Goal: Information Seeking & Learning: Learn about a topic

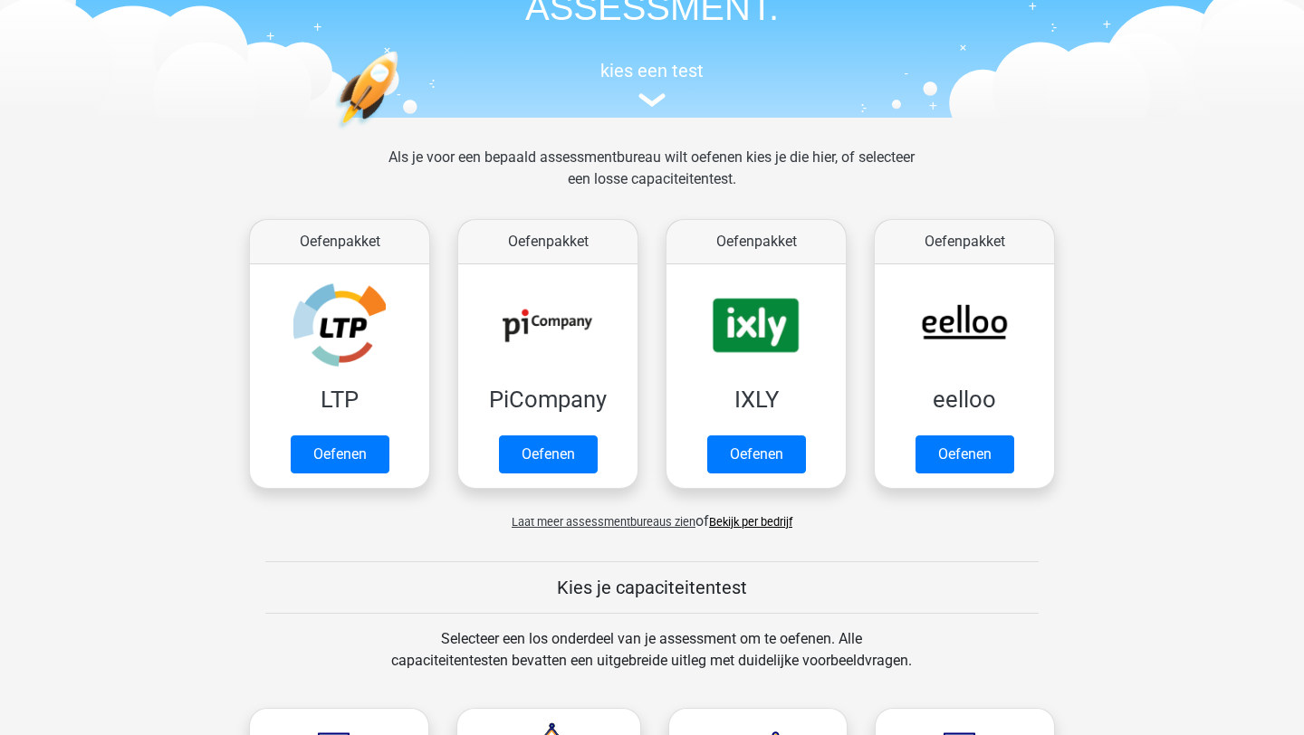
scroll to position [179, 0]
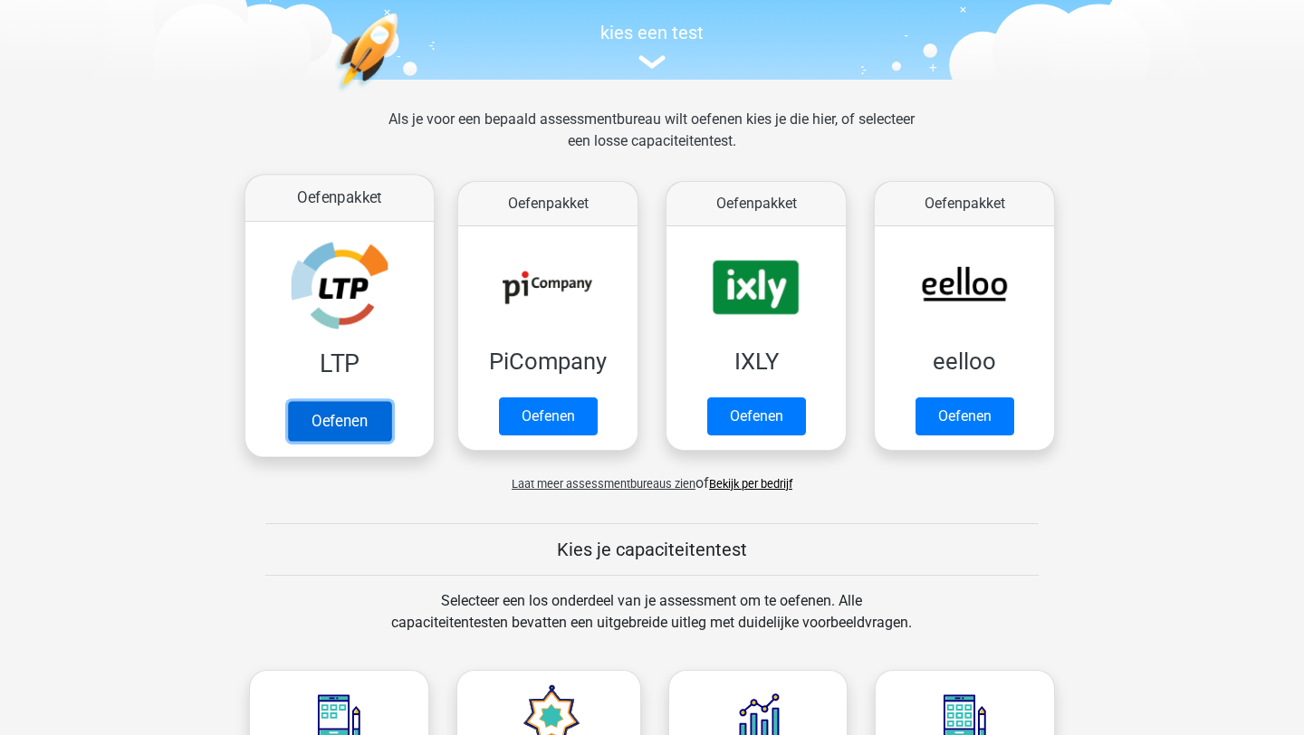
click at [362, 403] on link "Oefenen" at bounding box center [339, 421] width 103 height 40
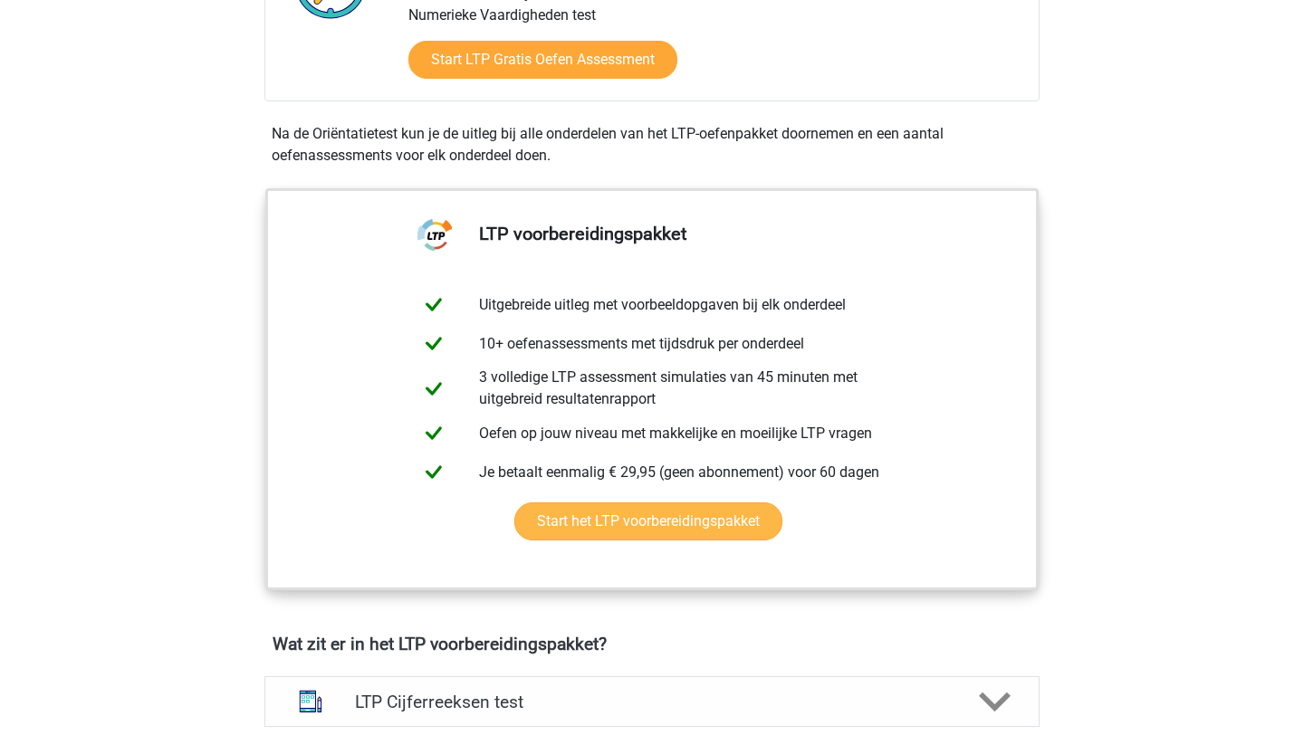
scroll to position [577, 0]
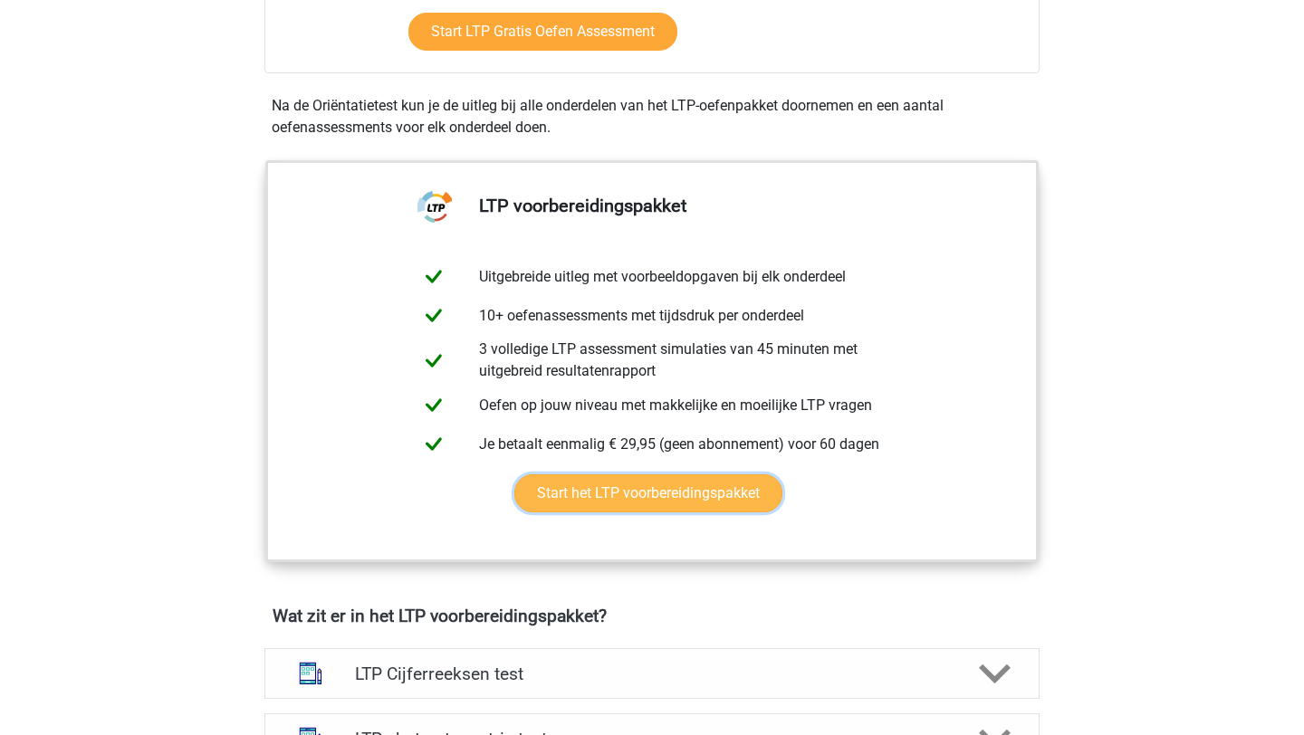
click at [603, 509] on link "Start het LTP voorbereidingspakket" at bounding box center [648, 494] width 268 height 38
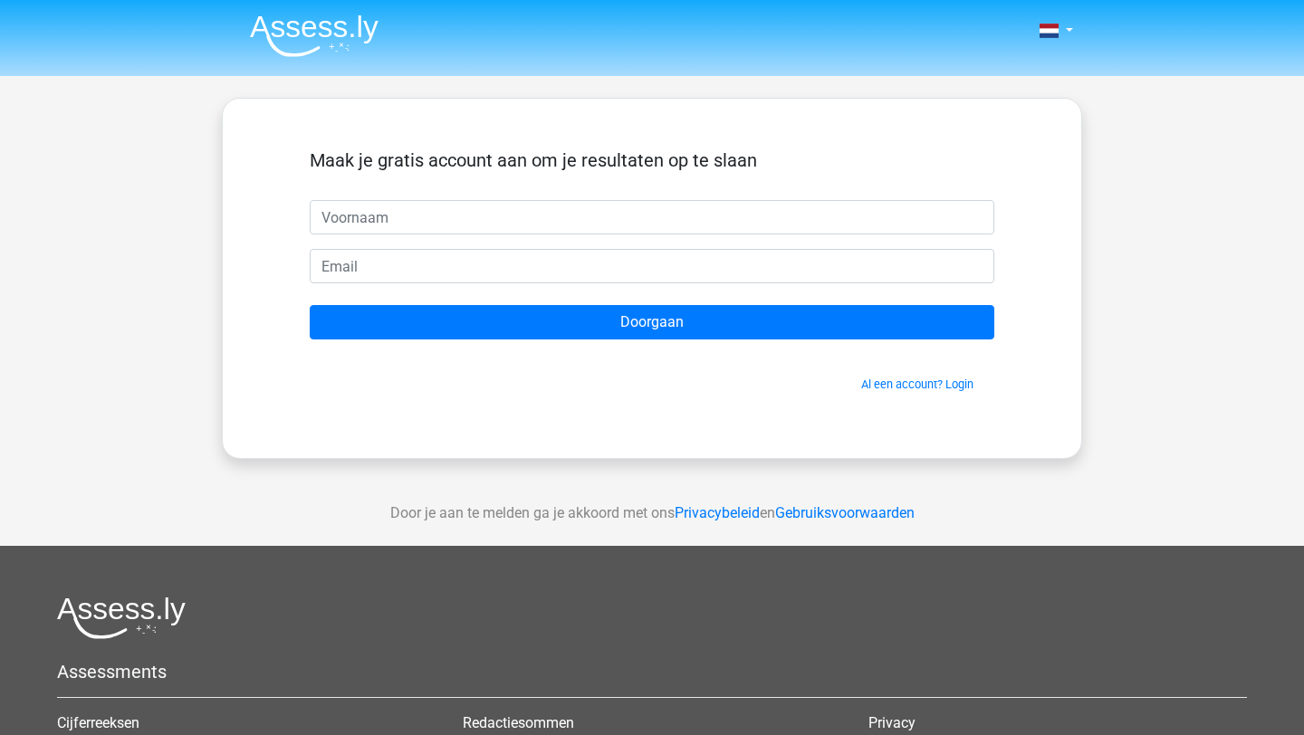
click at [491, 230] on input "text" at bounding box center [652, 217] width 685 height 34
type input "[PERSON_NAME]"
click at [470, 293] on form "Maak je gratis account aan om je resultaten op te slaan [PERSON_NAME] Doorgaan …" at bounding box center [652, 271] width 685 height 244
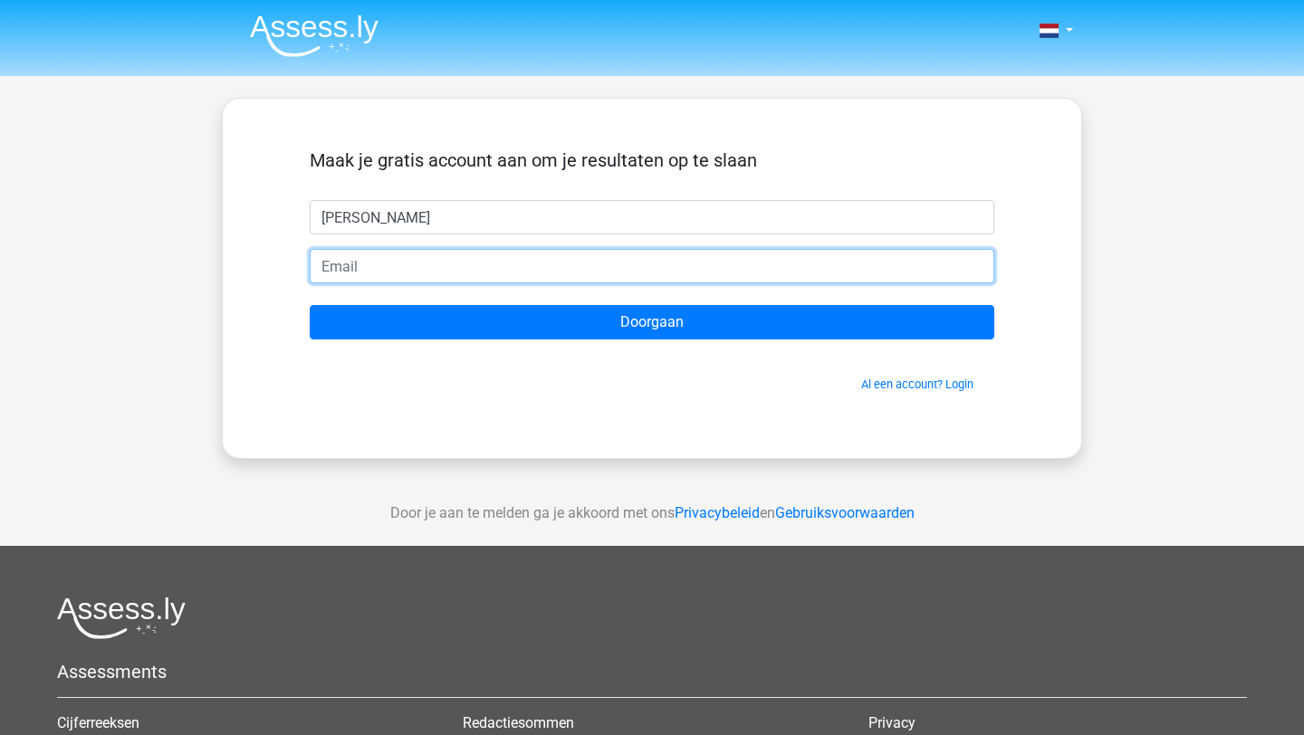
click at [478, 270] on input "email" at bounding box center [652, 266] width 685 height 34
type input "[EMAIL_ADDRESS][DOMAIN_NAME]"
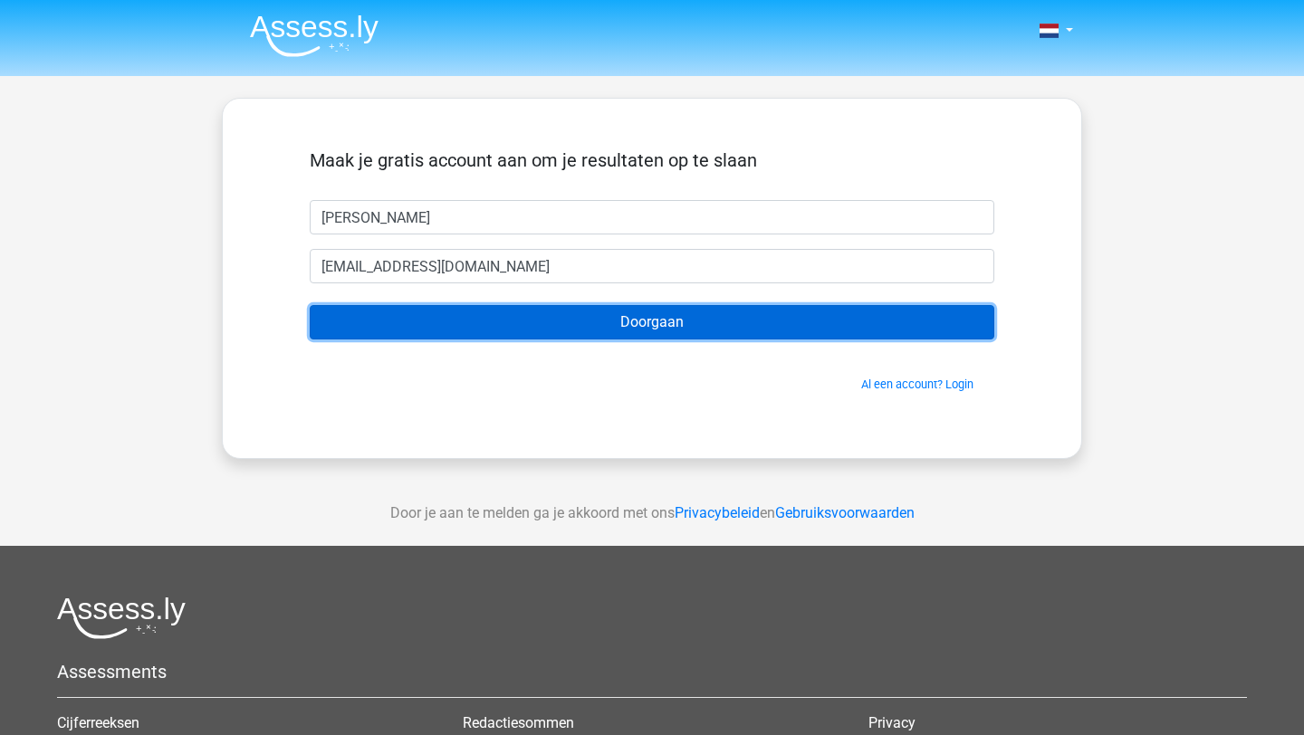
click at [507, 316] on input "Doorgaan" at bounding box center [652, 322] width 685 height 34
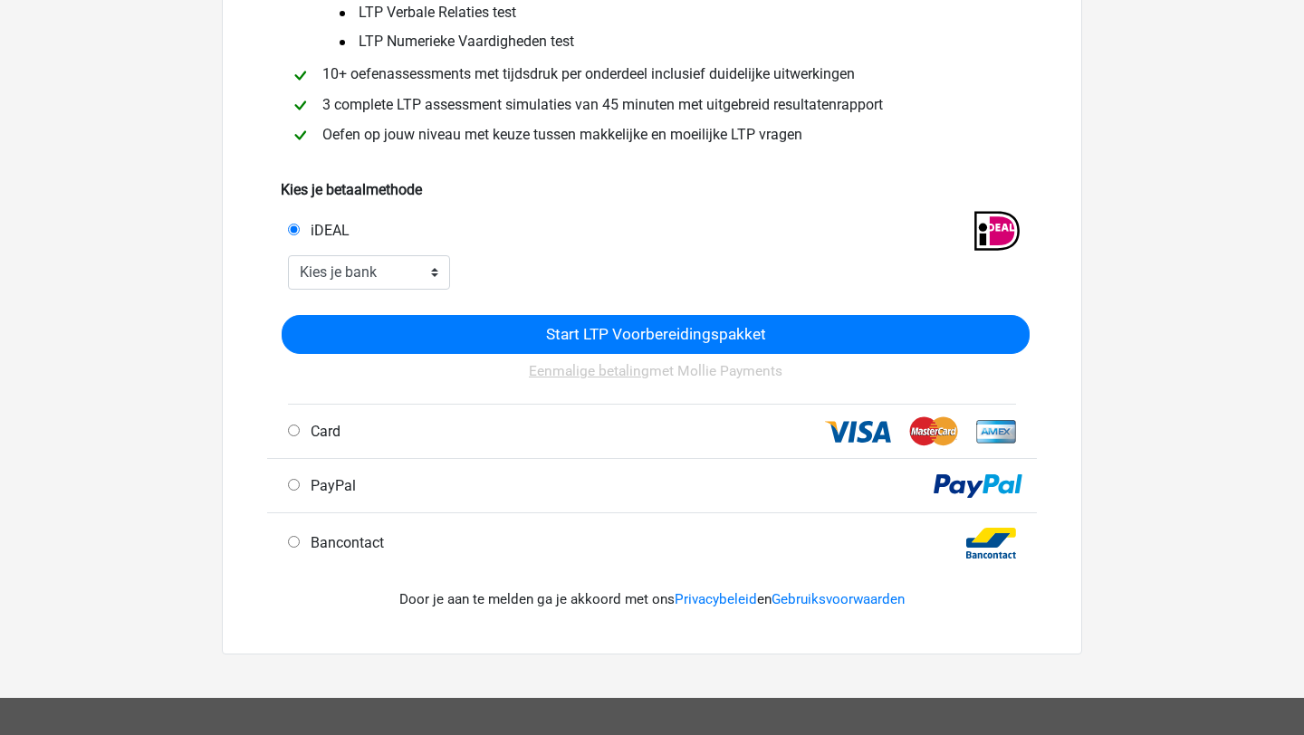
scroll to position [279, 0]
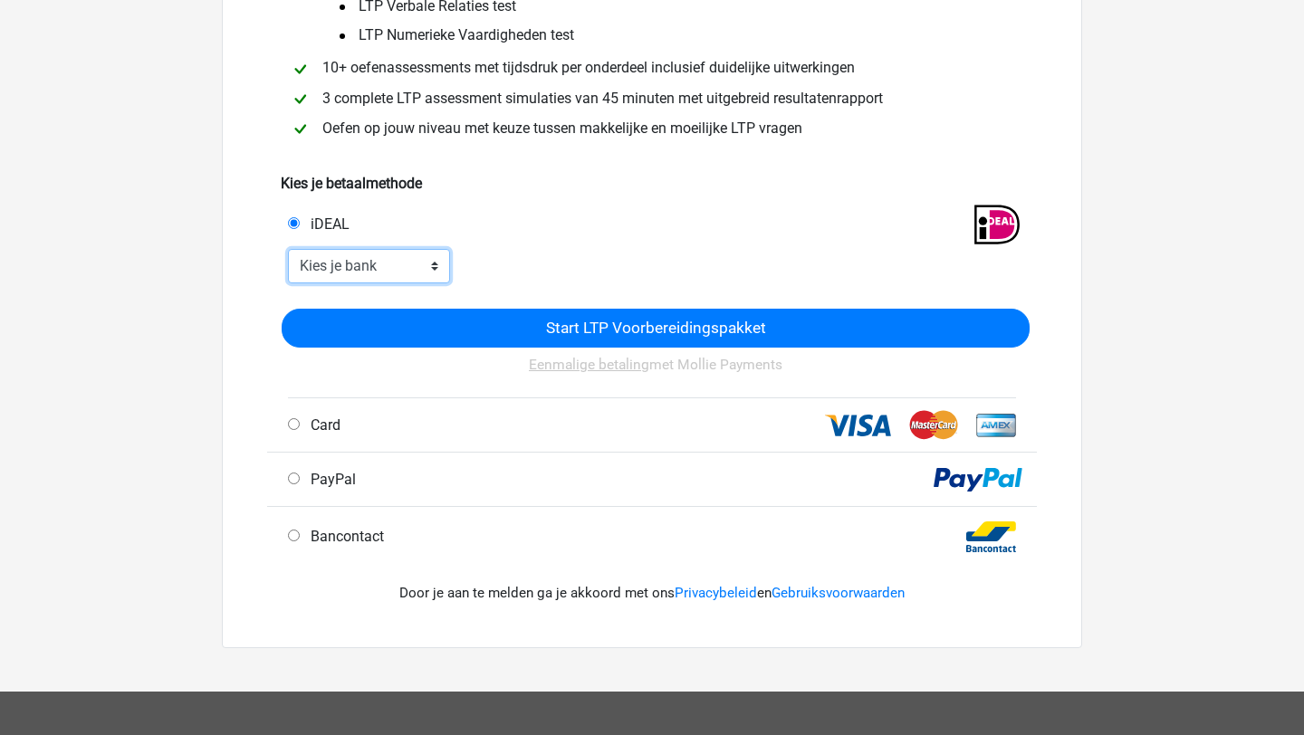
click at [402, 272] on select "Kies je bank ABN AMRO ING Rabobank ASN Bank bunq Knab N26 NN Regiobank Revolut …" at bounding box center [369, 266] width 162 height 34
select select "ideal_ABNANL2A"
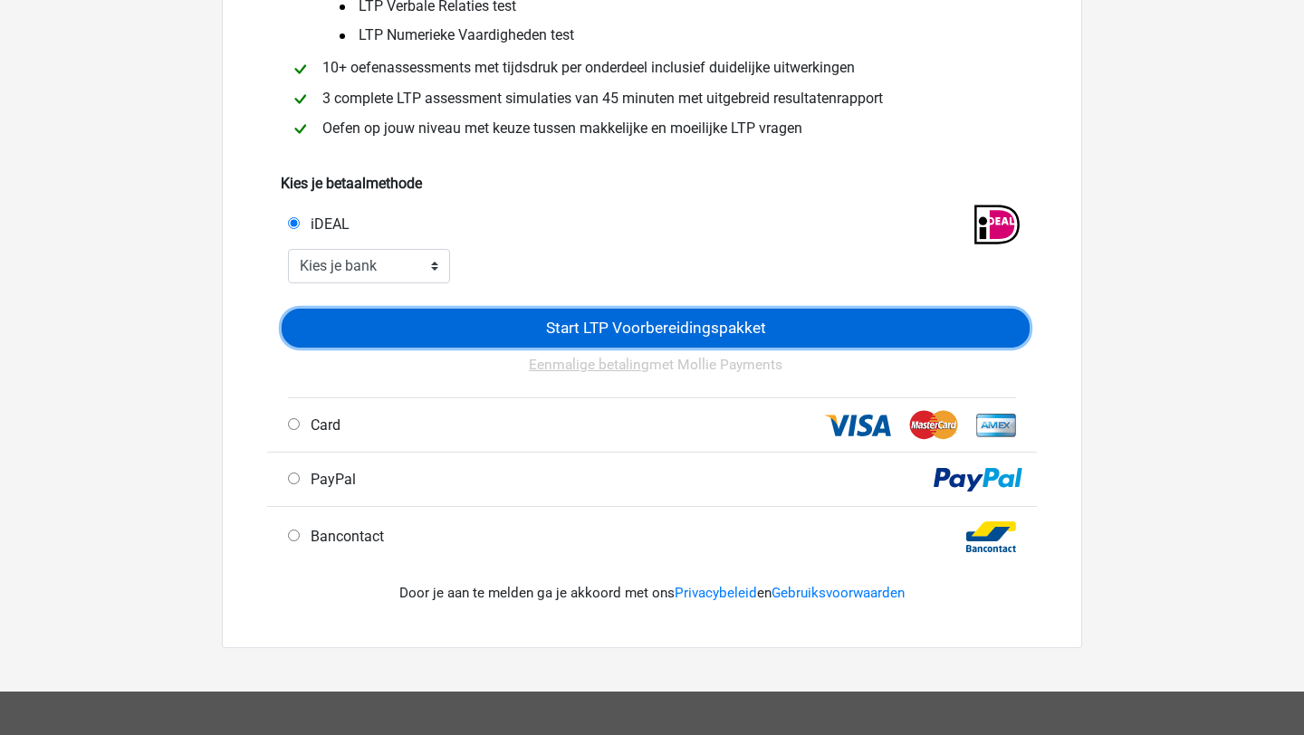
click at [410, 312] on input "Start LTP Voorbereidingspakket" at bounding box center [656, 328] width 748 height 39
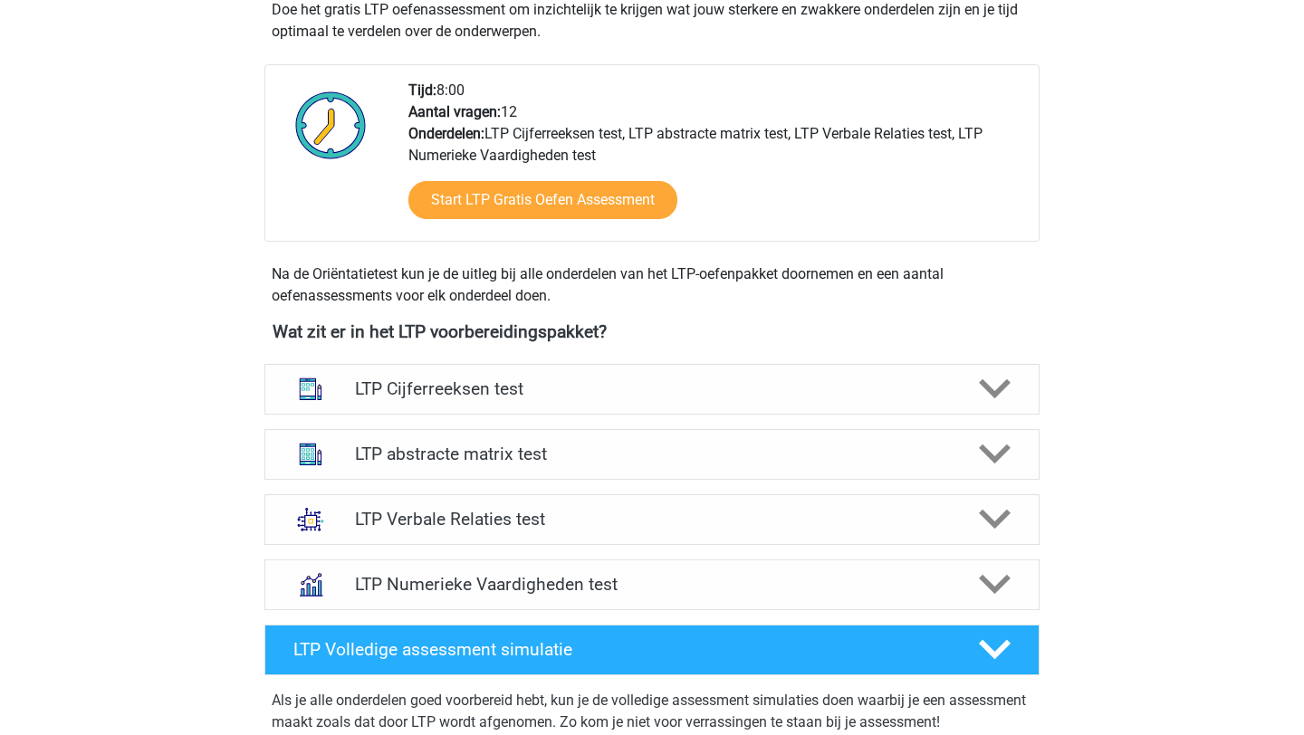
scroll to position [912, 0]
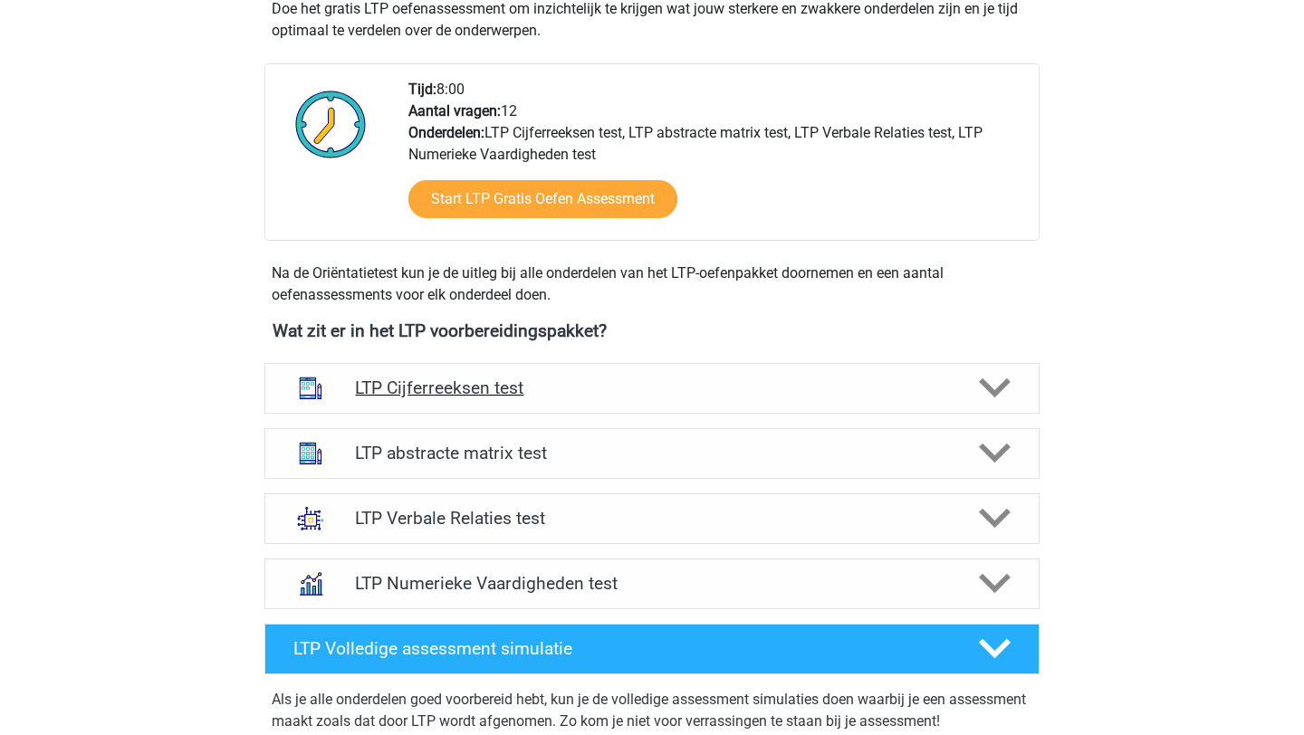
click at [993, 389] on polygon at bounding box center [995, 389] width 32 height 20
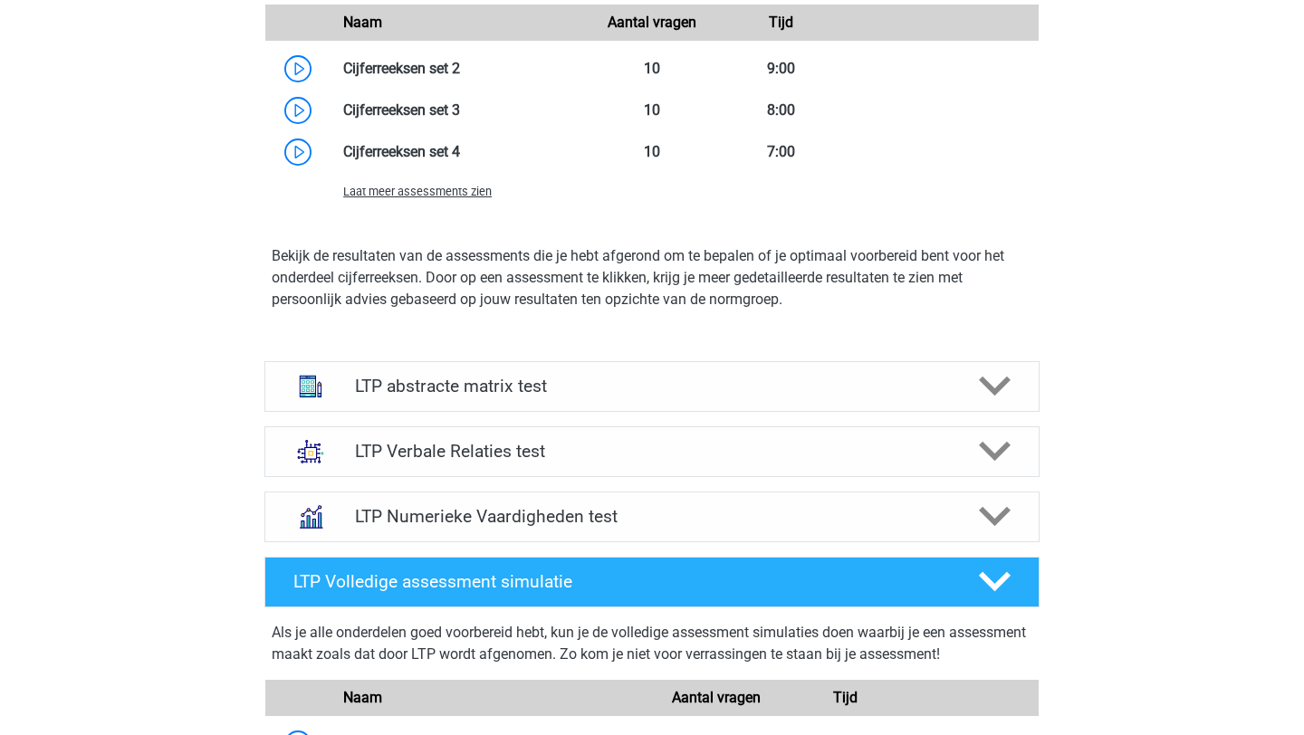
scroll to position [2007, 0]
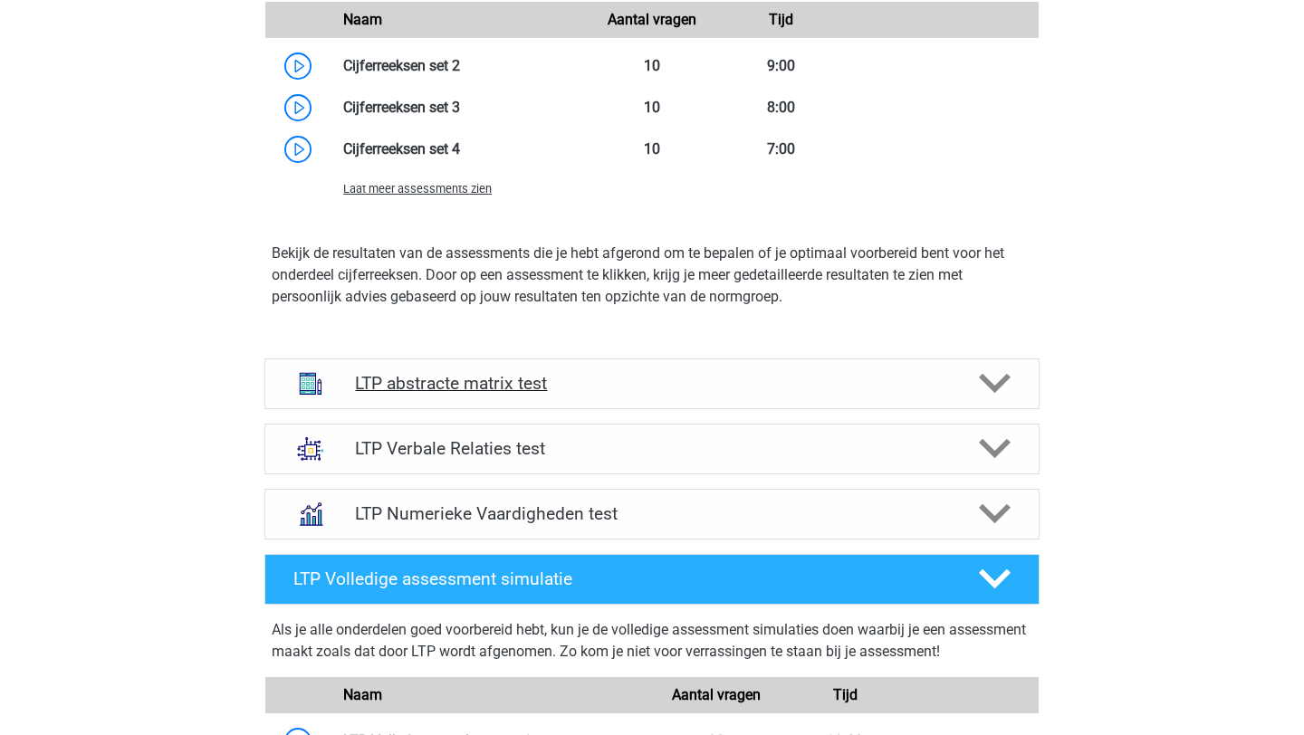
click at [1000, 374] on icon at bounding box center [995, 384] width 32 height 32
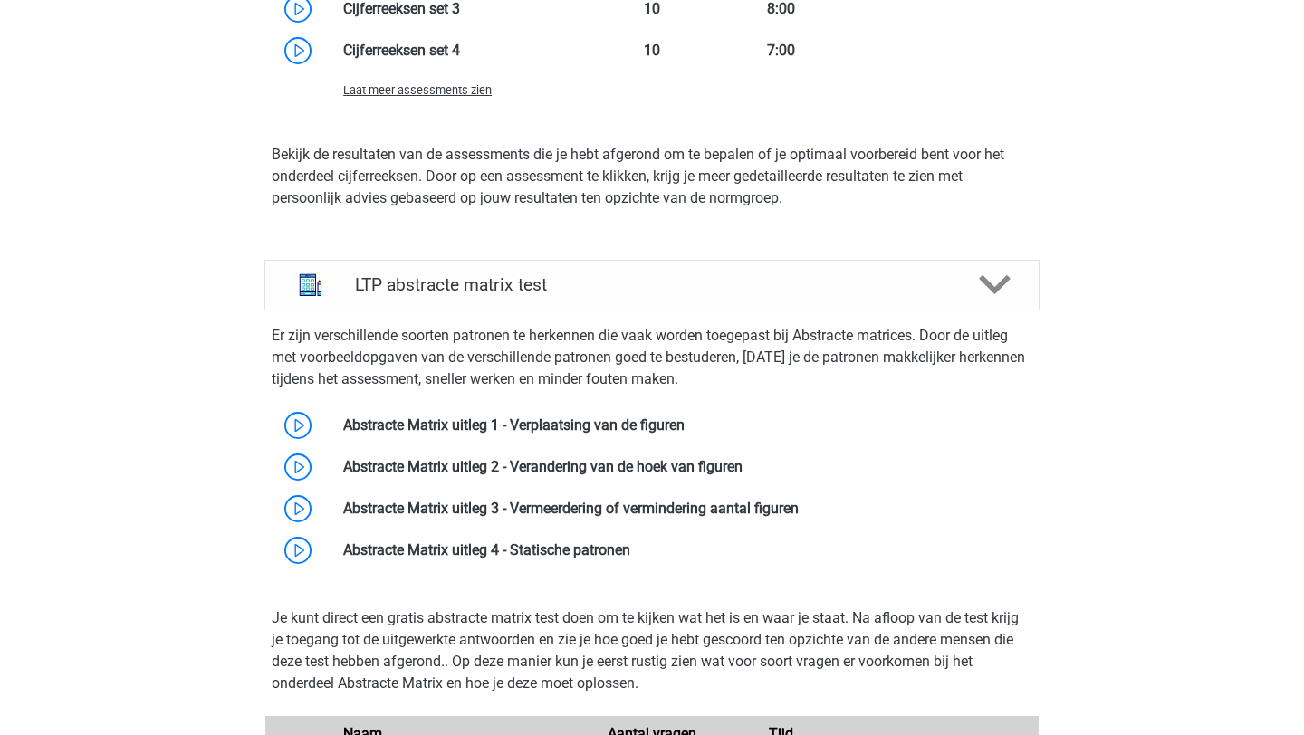
scroll to position [2040, 0]
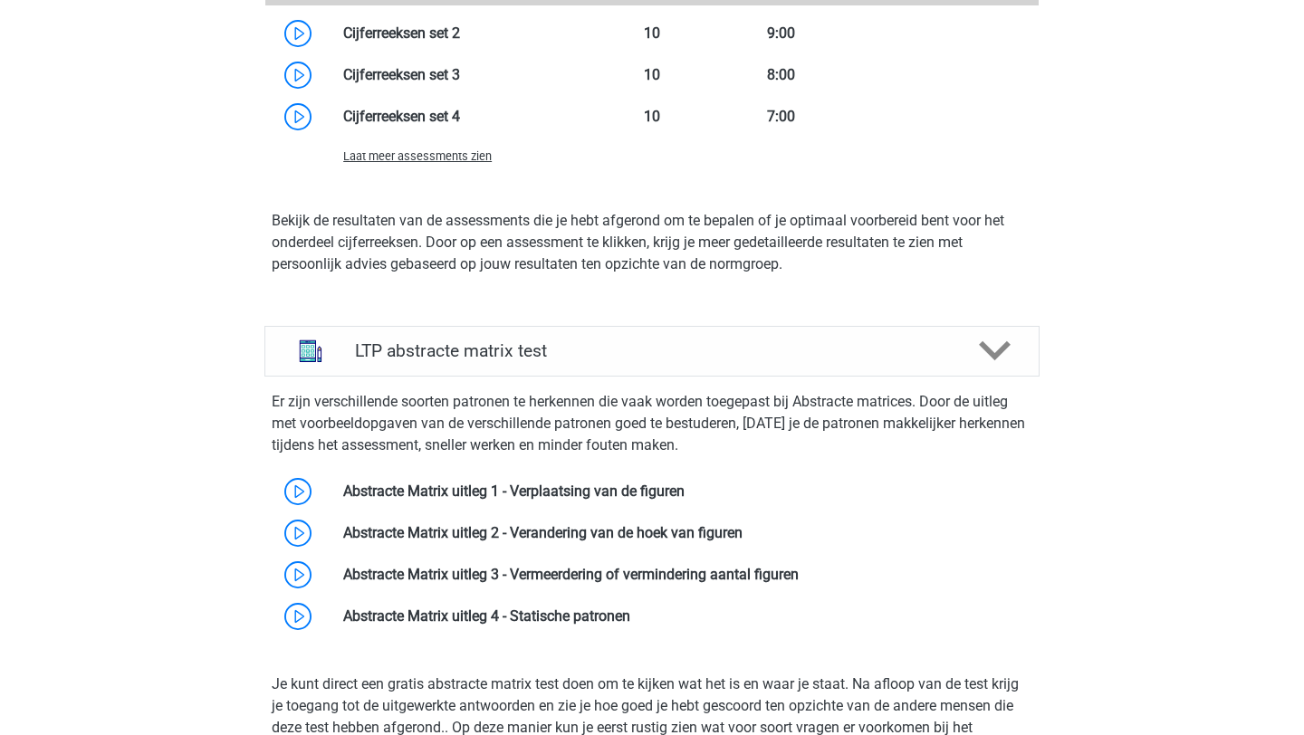
click at [1001, 364] on icon at bounding box center [995, 351] width 32 height 32
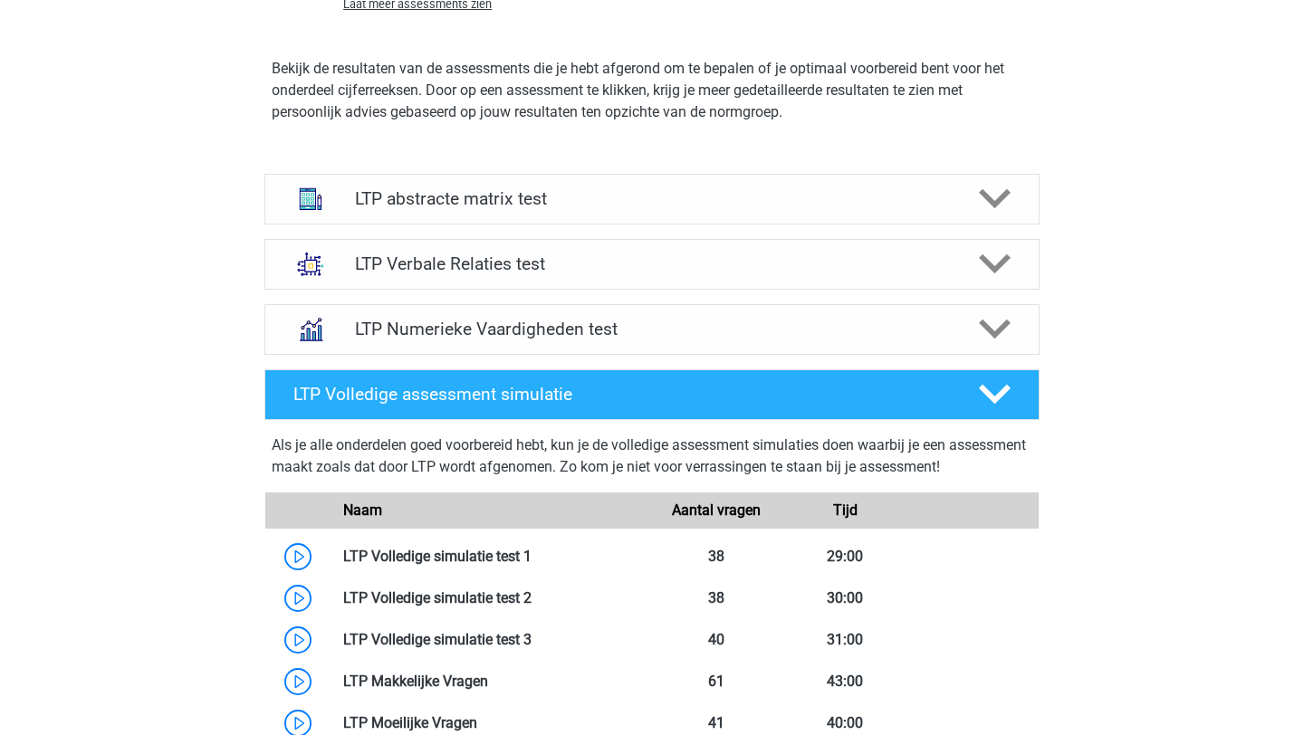
scroll to position [2223, 0]
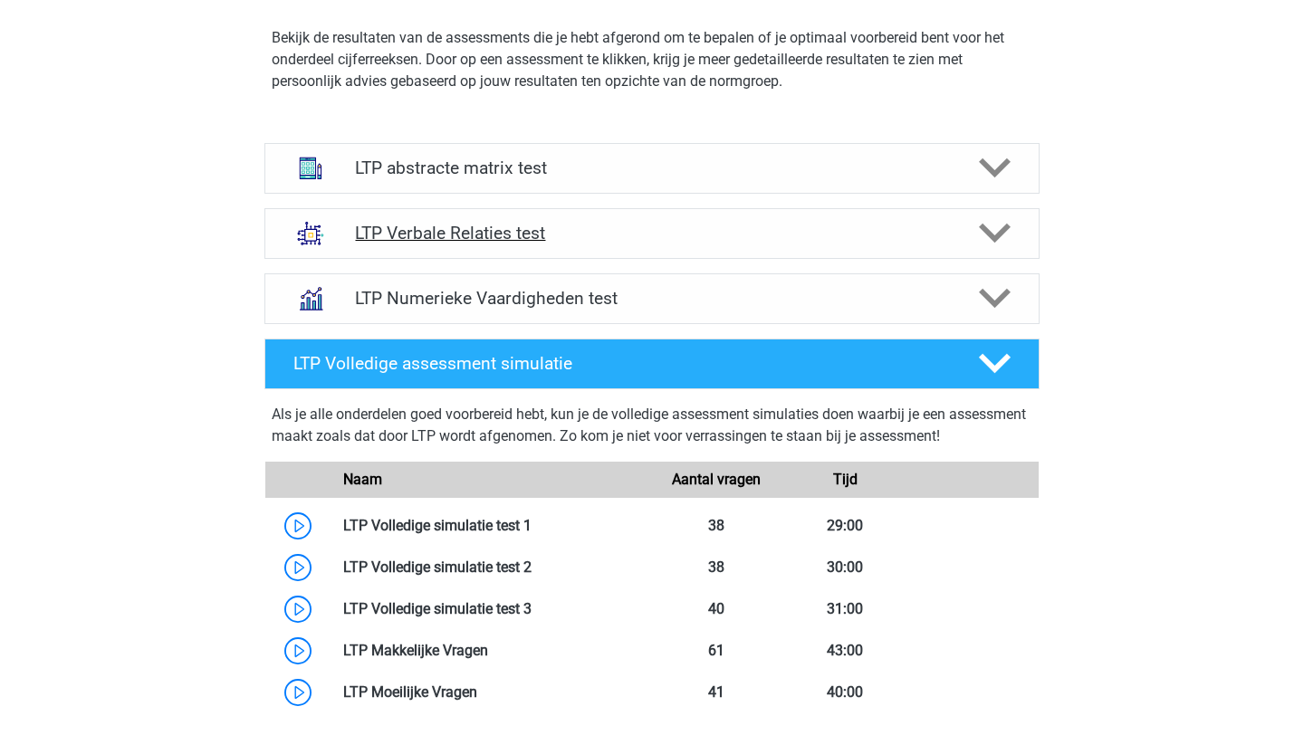
click at [504, 246] on div "LTP Verbale Relaties test" at bounding box center [651, 233] width 775 height 51
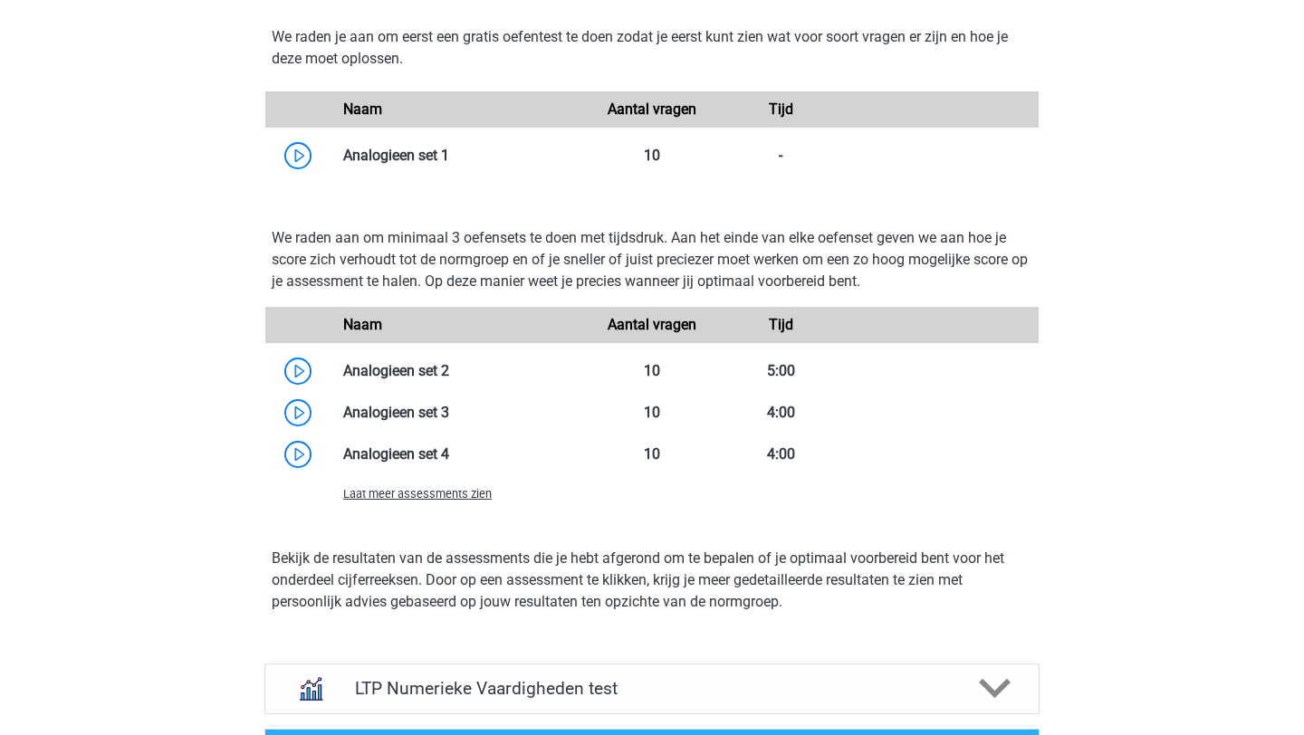
scroll to position [3037, 0]
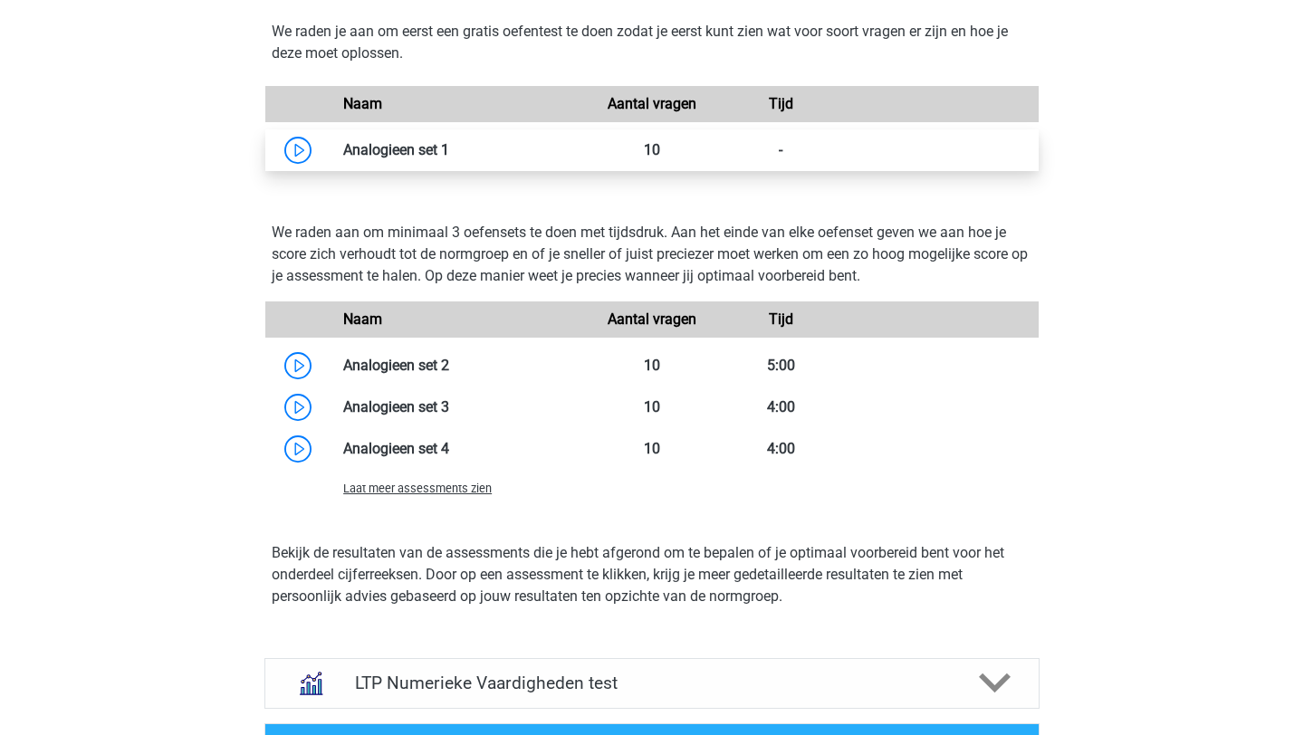
click at [449, 147] on link at bounding box center [449, 149] width 0 height 17
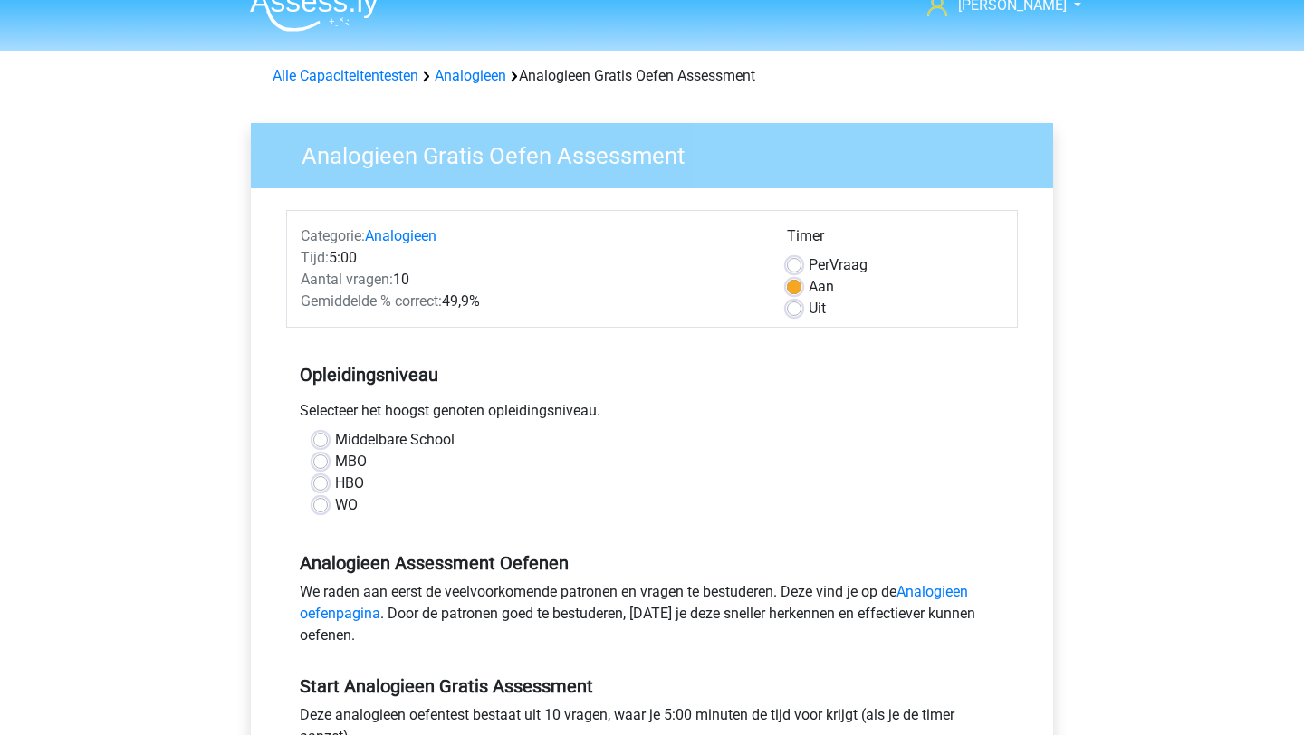
scroll to position [29, 0]
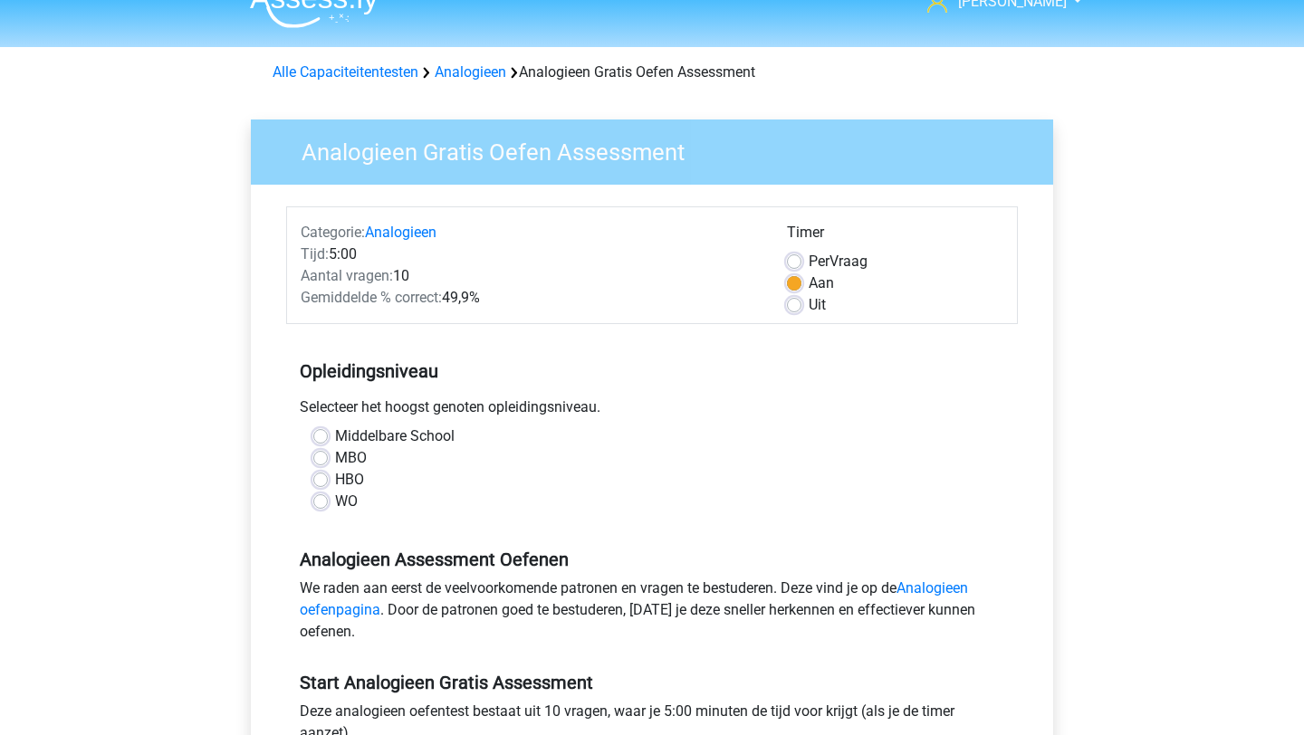
click at [335, 504] on label "WO" at bounding box center [346, 502] width 23 height 22
click at [319, 504] on input "WO" at bounding box center [320, 500] width 14 height 18
radio input "true"
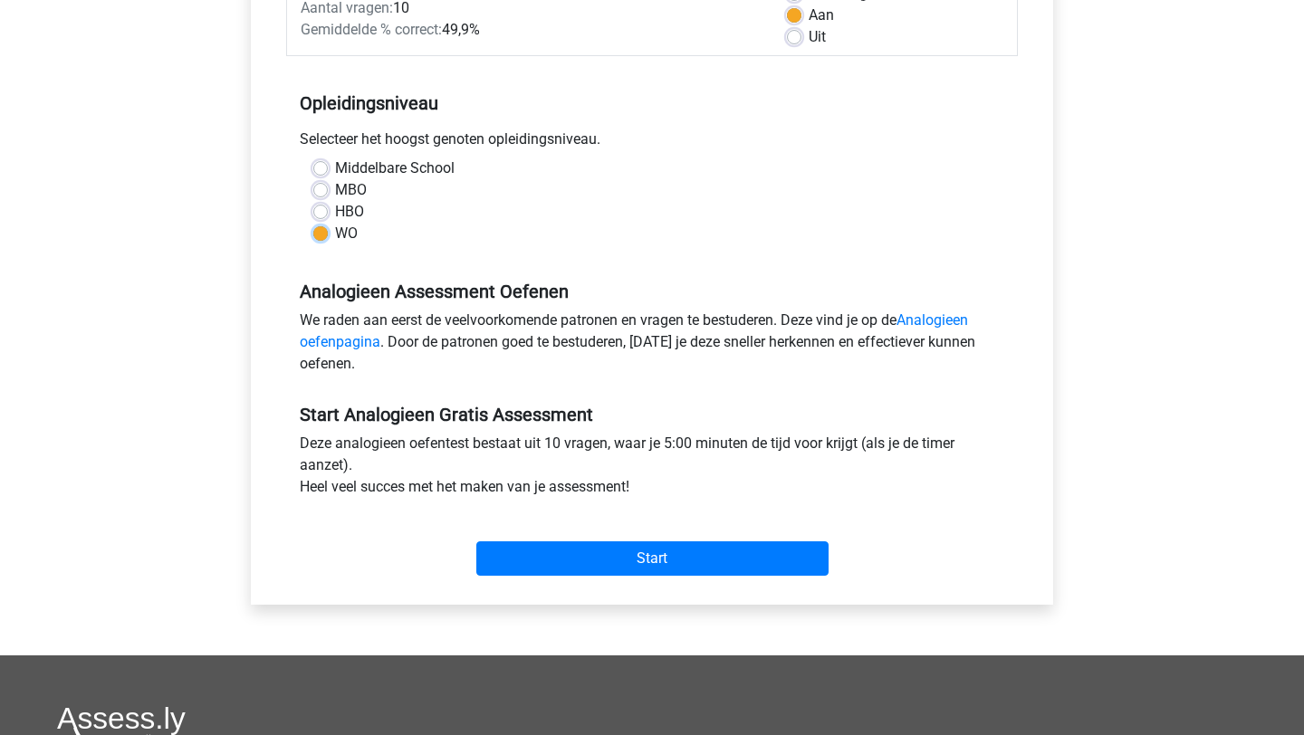
scroll to position [327, 0]
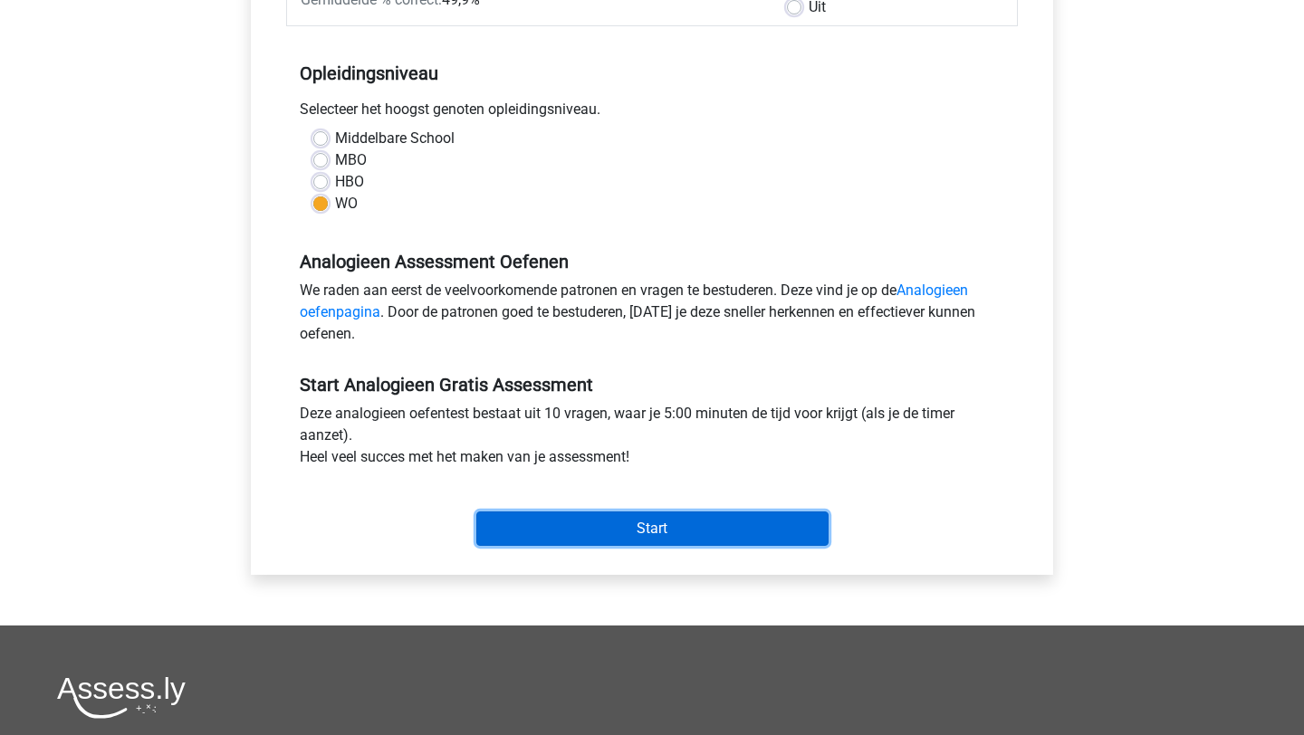
click at [638, 517] on input "Start" at bounding box center [652, 529] width 352 height 34
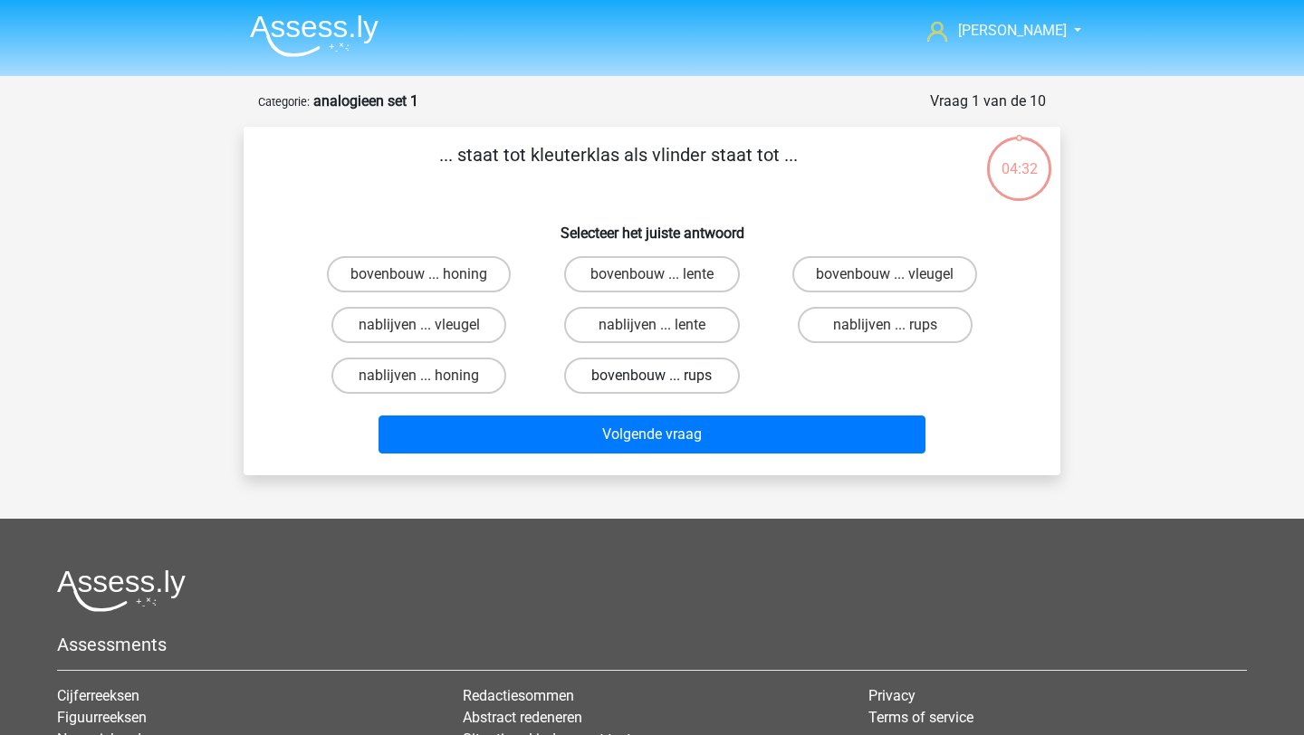
click at [670, 379] on label "bovenbouw ... rups" at bounding box center [651, 376] width 175 height 36
click at [664, 379] on input "bovenbouw ... rups" at bounding box center [658, 382] width 12 height 12
radio input "true"
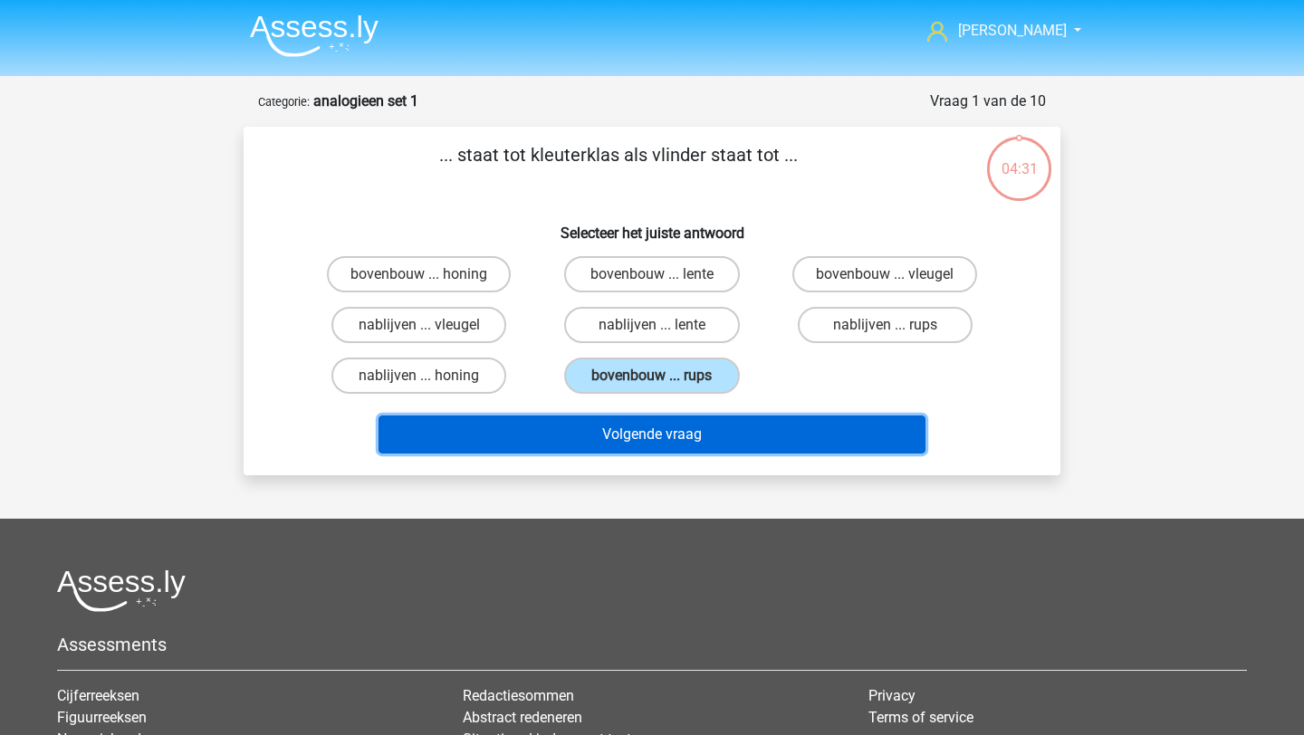
click at [685, 429] on button "Volgende vraag" at bounding box center [653, 435] width 548 height 38
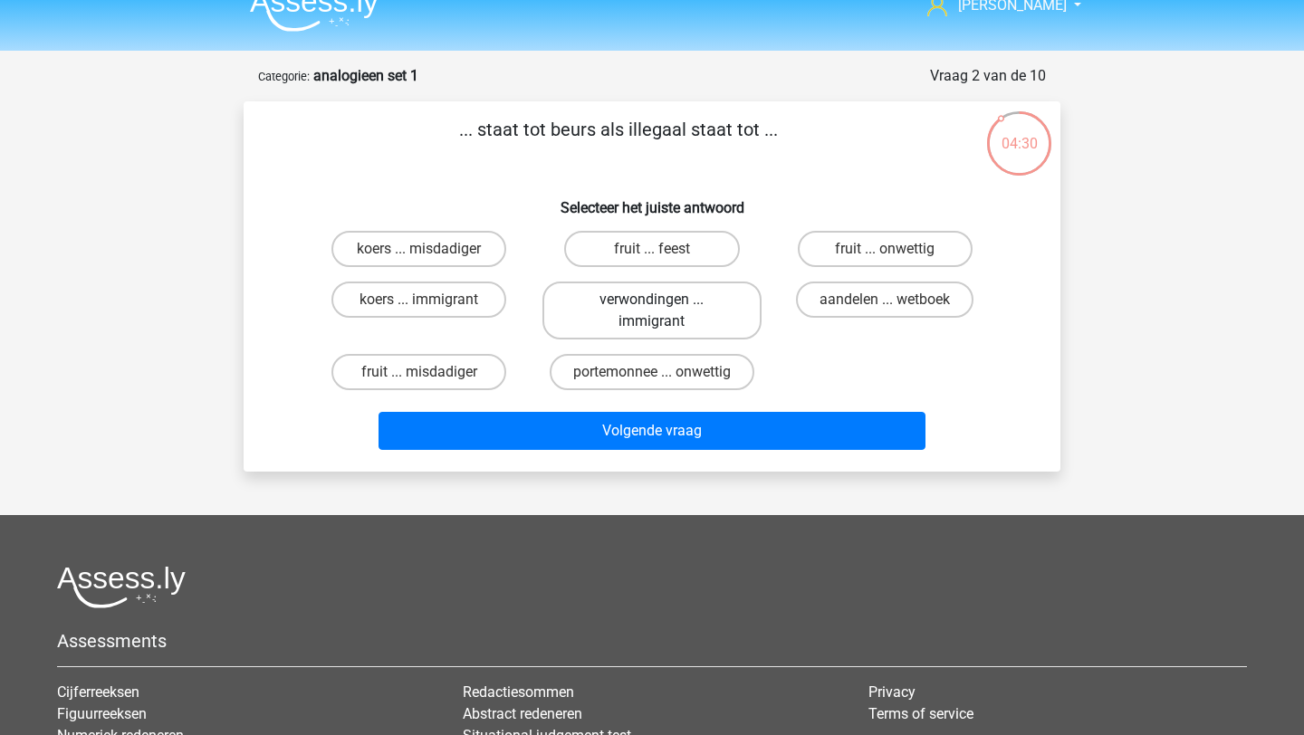
scroll to position [19, 0]
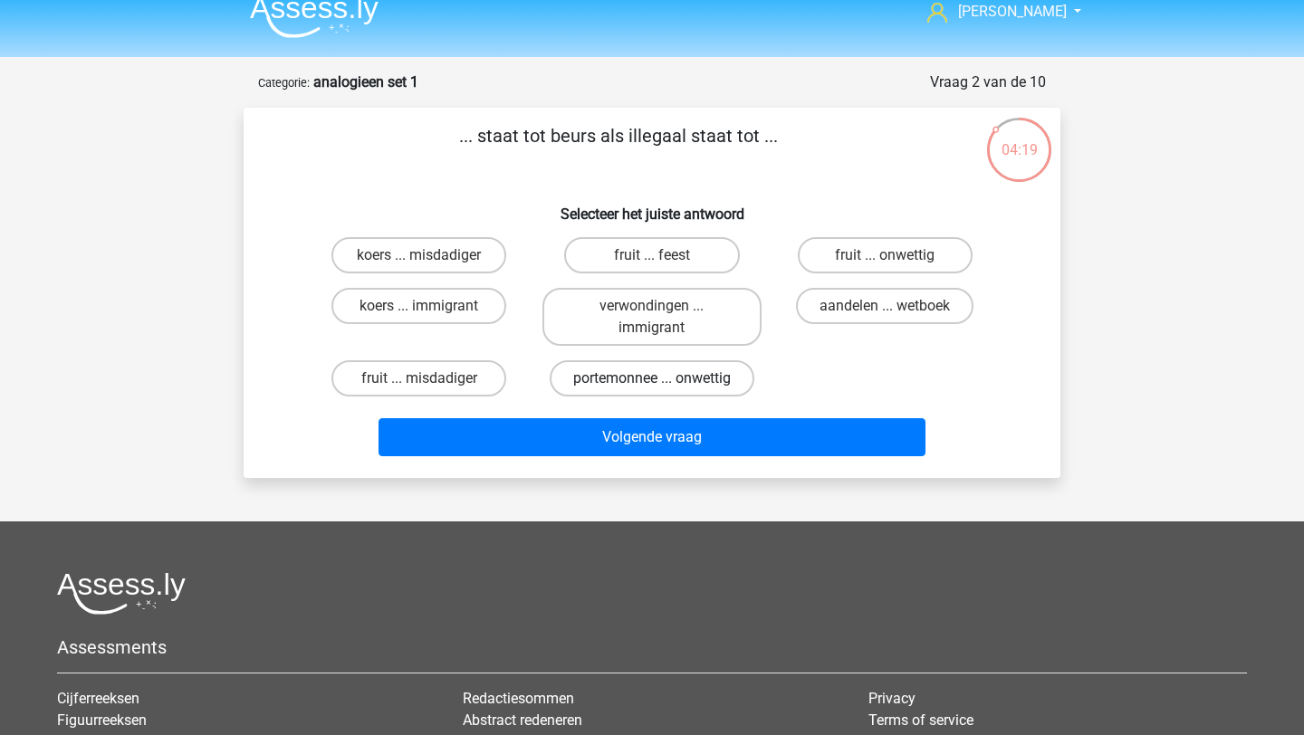
click at [654, 372] on label "portemonnee ... onwettig" at bounding box center [652, 378] width 205 height 36
click at [654, 379] on input "portemonnee ... onwettig" at bounding box center [658, 385] width 12 height 12
radio input "true"
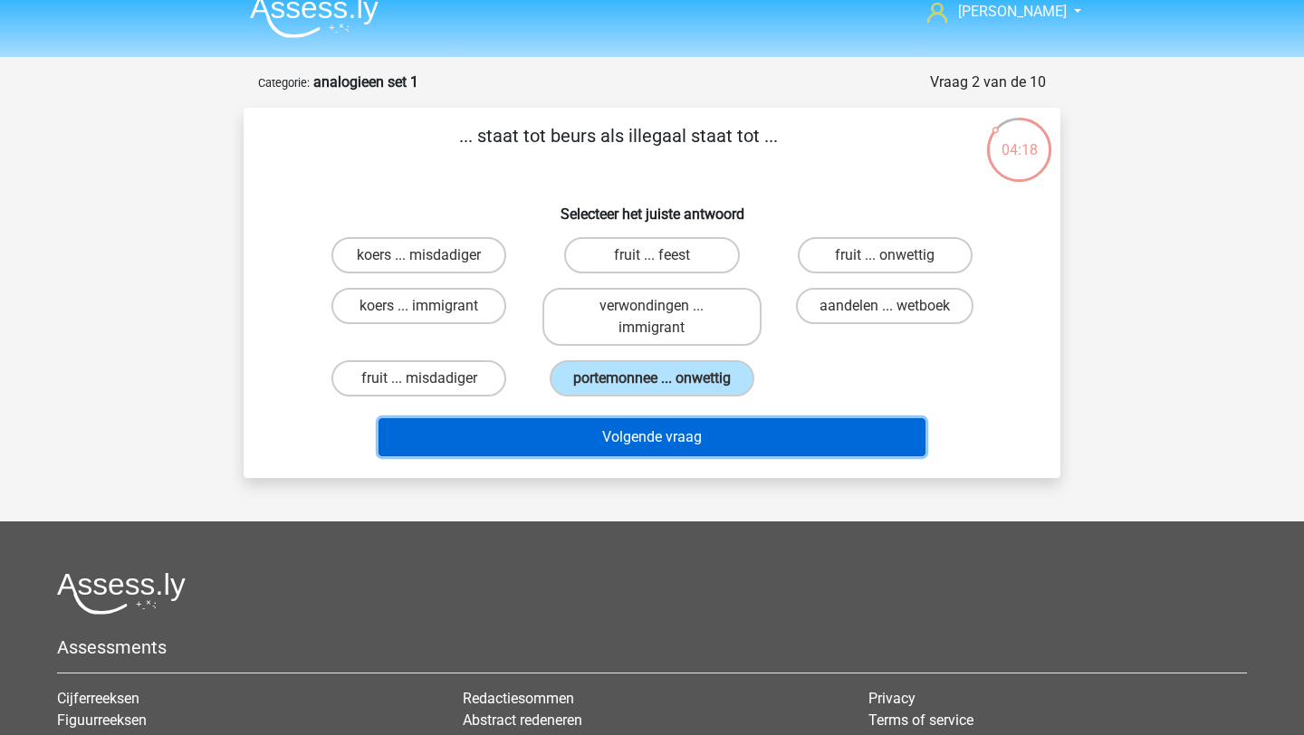
click at [691, 446] on button "Volgende vraag" at bounding box center [653, 437] width 548 height 38
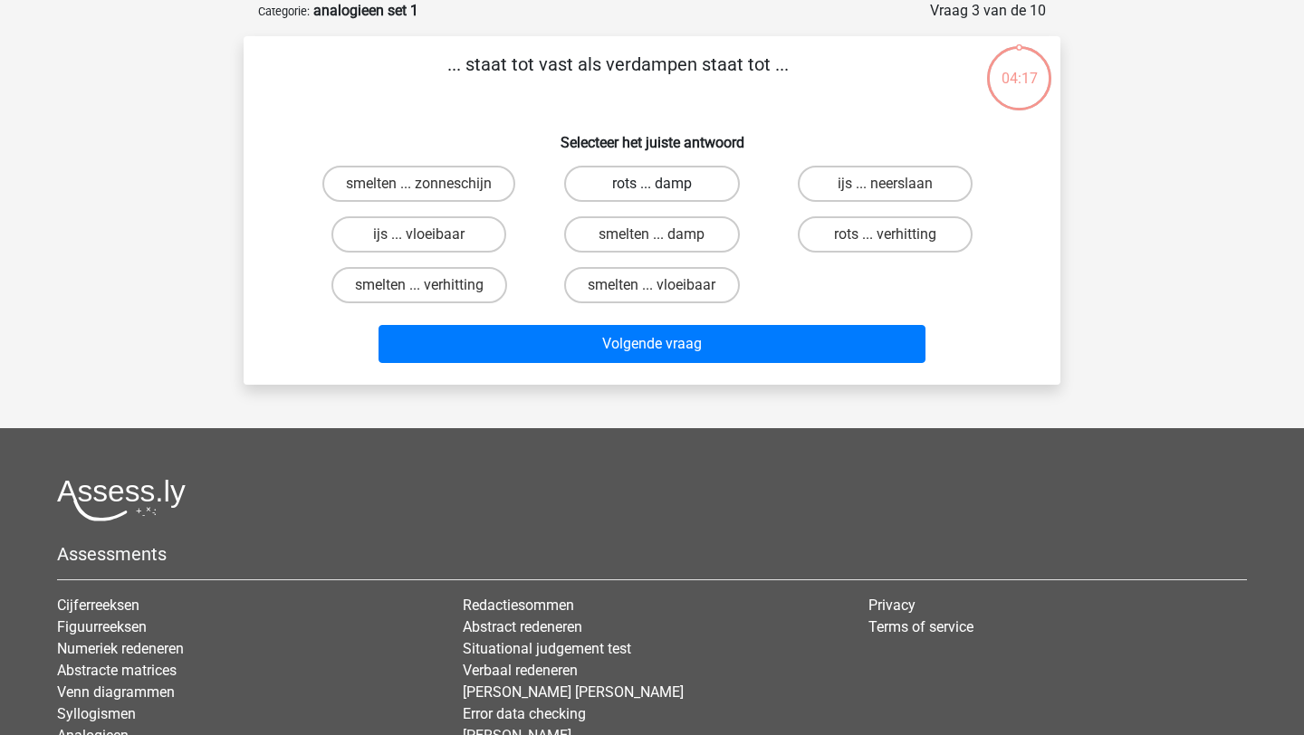
scroll to position [0, 0]
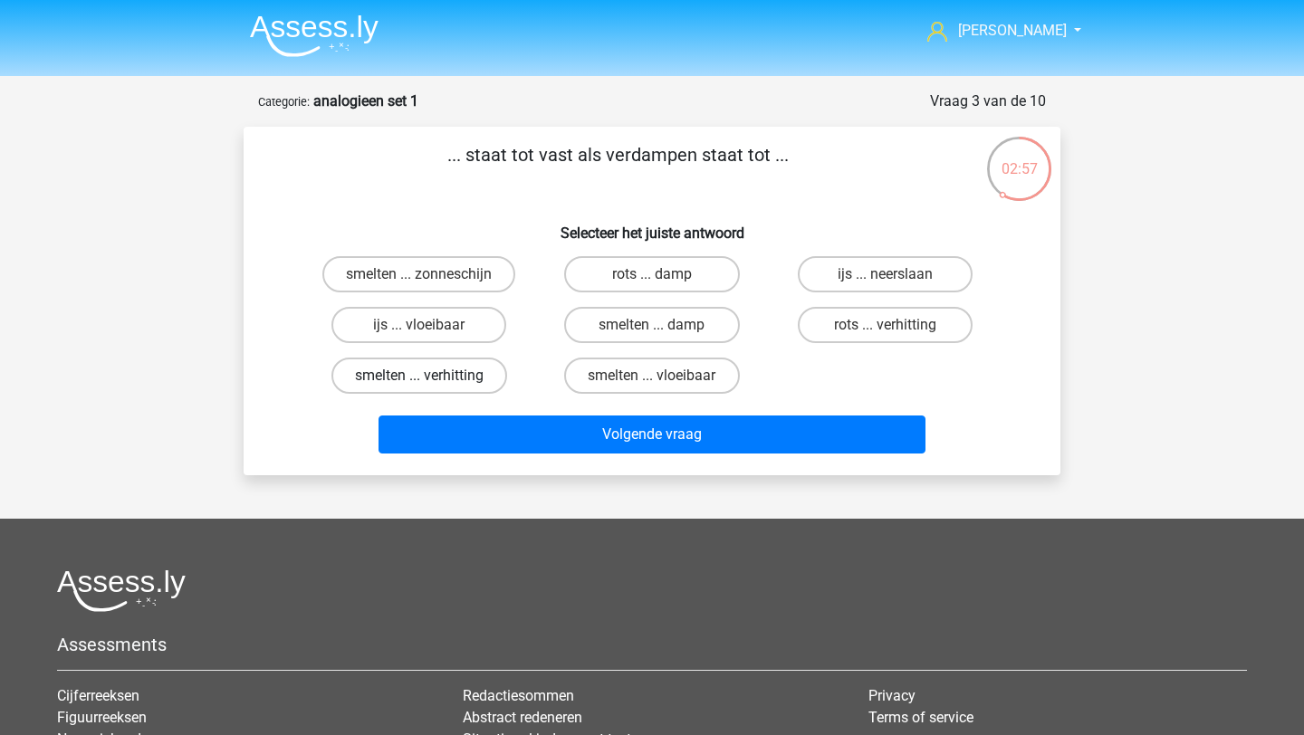
click at [477, 385] on label "smelten ... verhitting" at bounding box center [419, 376] width 176 height 36
click at [431, 385] on input "smelten ... verhitting" at bounding box center [425, 382] width 12 height 12
radio input "true"
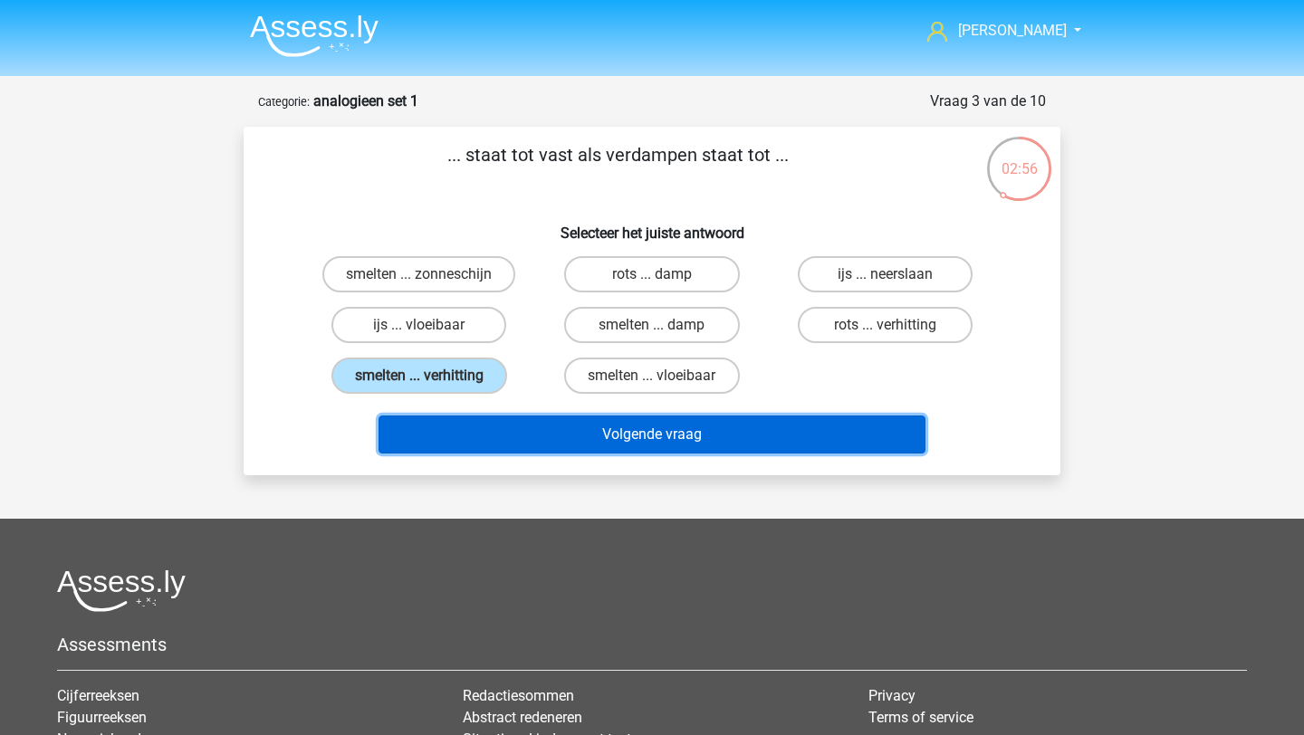
click at [580, 453] on button "Volgende vraag" at bounding box center [653, 435] width 548 height 38
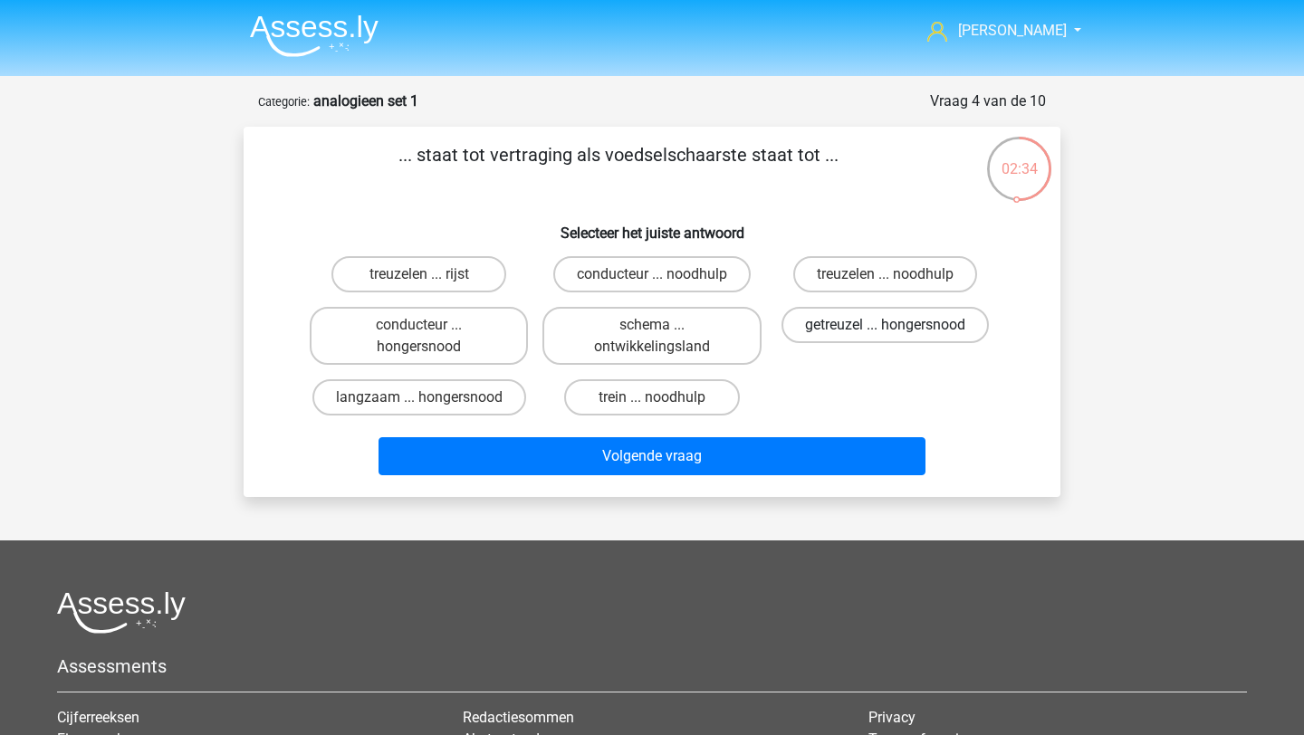
click at [909, 325] on label "getreuzel ... hongersnood" at bounding box center [885, 325] width 207 height 36
click at [897, 325] on input "getreuzel ... hongersnood" at bounding box center [891, 331] width 12 height 12
radio input "true"
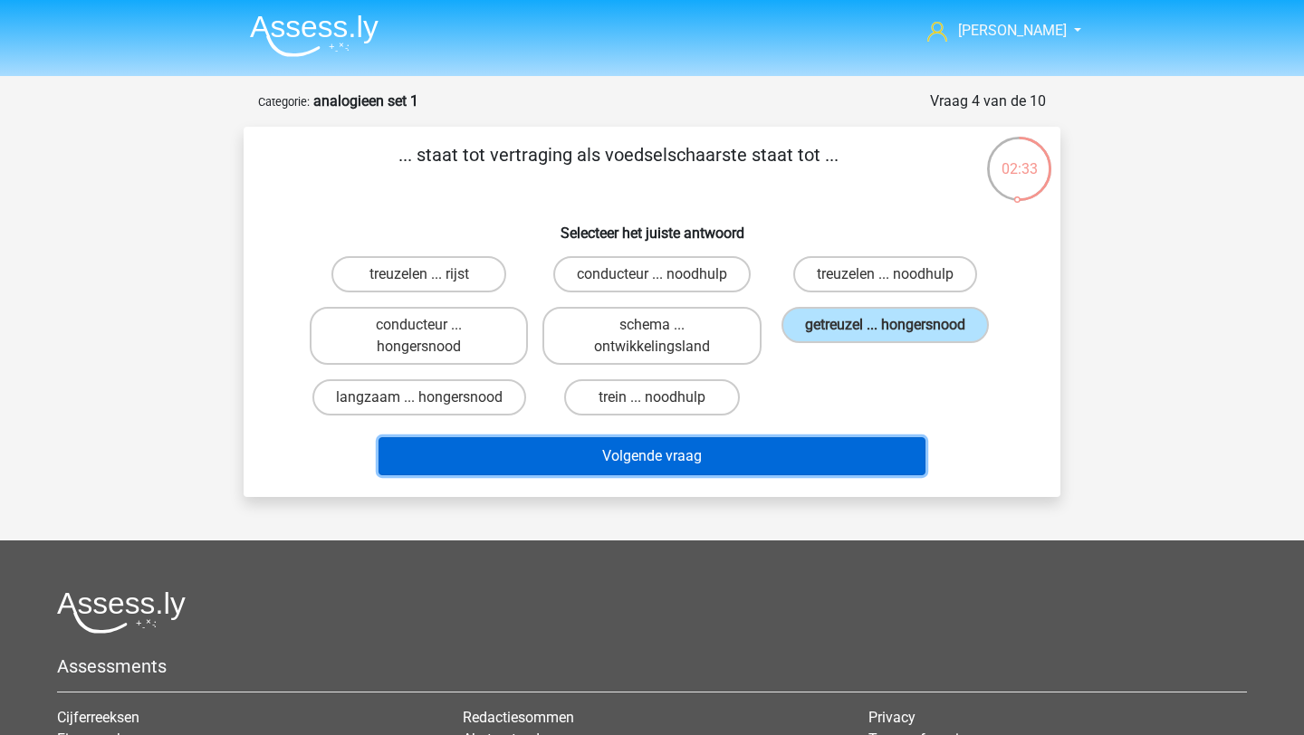
click at [762, 455] on button "Volgende vraag" at bounding box center [653, 456] width 548 height 38
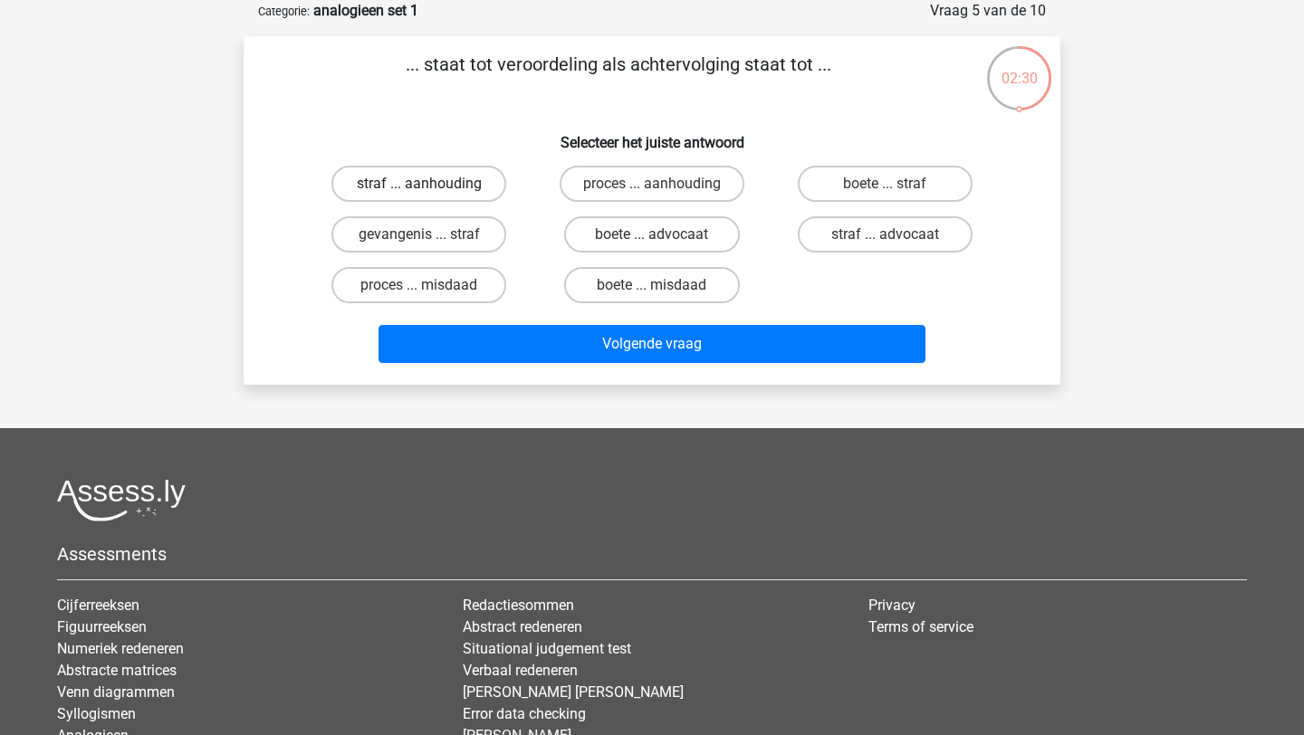
scroll to position [2, 0]
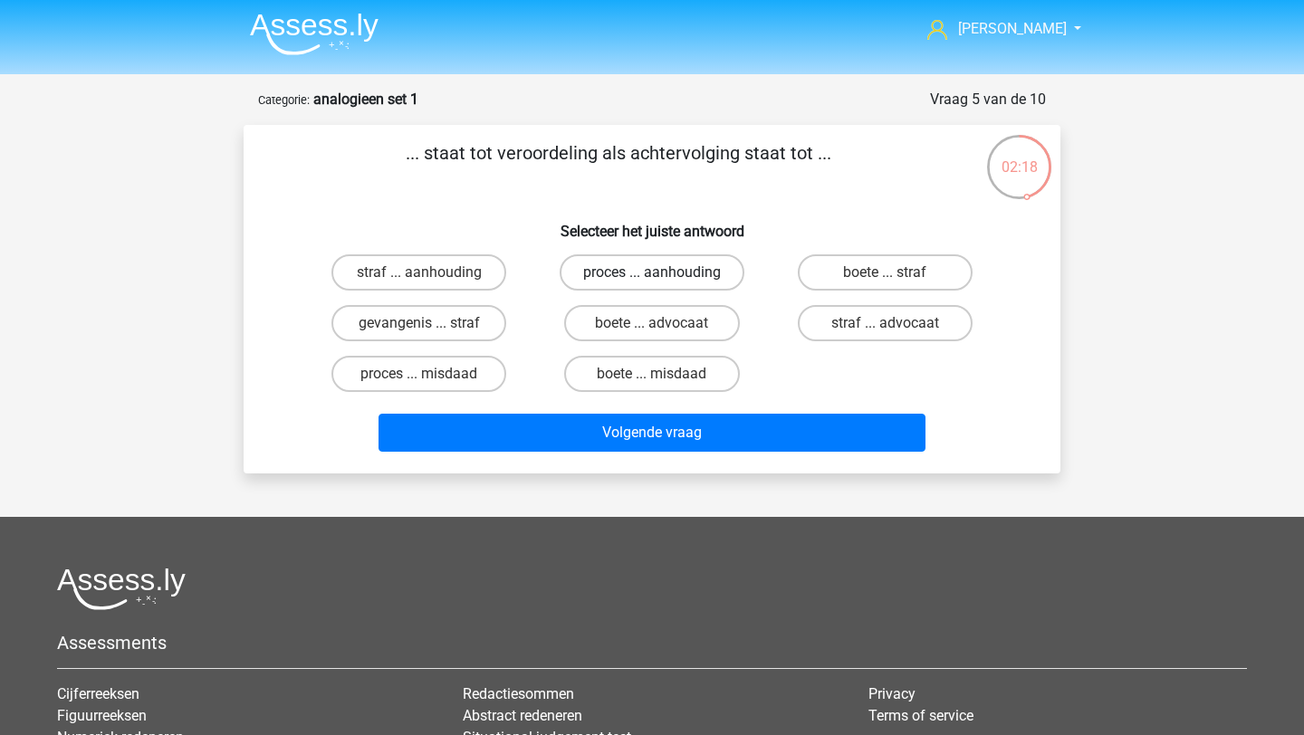
click at [592, 271] on label "proces ... aanhouding" at bounding box center [652, 272] width 185 height 36
click at [652, 273] on input "proces ... aanhouding" at bounding box center [658, 279] width 12 height 12
radio input "true"
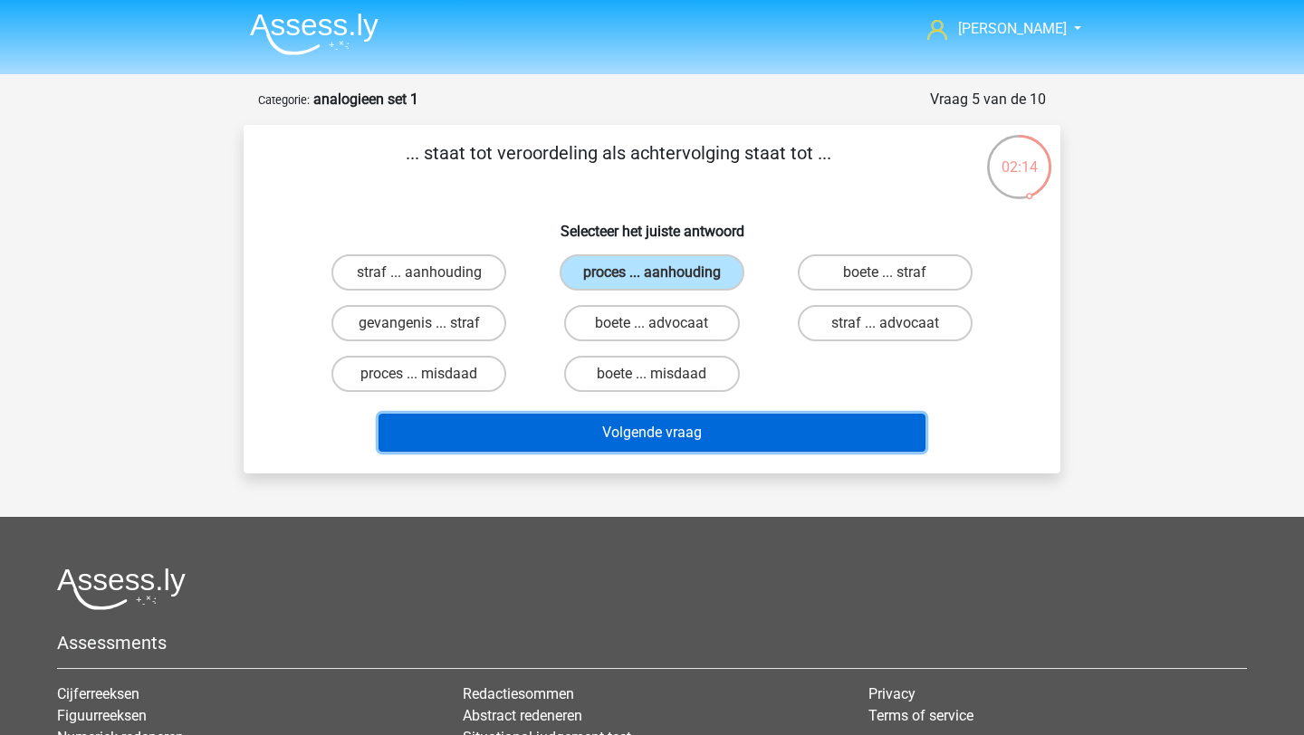
click at [701, 442] on button "Volgende vraag" at bounding box center [653, 433] width 548 height 38
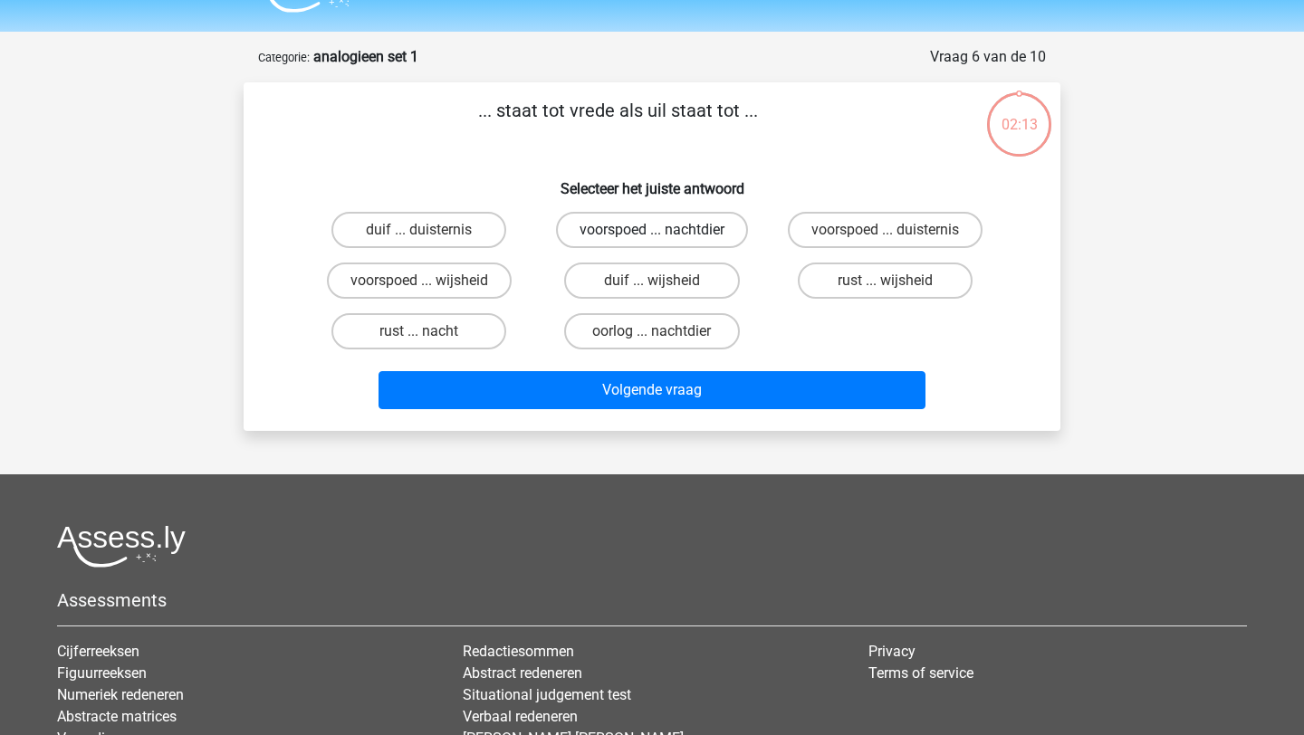
scroll to position [23, 0]
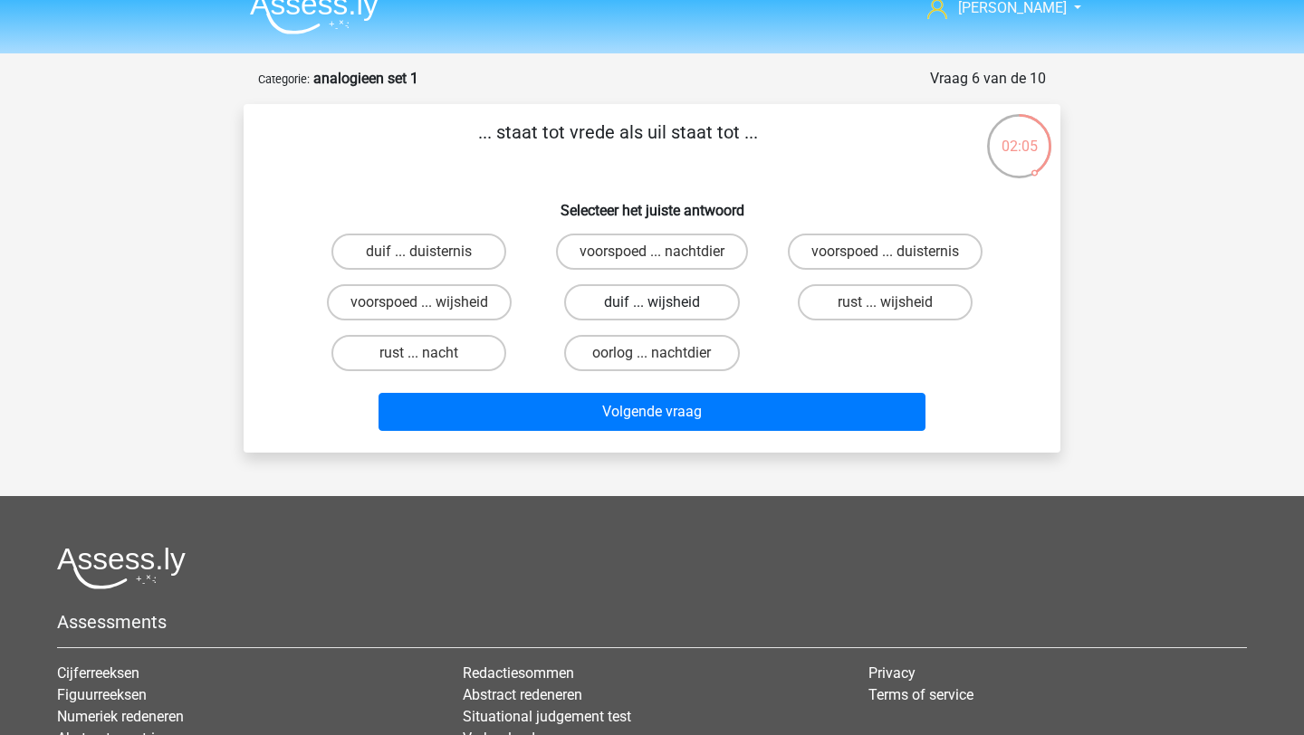
click at [701, 297] on label "duif ... wijsheid" at bounding box center [651, 302] width 175 height 36
click at [664, 302] on input "duif ... wijsheid" at bounding box center [658, 308] width 12 height 12
radio input "true"
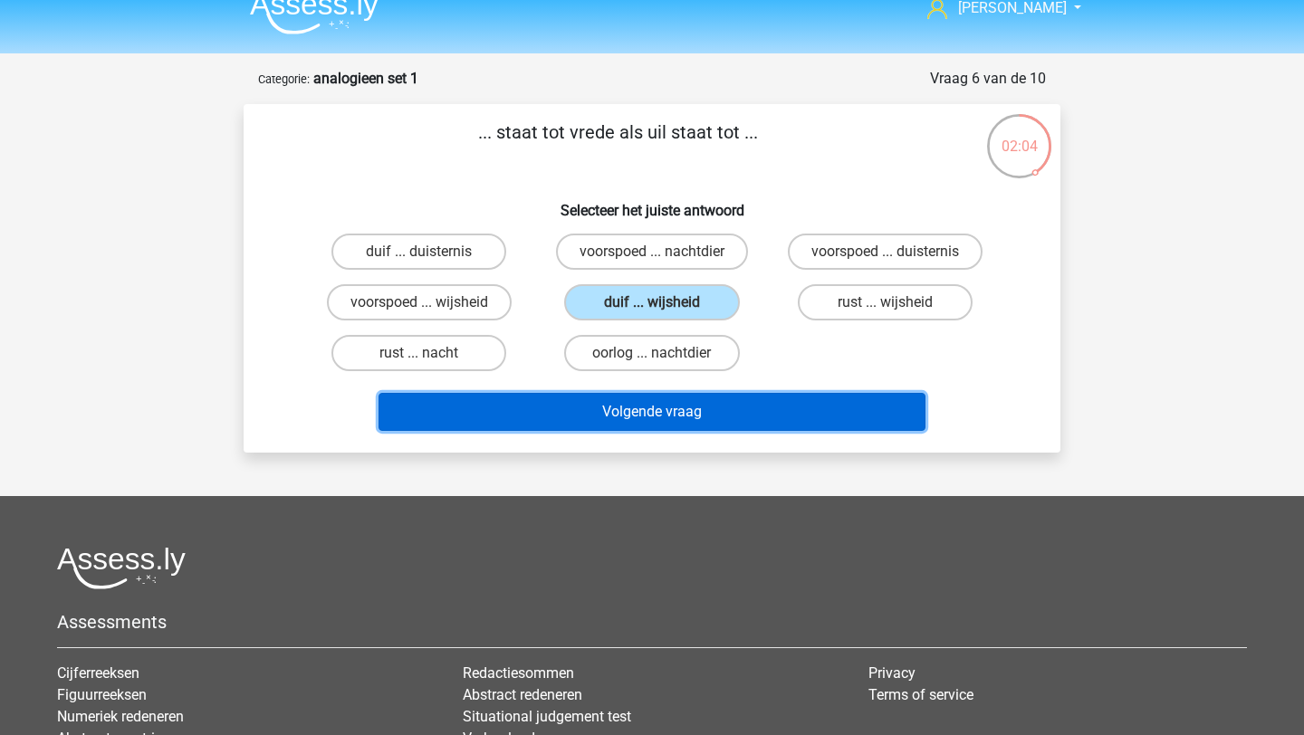
click at [720, 418] on button "Volgende vraag" at bounding box center [653, 412] width 548 height 38
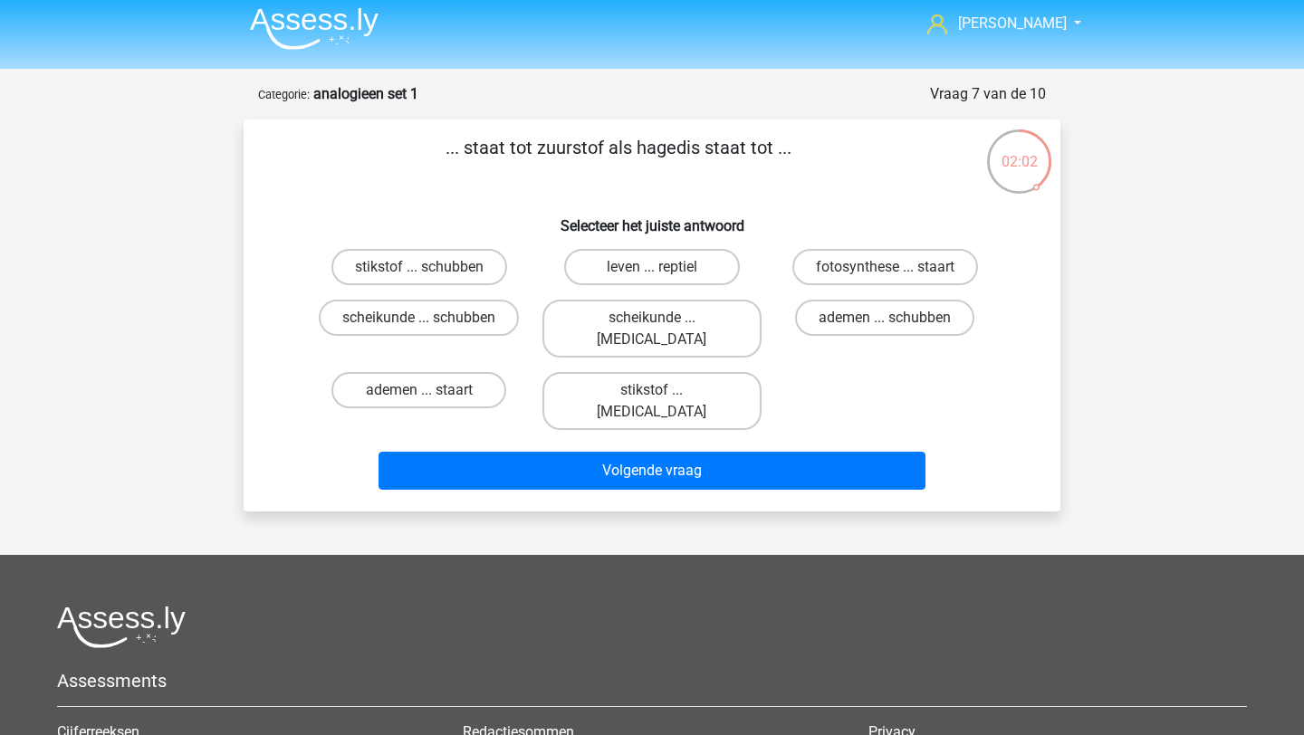
scroll to position [0, 0]
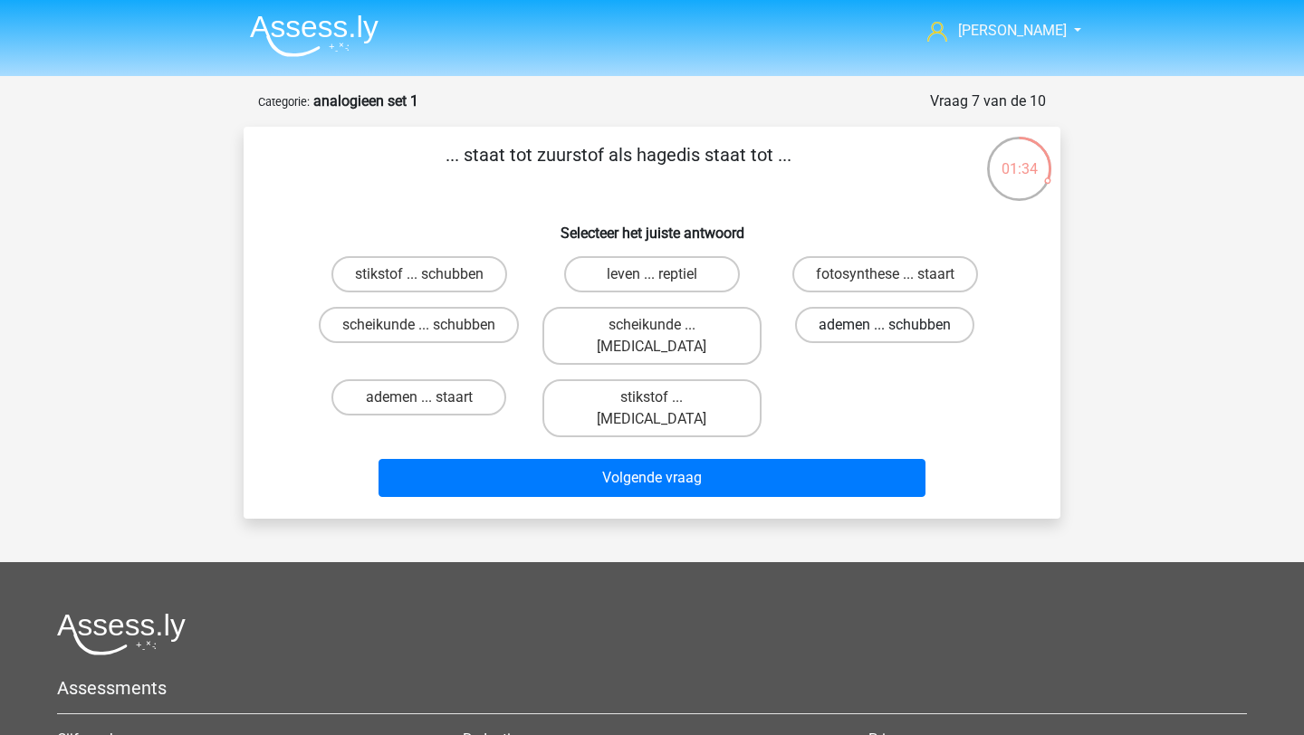
click at [845, 332] on label "ademen ... schubben" at bounding box center [884, 325] width 179 height 36
click at [885, 332] on input "ademen ... schubben" at bounding box center [891, 331] width 12 height 12
radio input "true"
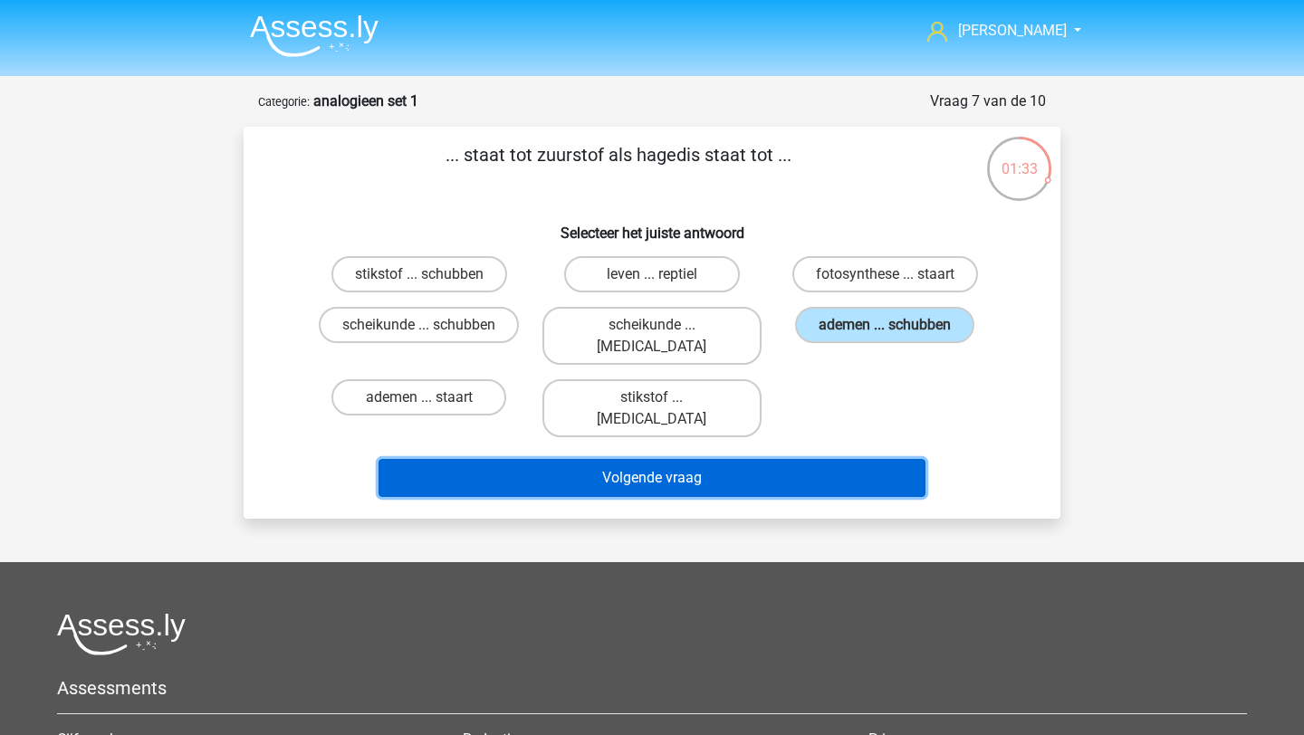
click at [840, 459] on button "Volgende vraag" at bounding box center [653, 478] width 548 height 38
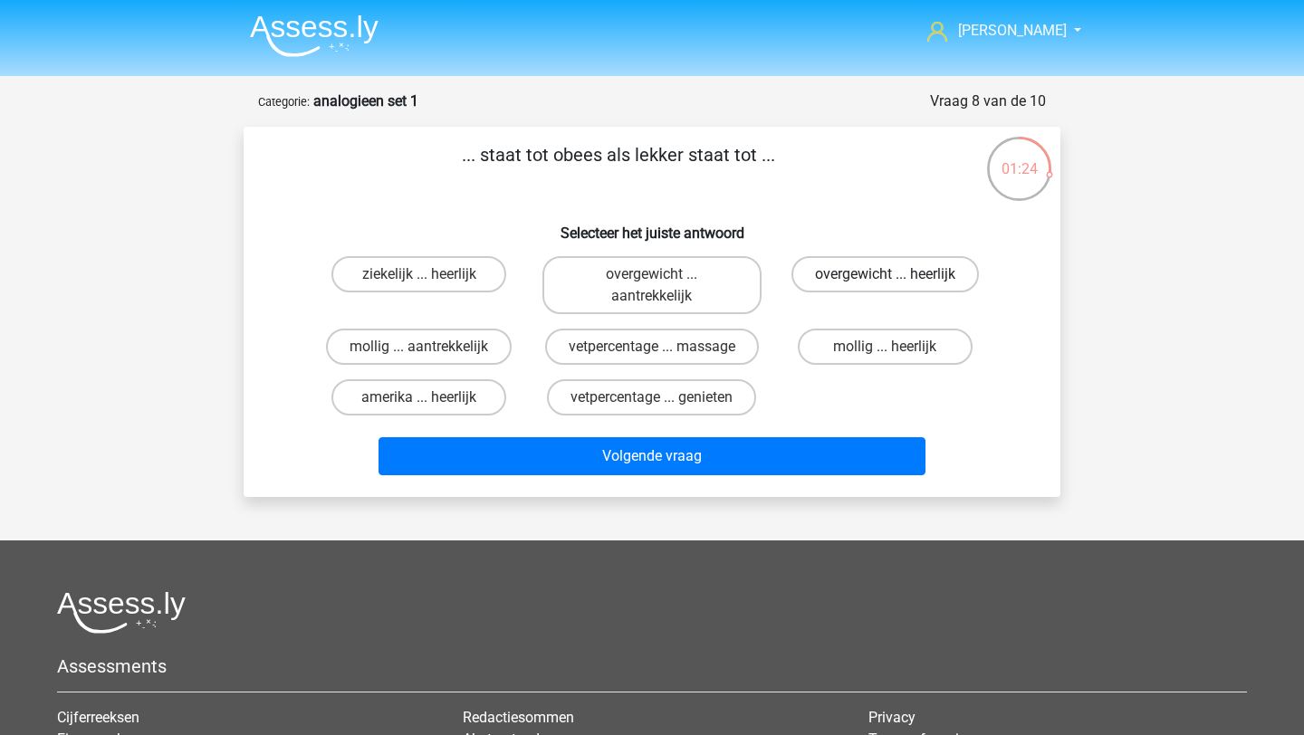
click at [921, 271] on label "overgewicht ... heerlijk" at bounding box center [885, 274] width 187 height 36
click at [897, 274] on input "overgewicht ... heerlijk" at bounding box center [891, 280] width 12 height 12
radio input "true"
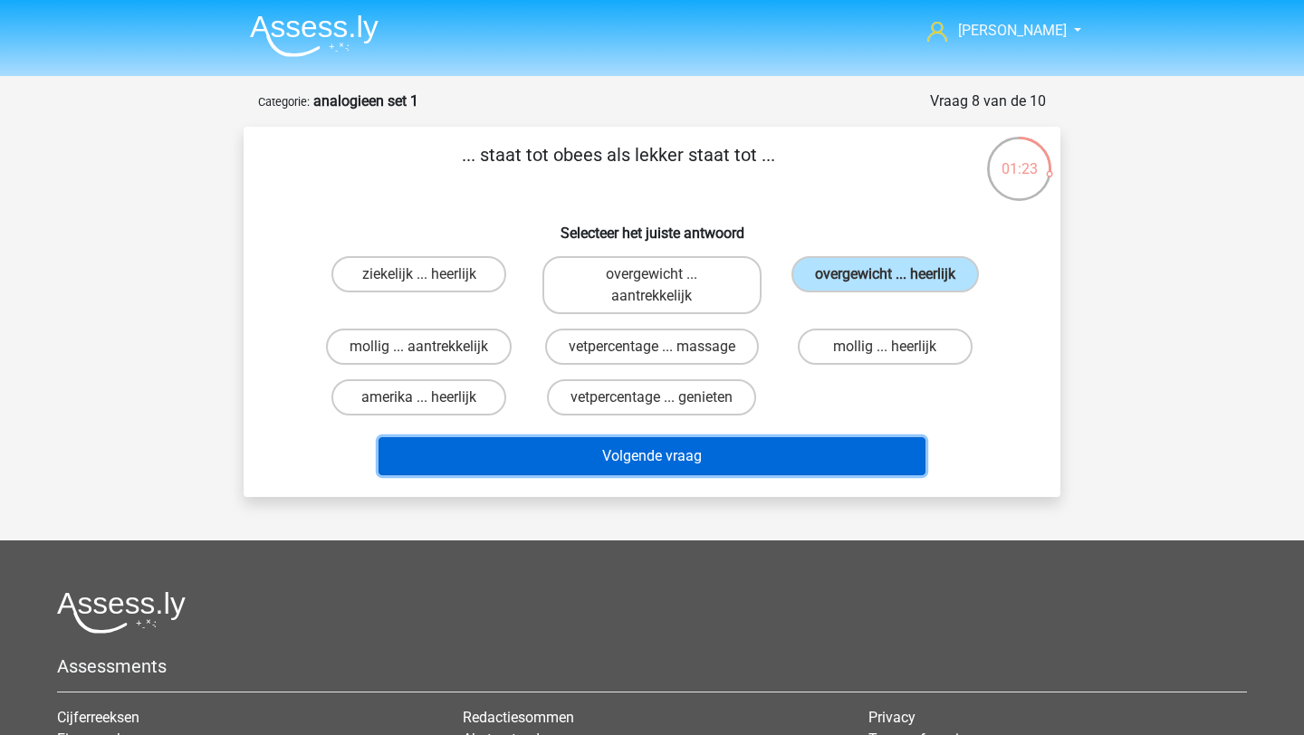
click at [745, 446] on button "Volgende vraag" at bounding box center [653, 456] width 548 height 38
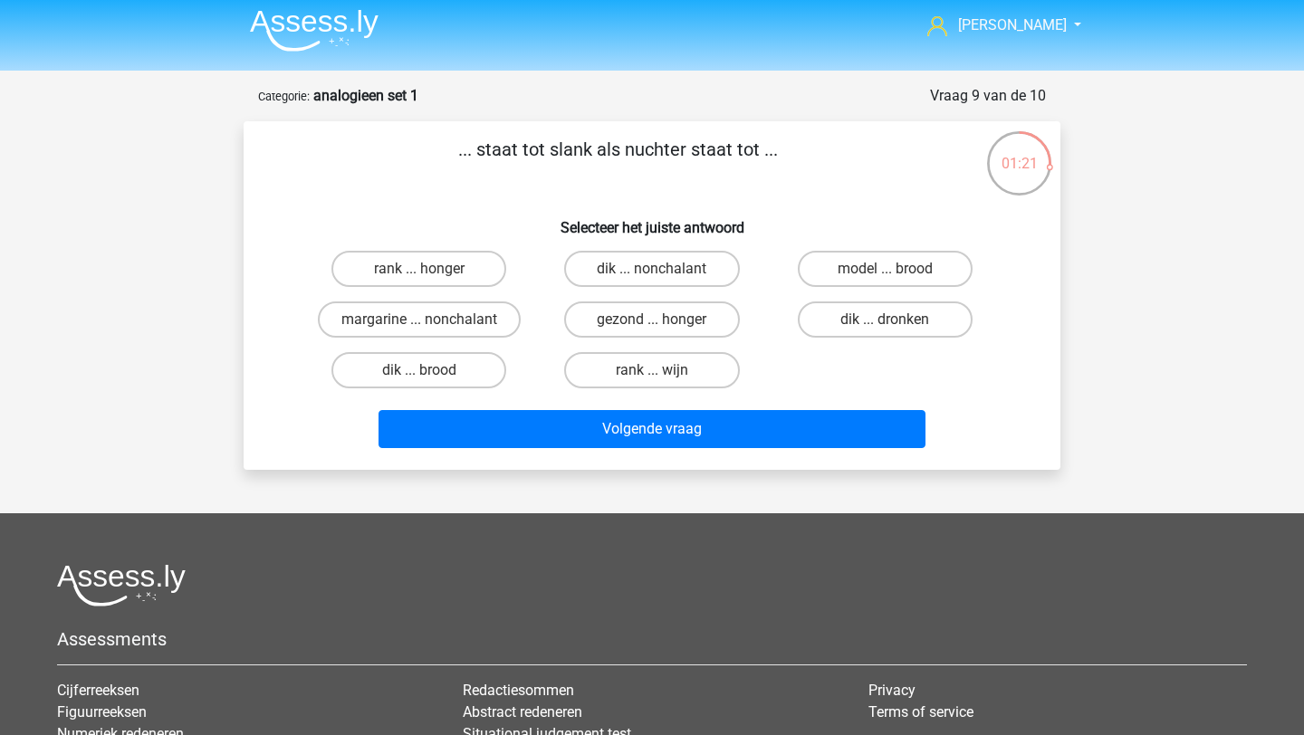
scroll to position [5, 0]
click at [865, 312] on label "dik ... dronken" at bounding box center [885, 320] width 175 height 36
click at [885, 321] on input "dik ... dronken" at bounding box center [891, 327] width 12 height 12
radio input "true"
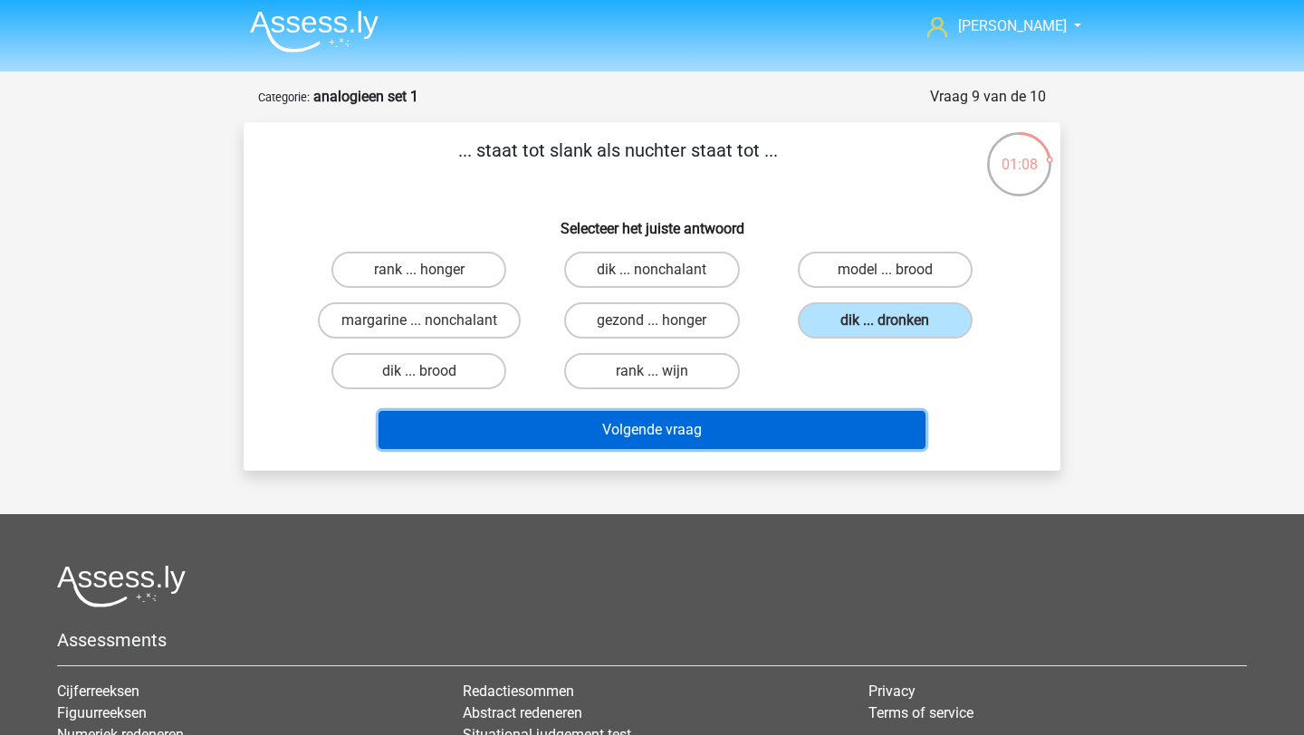
click at [796, 429] on button "Volgende vraag" at bounding box center [653, 430] width 548 height 38
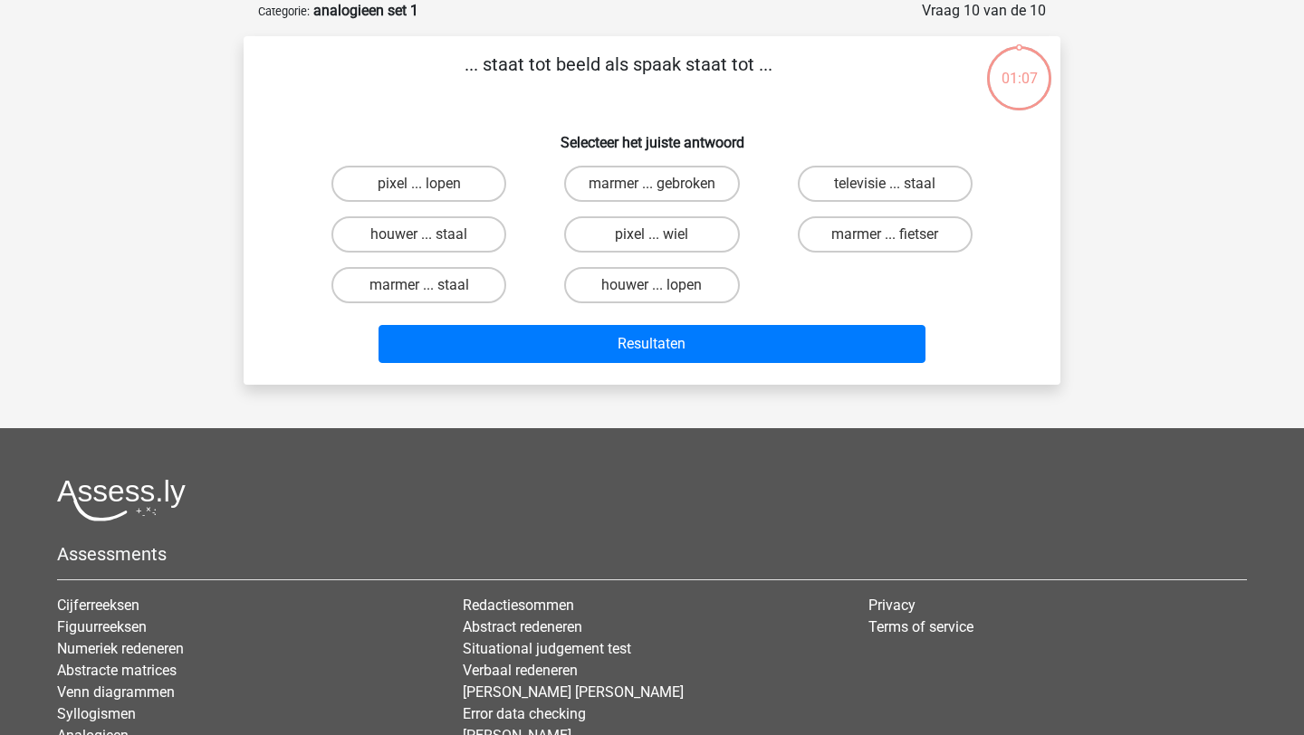
scroll to position [2, 0]
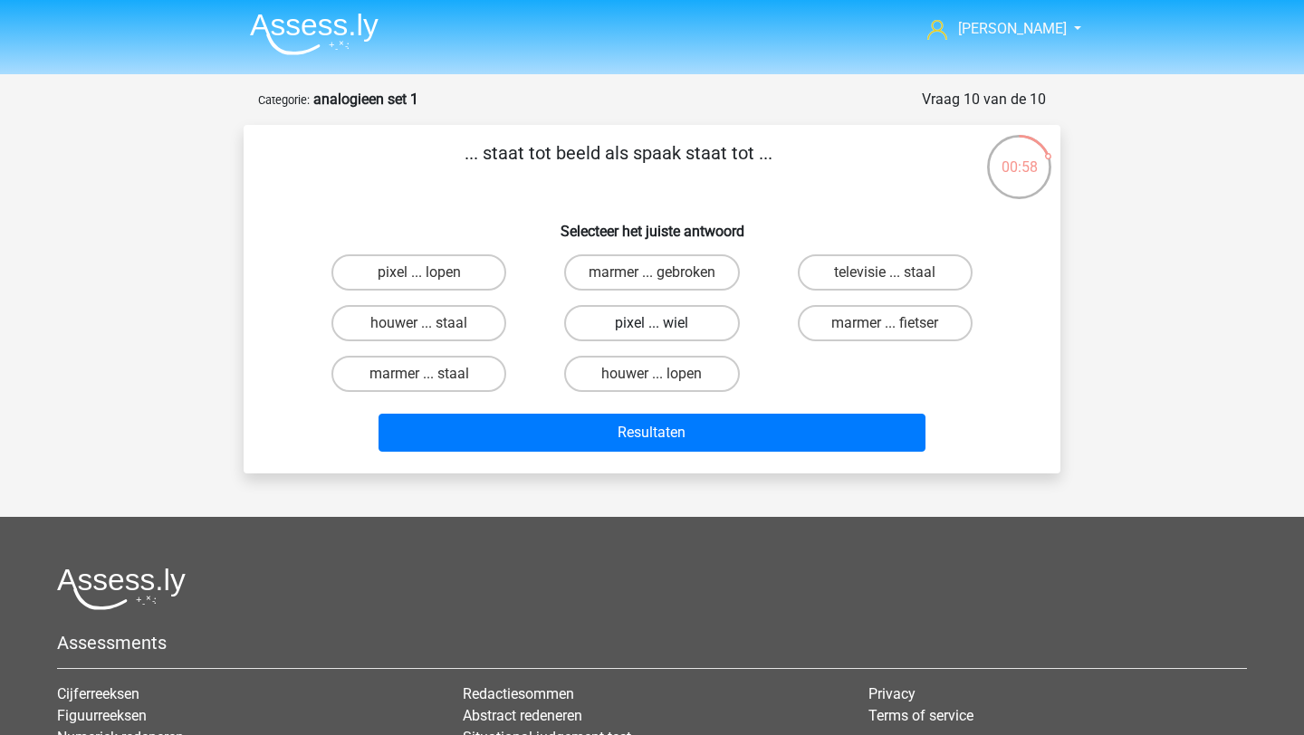
click at [602, 333] on label "pixel ... wiel" at bounding box center [651, 323] width 175 height 36
click at [652, 333] on input "pixel ... wiel" at bounding box center [658, 329] width 12 height 12
radio input "true"
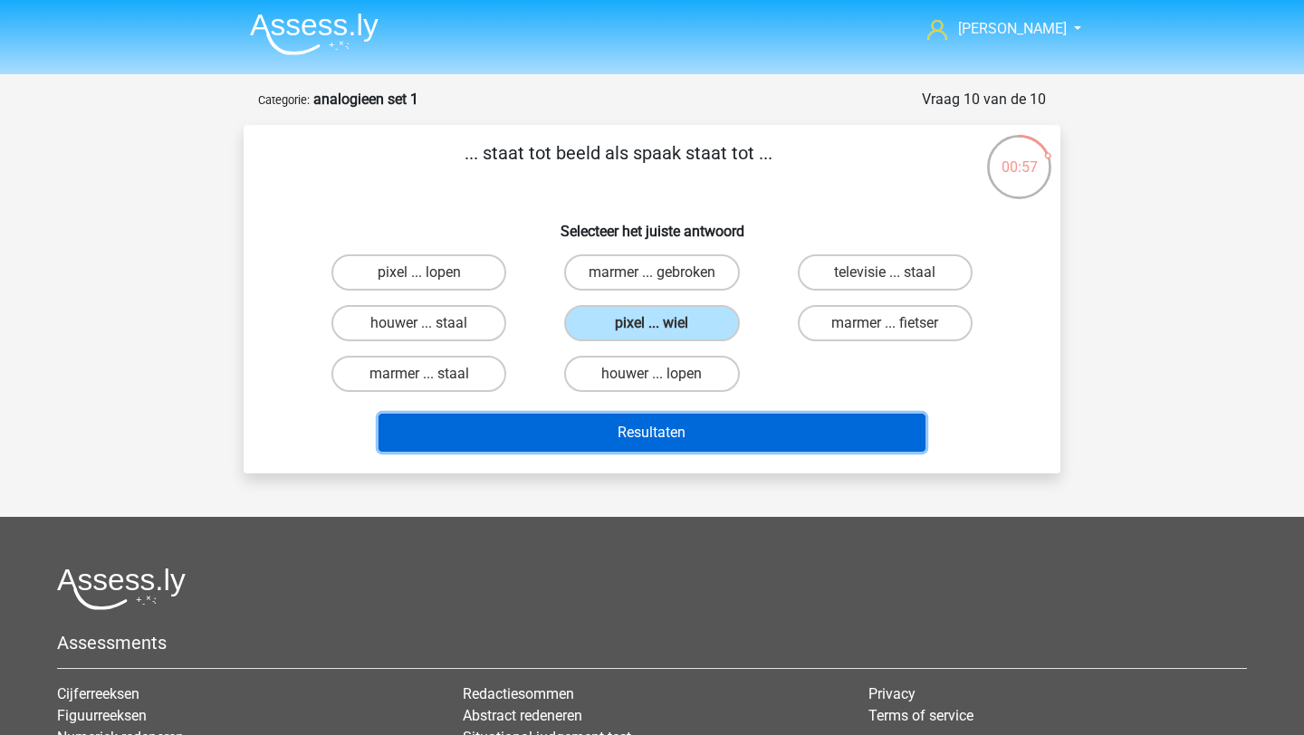
click at [633, 427] on button "Resultaten" at bounding box center [653, 433] width 548 height 38
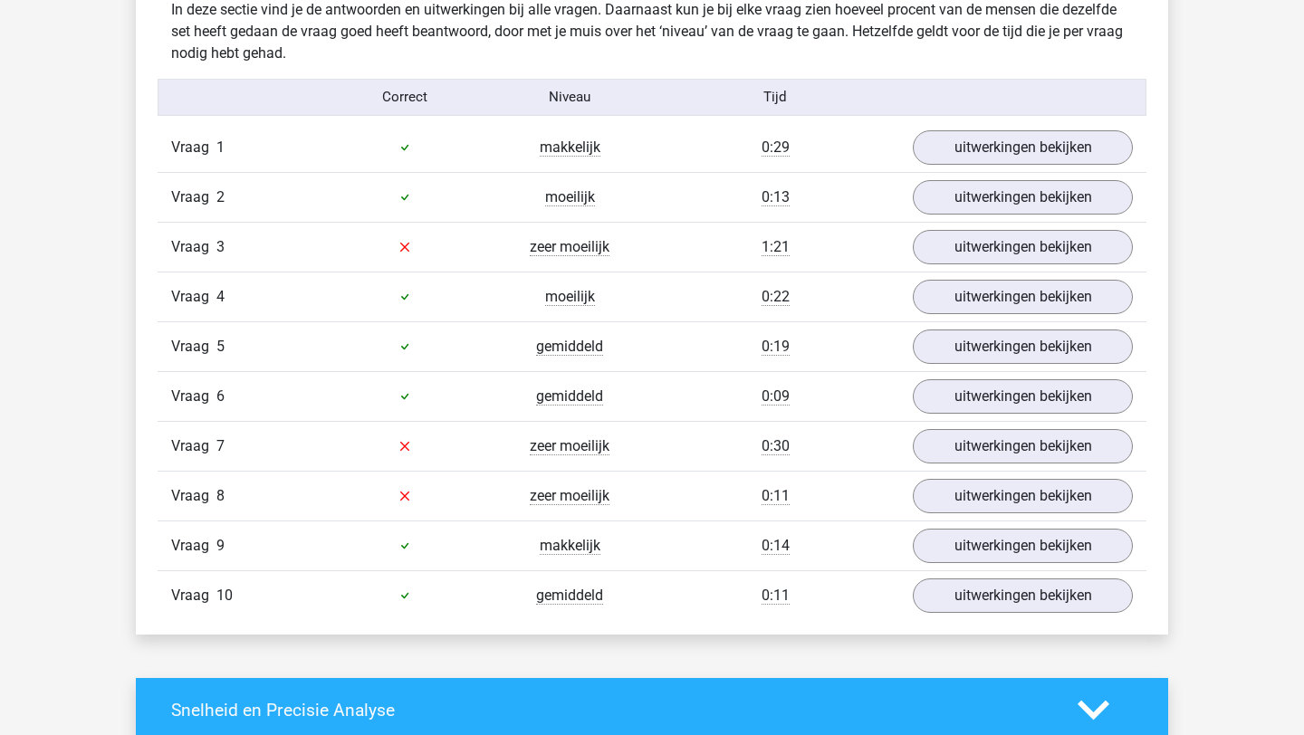
scroll to position [1077, 0]
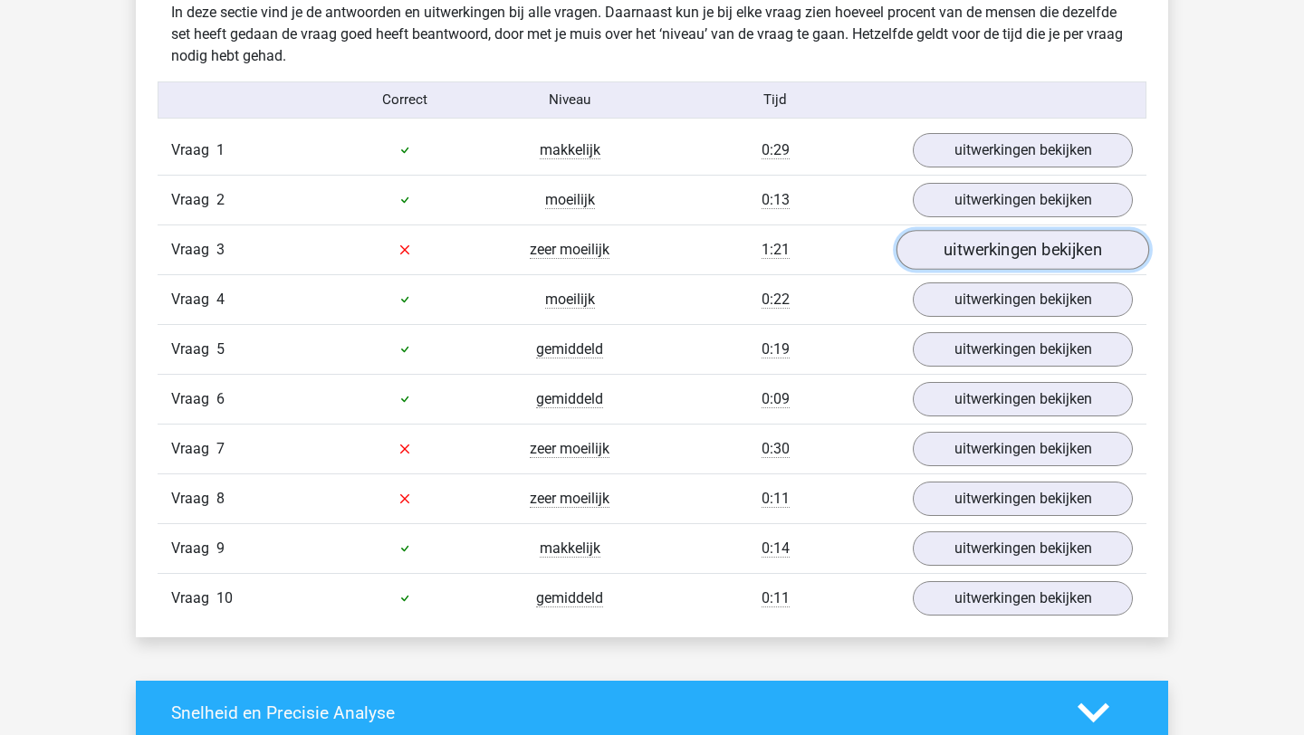
click at [972, 245] on link "uitwerkingen bekijken" at bounding box center [1023, 250] width 253 height 40
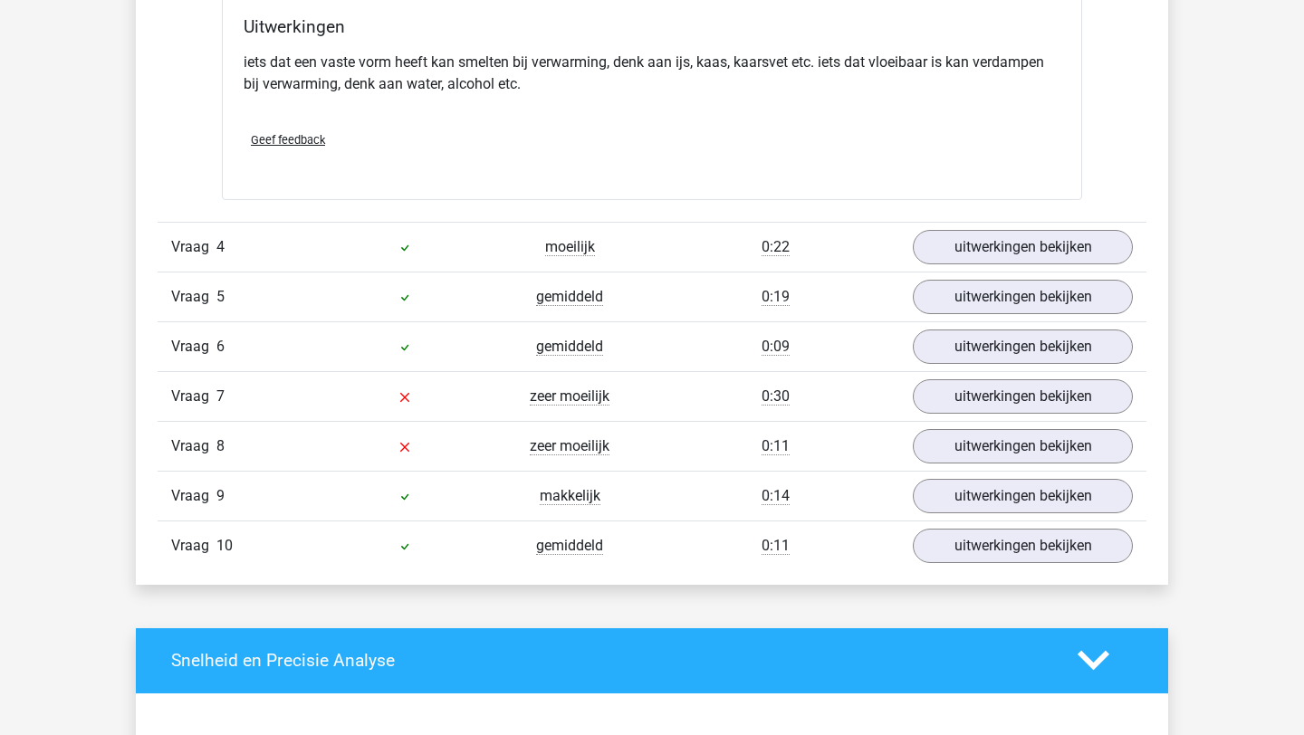
scroll to position [1632, 0]
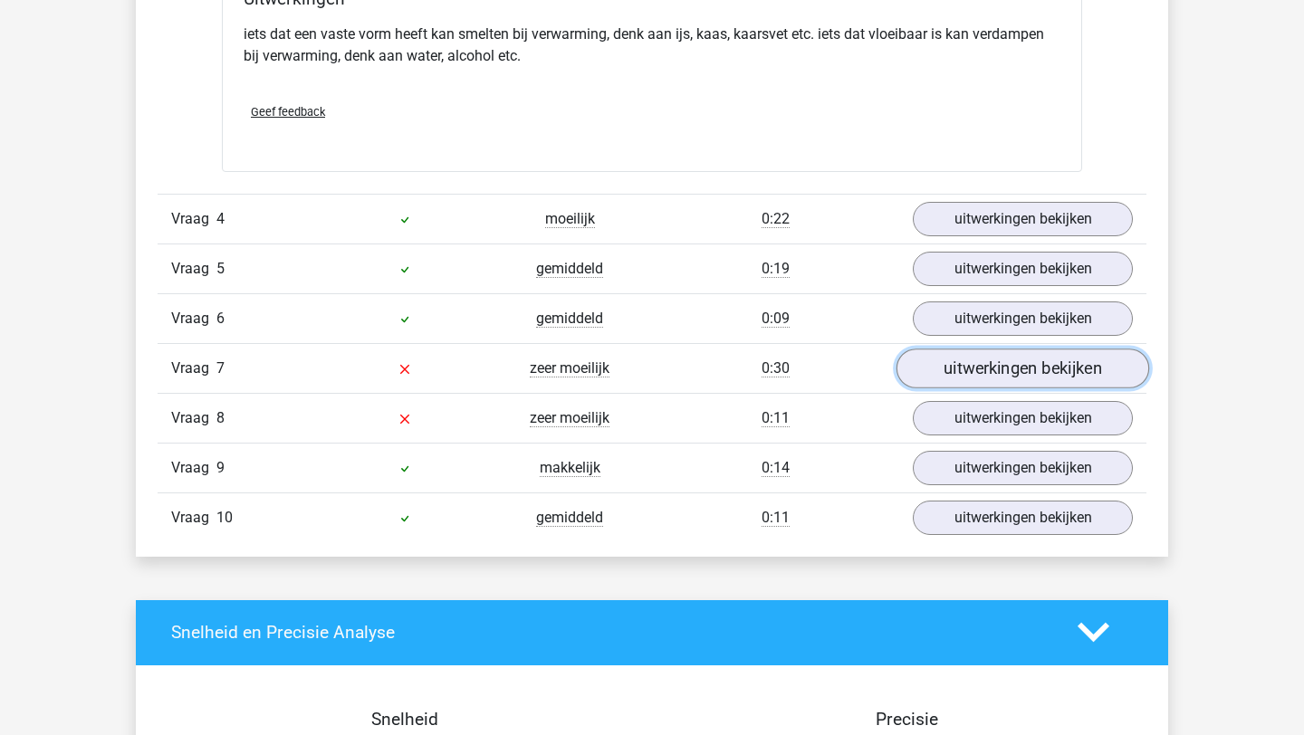
click at [984, 380] on link "uitwerkingen bekijken" at bounding box center [1023, 369] width 253 height 40
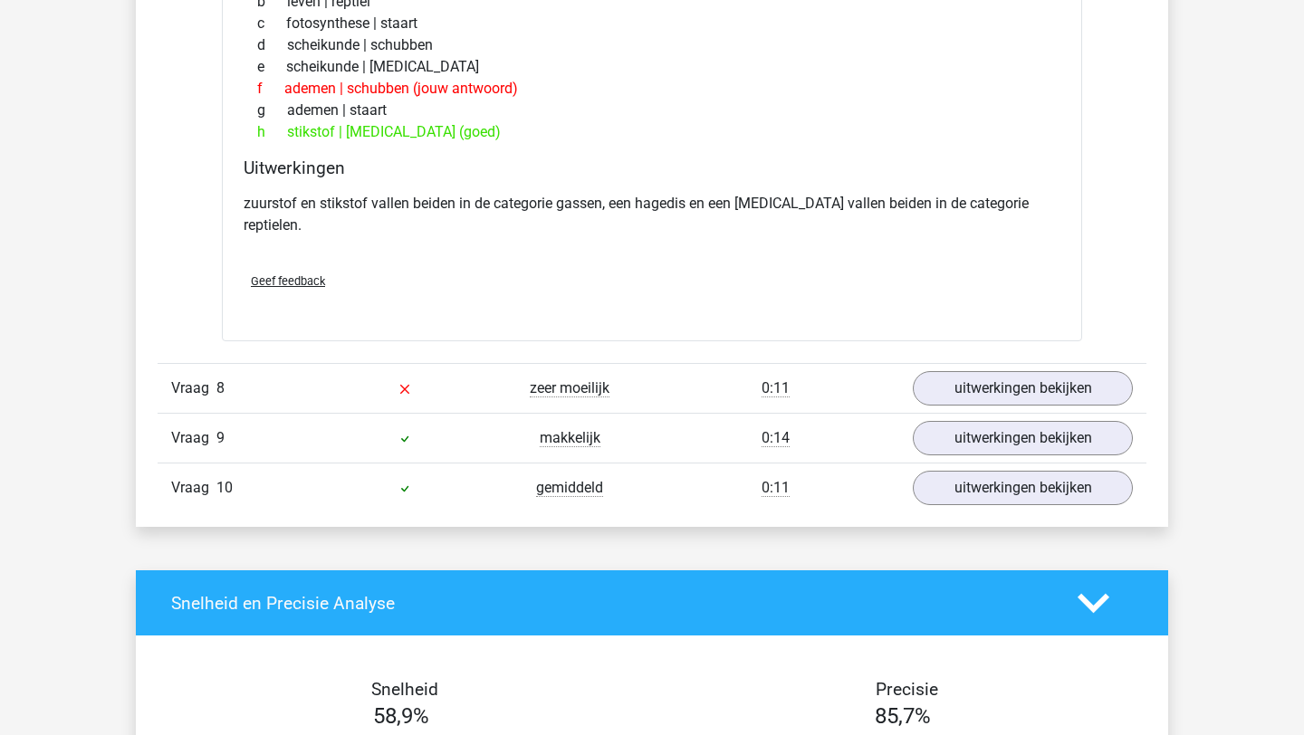
scroll to position [2181, 0]
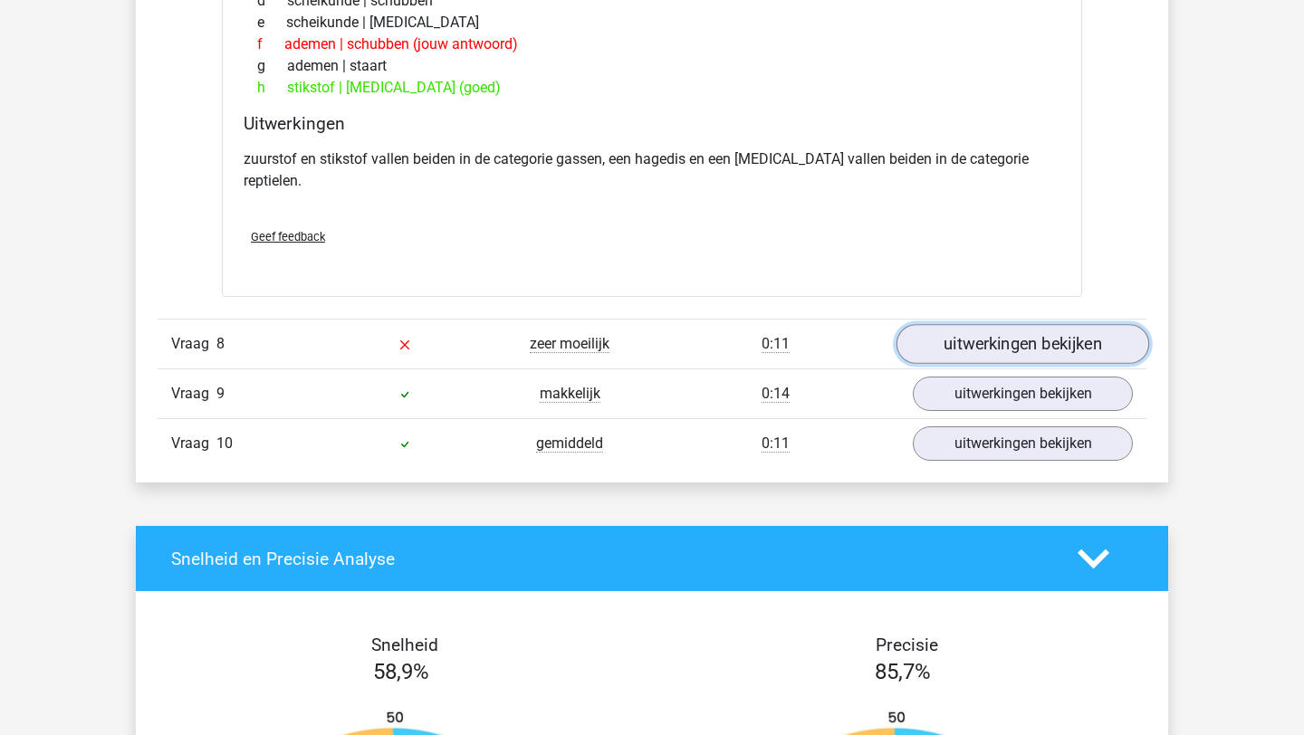
click at [1008, 324] on link "uitwerkingen bekijken" at bounding box center [1023, 344] width 253 height 40
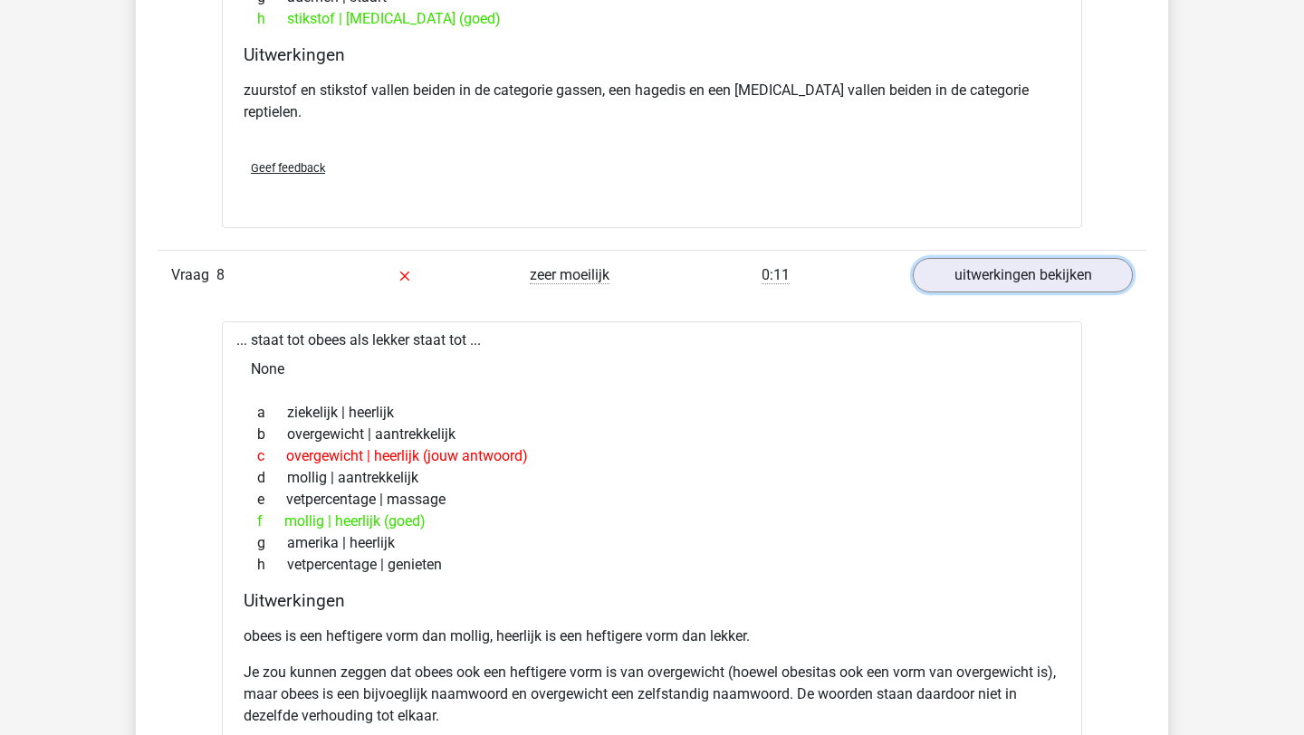
scroll to position [2252, 0]
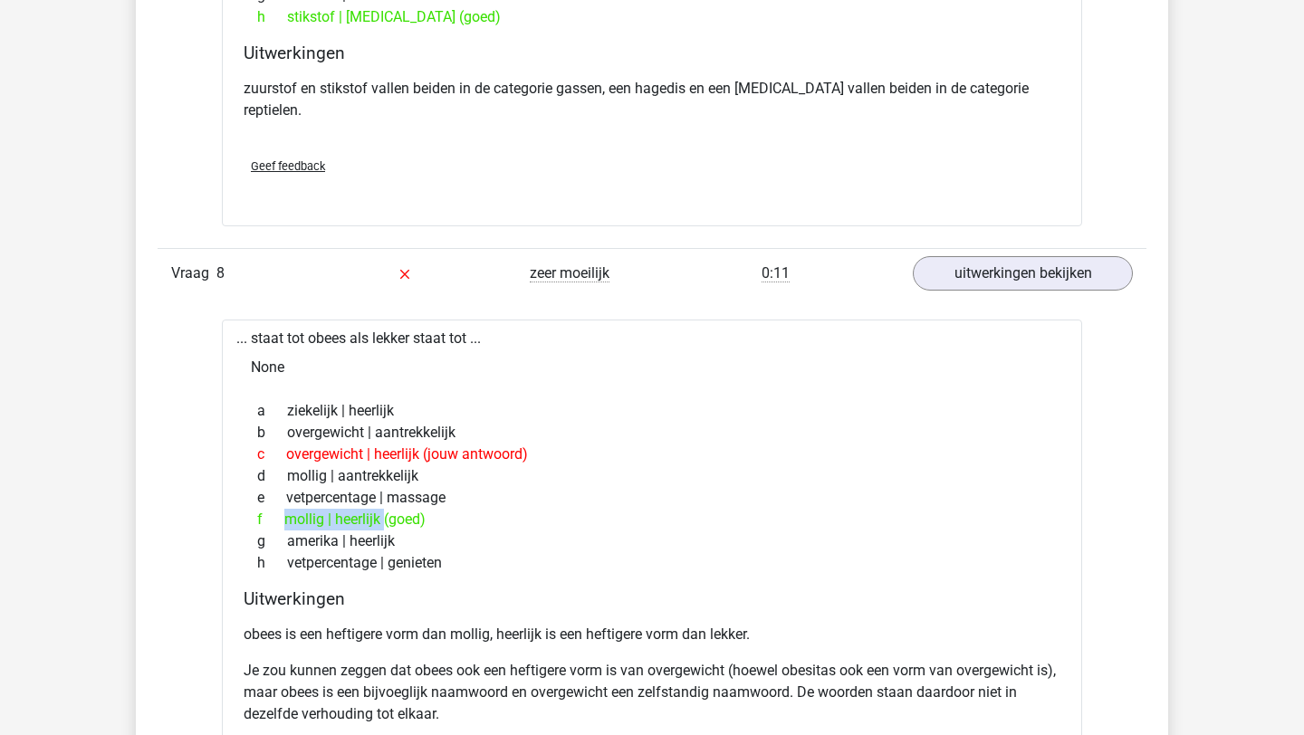
drag, startPoint x: 360, startPoint y: 498, endPoint x: 276, endPoint y: 494, distance: 83.4
click at [276, 509] on div "f mollig | heerlijk (goed)" at bounding box center [652, 520] width 817 height 22
click at [610, 509] on div "f mollig | heerlijk (goed)" at bounding box center [652, 520] width 817 height 22
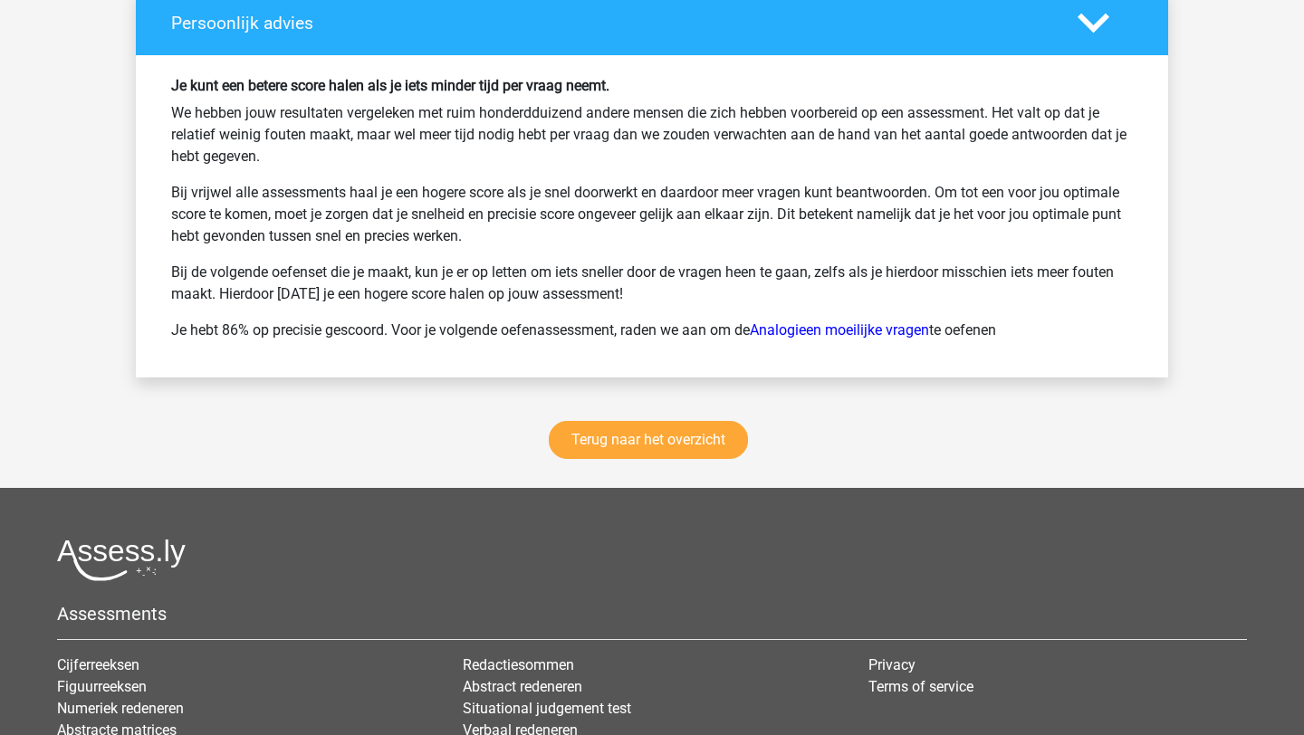
scroll to position [3883, 0]
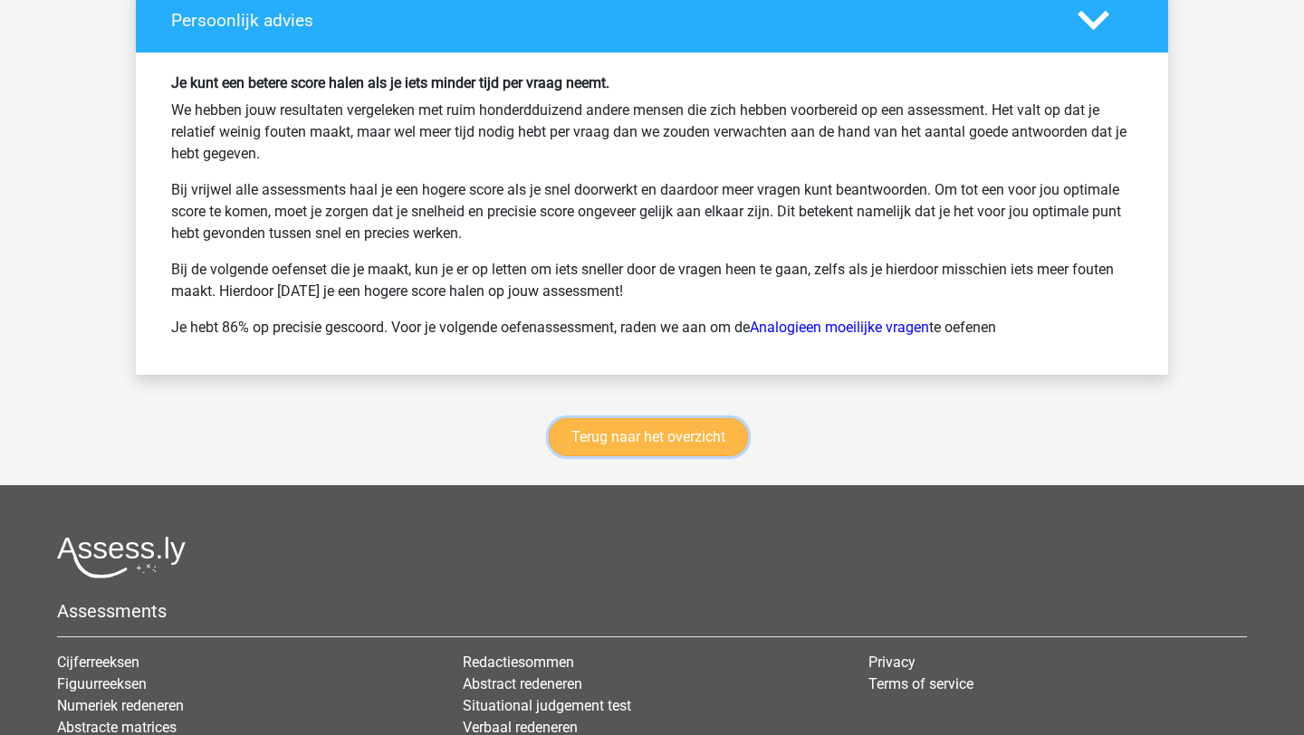
click at [621, 418] on link "Terug naar het overzicht" at bounding box center [648, 437] width 199 height 38
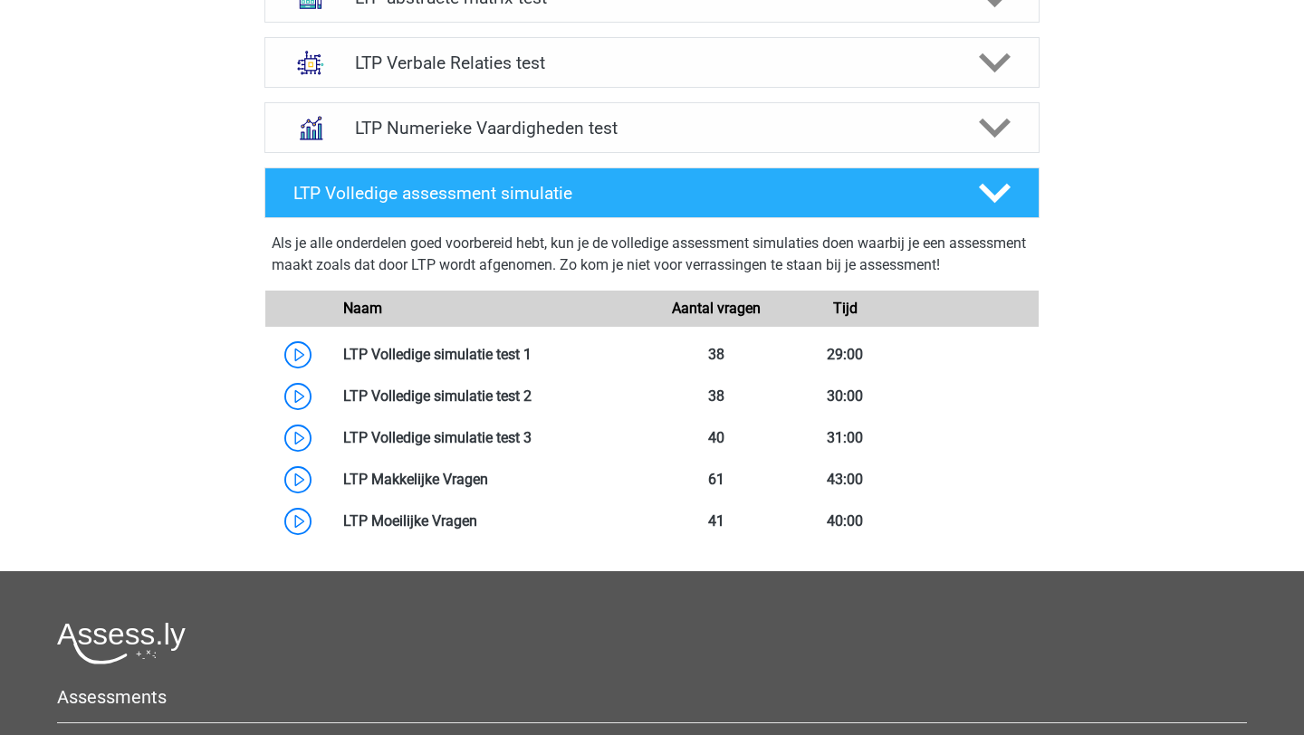
scroll to position [867, 0]
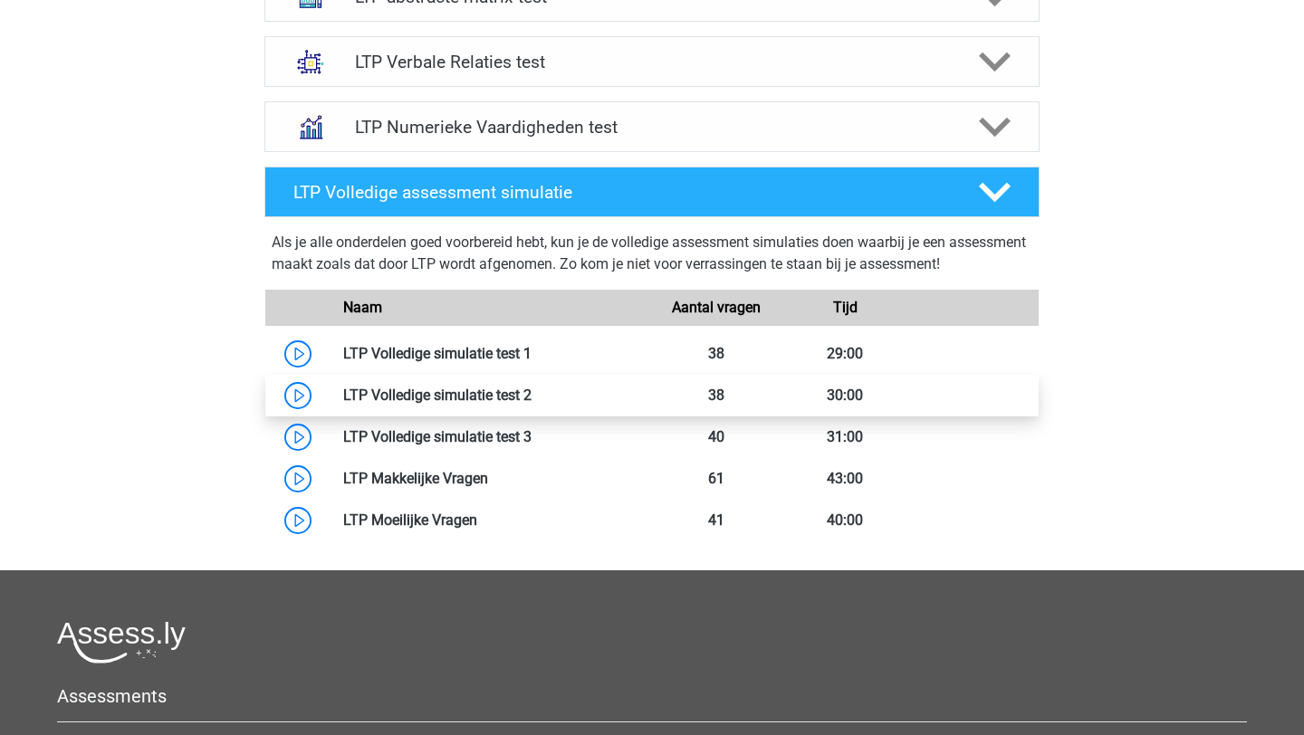
click at [532, 399] on link at bounding box center [532, 395] width 0 height 17
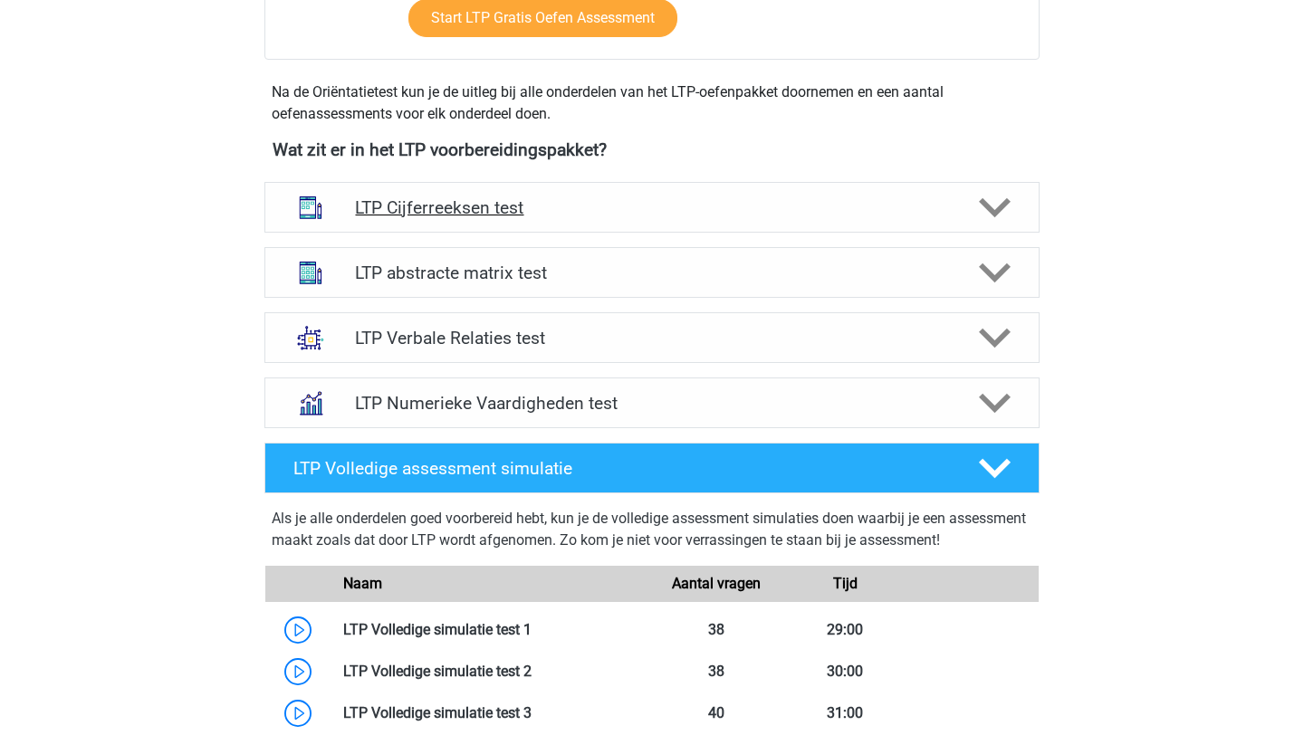
scroll to position [581, 0]
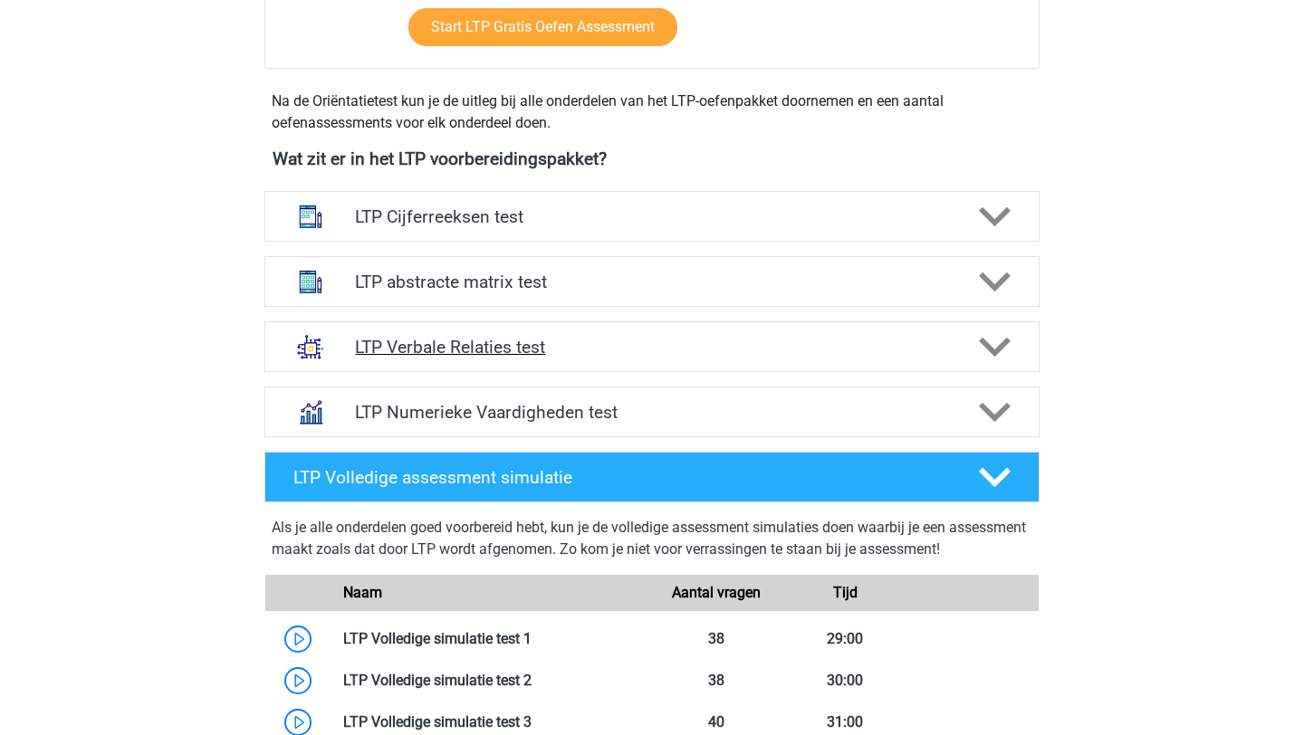
click at [1000, 349] on polygon at bounding box center [995, 348] width 32 height 20
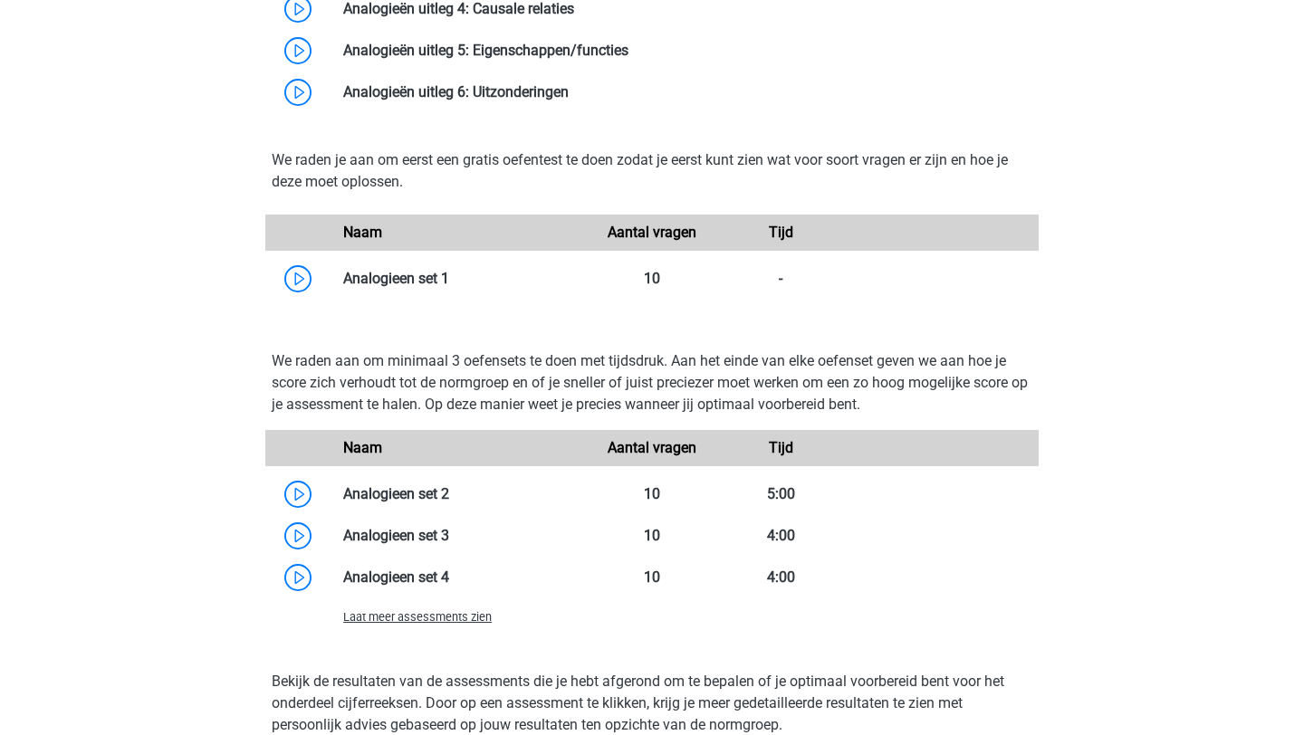
scroll to position [1387, 0]
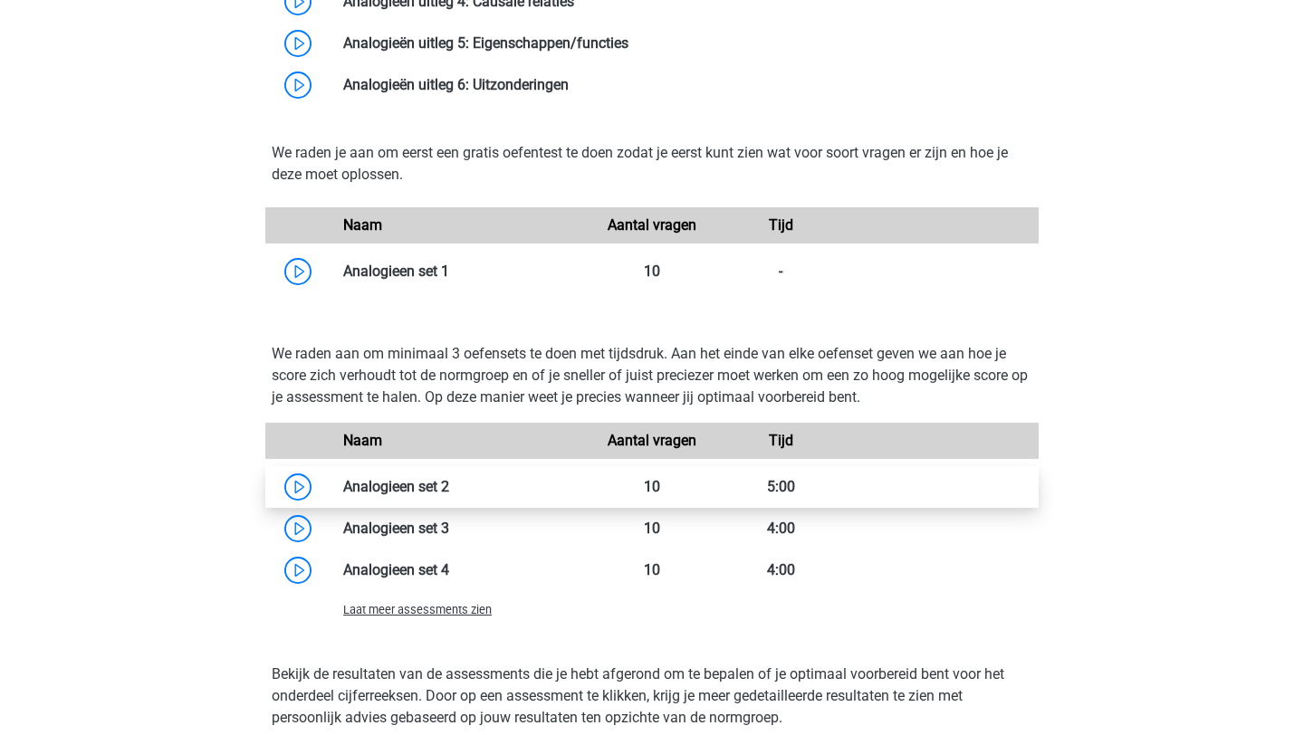
click at [449, 483] on link at bounding box center [449, 486] width 0 height 17
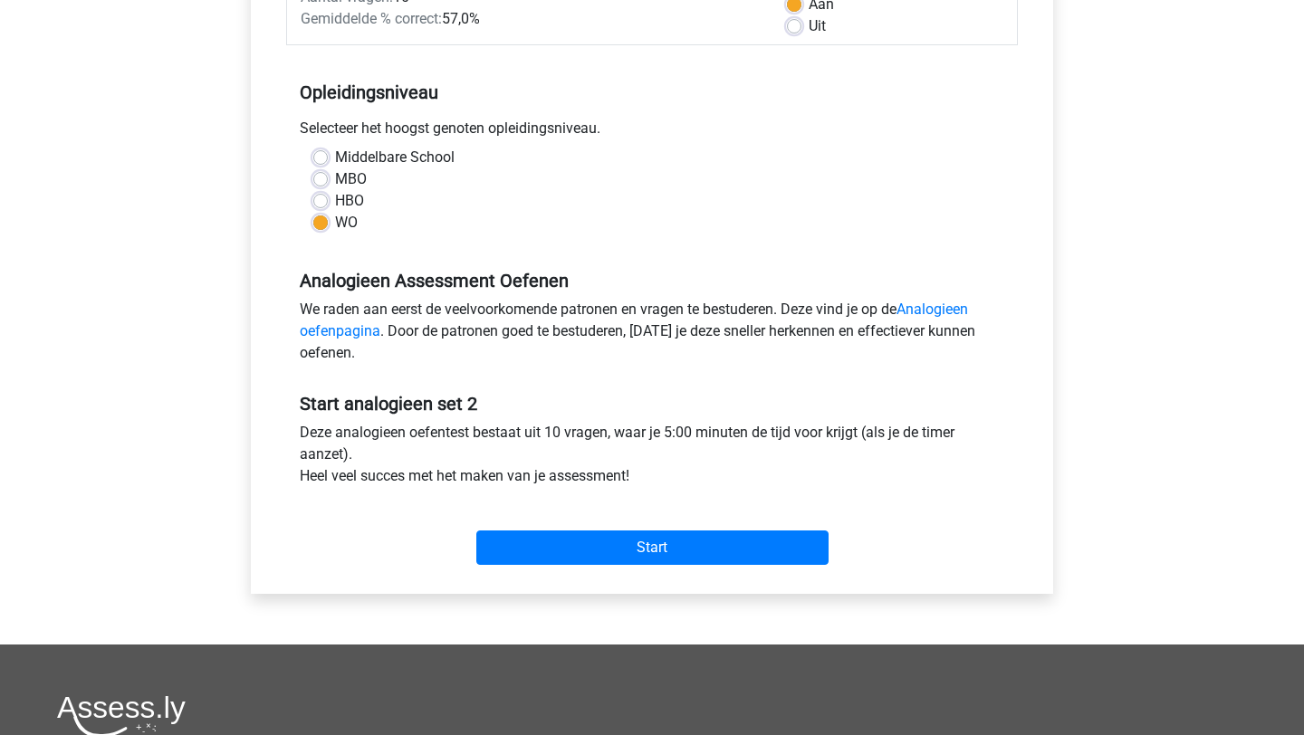
scroll to position [311, 0]
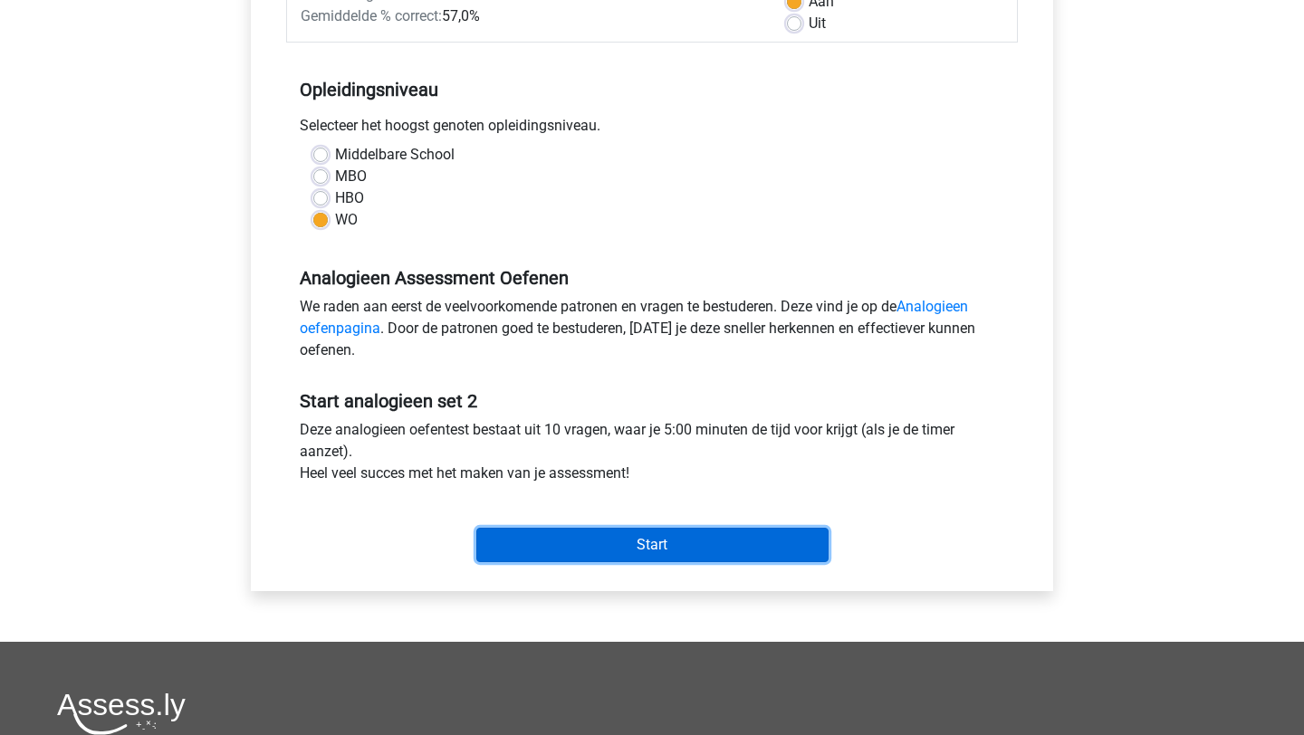
click at [654, 552] on input "Start" at bounding box center [652, 545] width 352 height 34
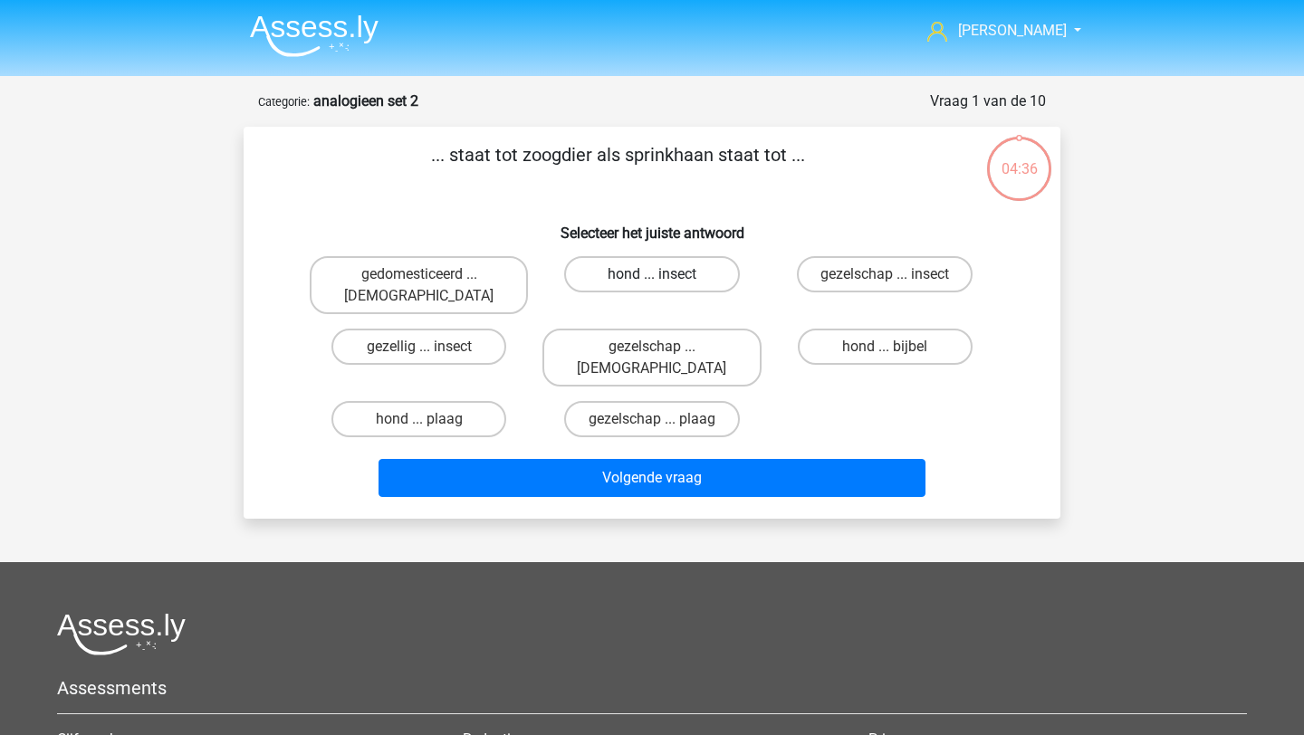
click at [714, 278] on label "hond ... insect" at bounding box center [651, 274] width 175 height 36
click at [664, 278] on input "hond ... insect" at bounding box center [658, 280] width 12 height 12
radio input "true"
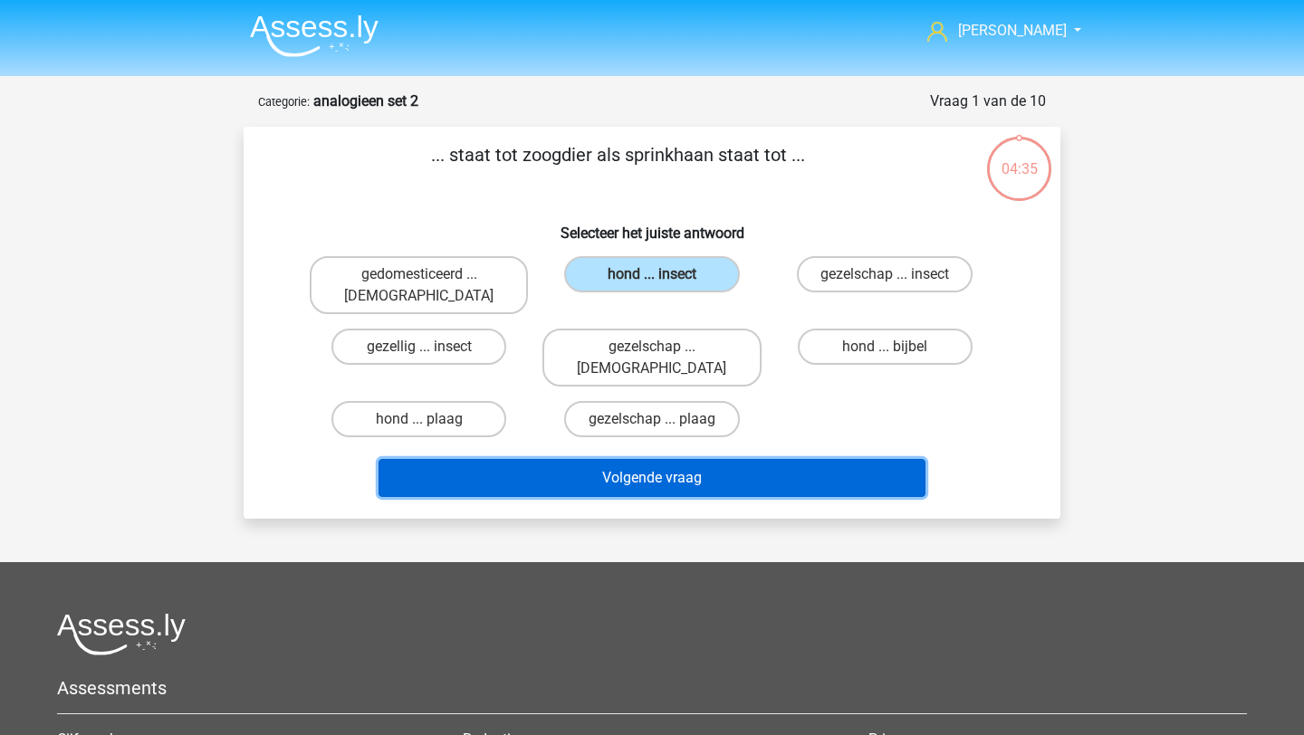
click at [736, 459] on button "Volgende vraag" at bounding box center [653, 478] width 548 height 38
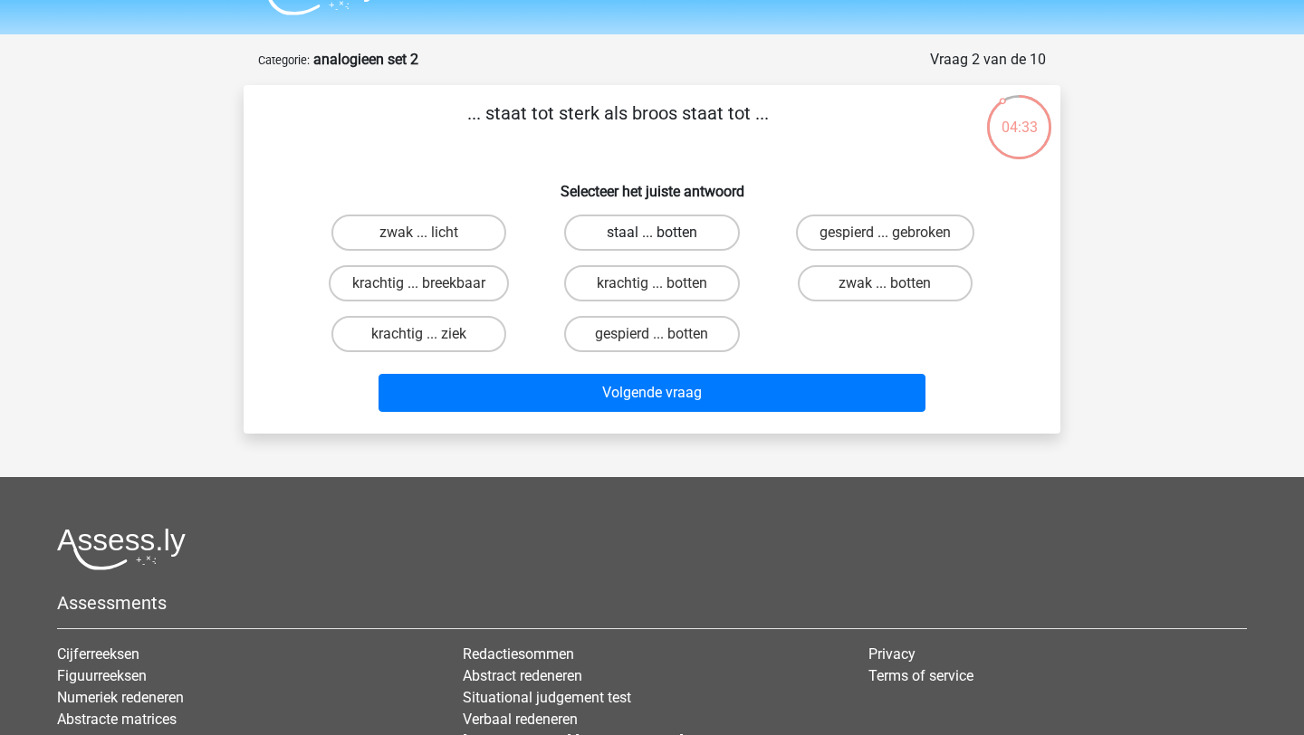
scroll to position [27, 0]
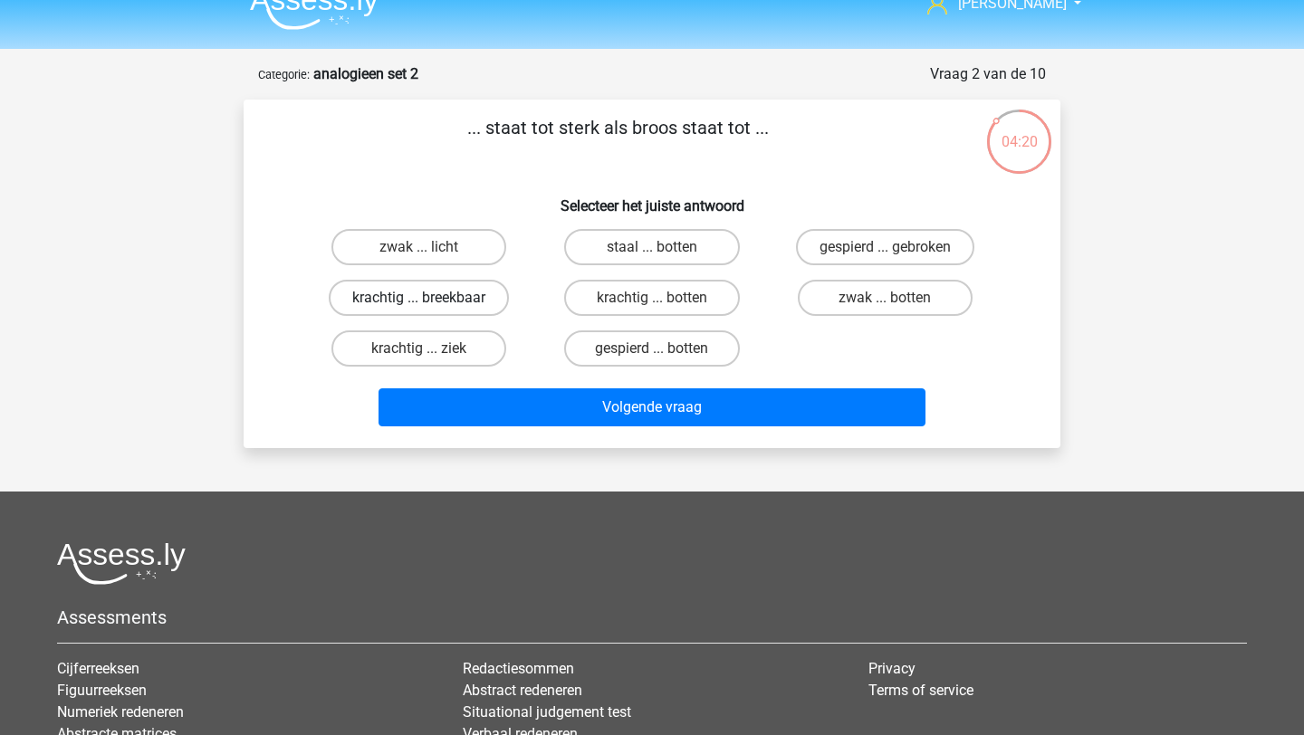
click at [467, 299] on label "krachtig ... breekbaar" at bounding box center [419, 298] width 180 height 36
click at [431, 299] on input "krachtig ... breekbaar" at bounding box center [425, 304] width 12 height 12
radio input "true"
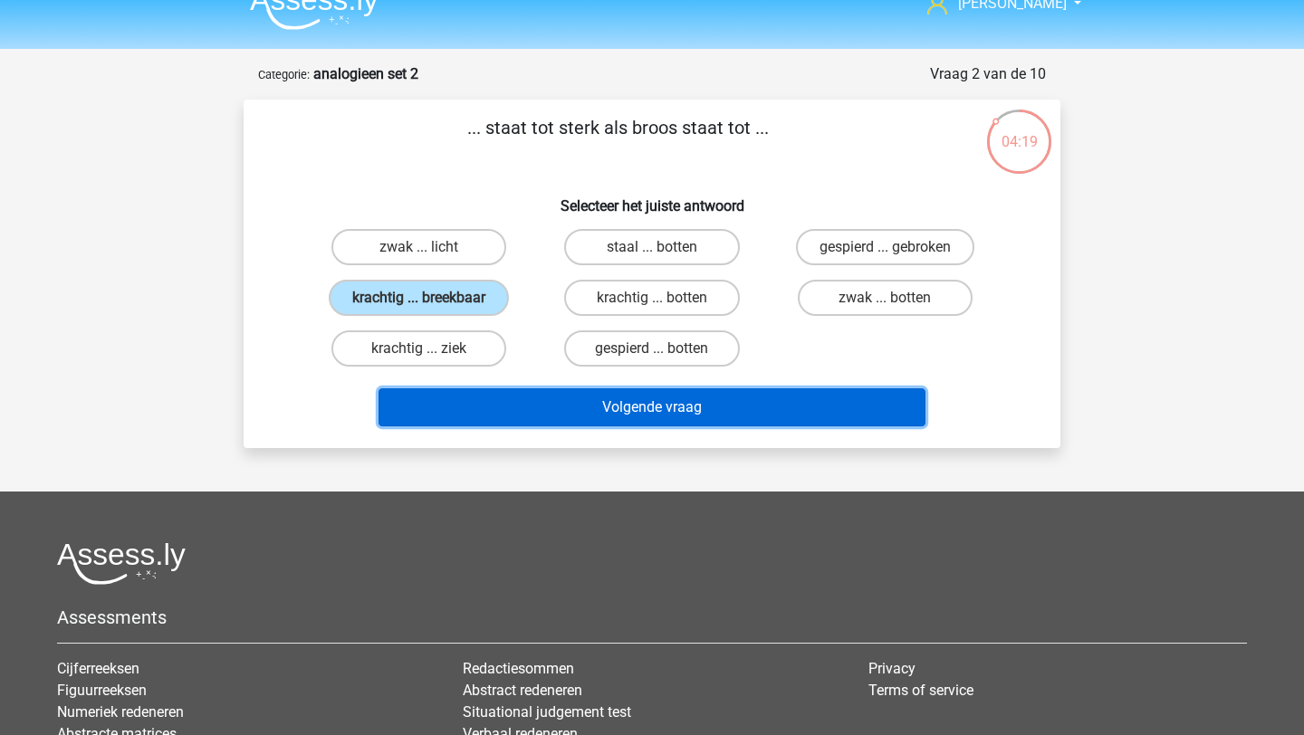
click at [591, 401] on button "Volgende vraag" at bounding box center [653, 408] width 548 height 38
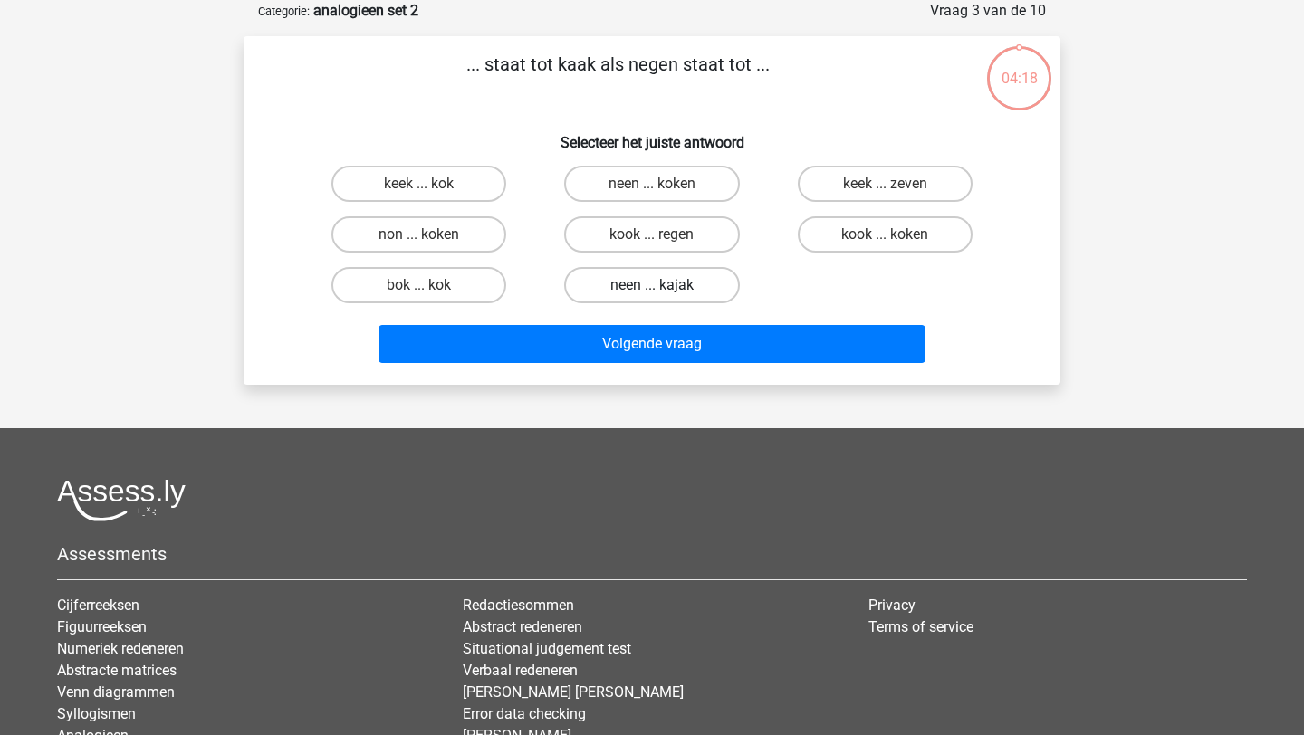
scroll to position [0, 0]
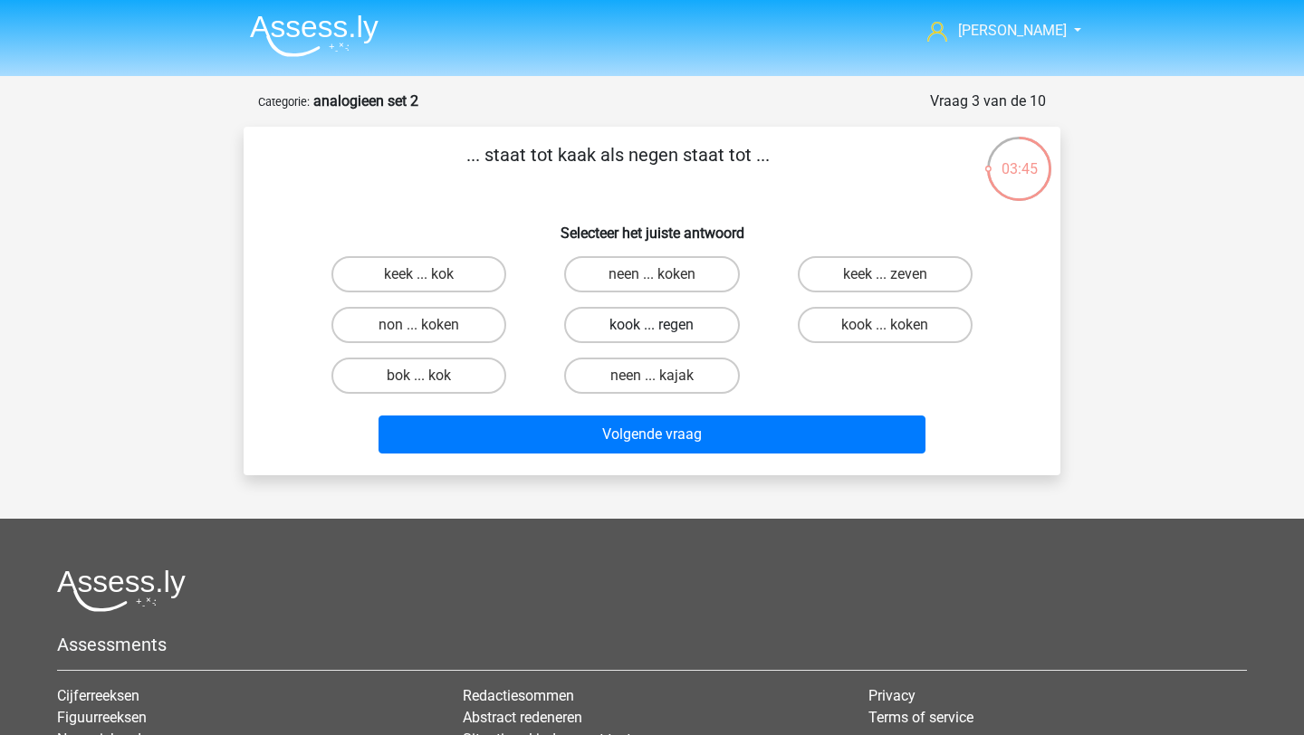
click at [697, 327] on label "kook ... regen" at bounding box center [651, 325] width 175 height 36
click at [664, 327] on input "kook ... regen" at bounding box center [658, 331] width 12 height 12
radio input "true"
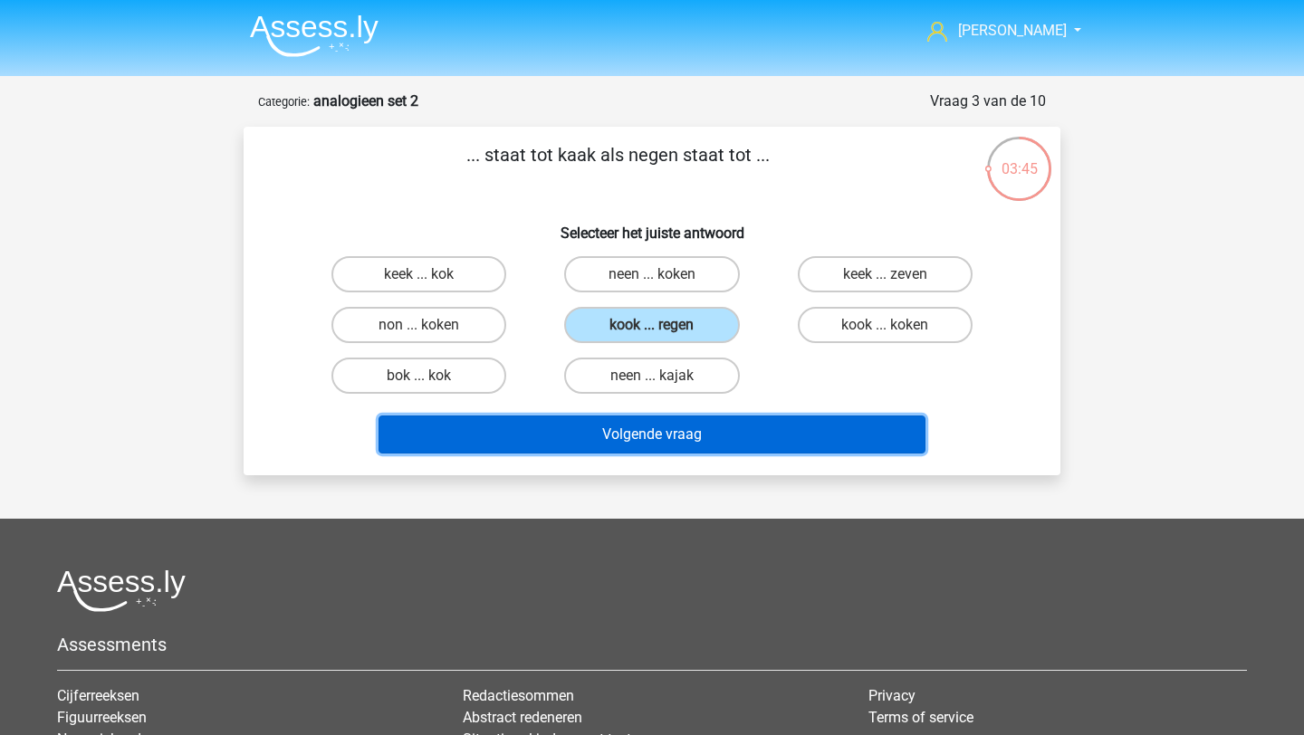
click at [705, 429] on button "Volgende vraag" at bounding box center [653, 435] width 548 height 38
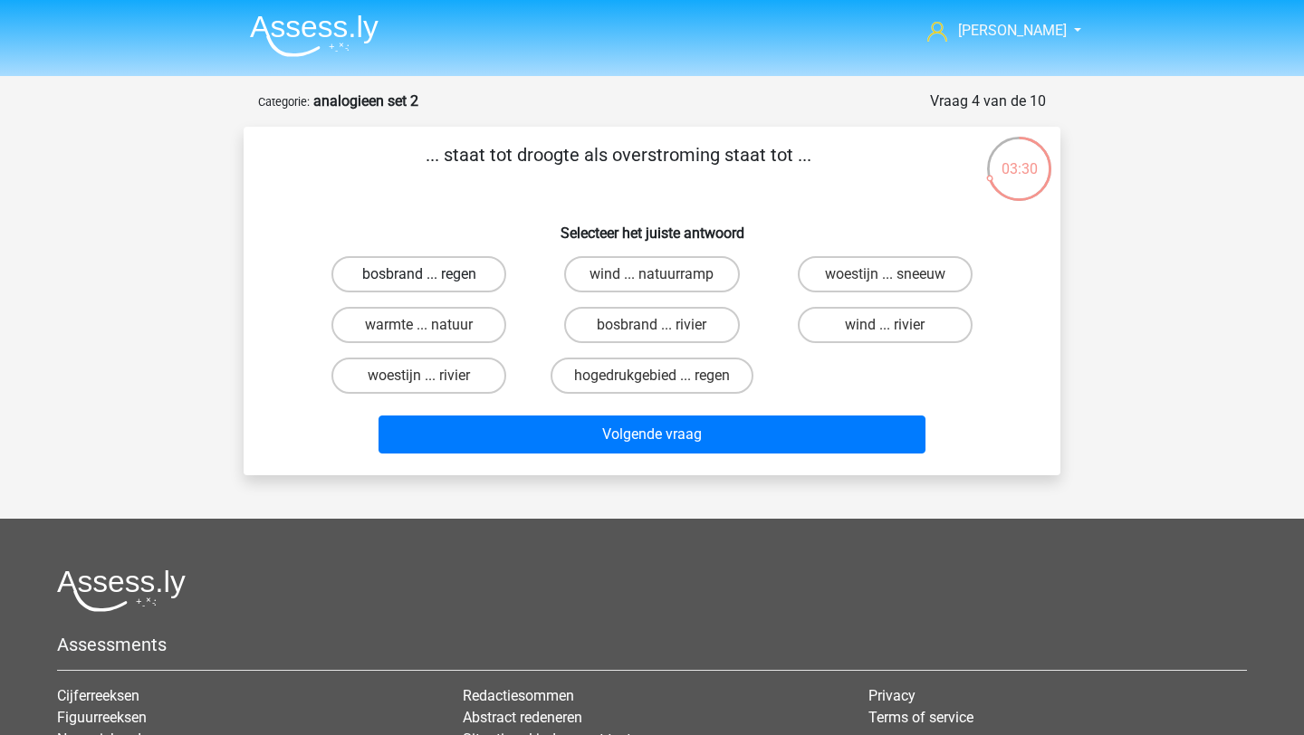
click at [465, 278] on label "bosbrand ... regen" at bounding box center [418, 274] width 175 height 36
click at [431, 278] on input "bosbrand ... regen" at bounding box center [425, 280] width 12 height 12
radio input "true"
click at [465, 278] on label "bosbrand ... regen" at bounding box center [418, 274] width 175 height 36
click at [431, 278] on input "bosbrand ... regen" at bounding box center [425, 280] width 12 height 12
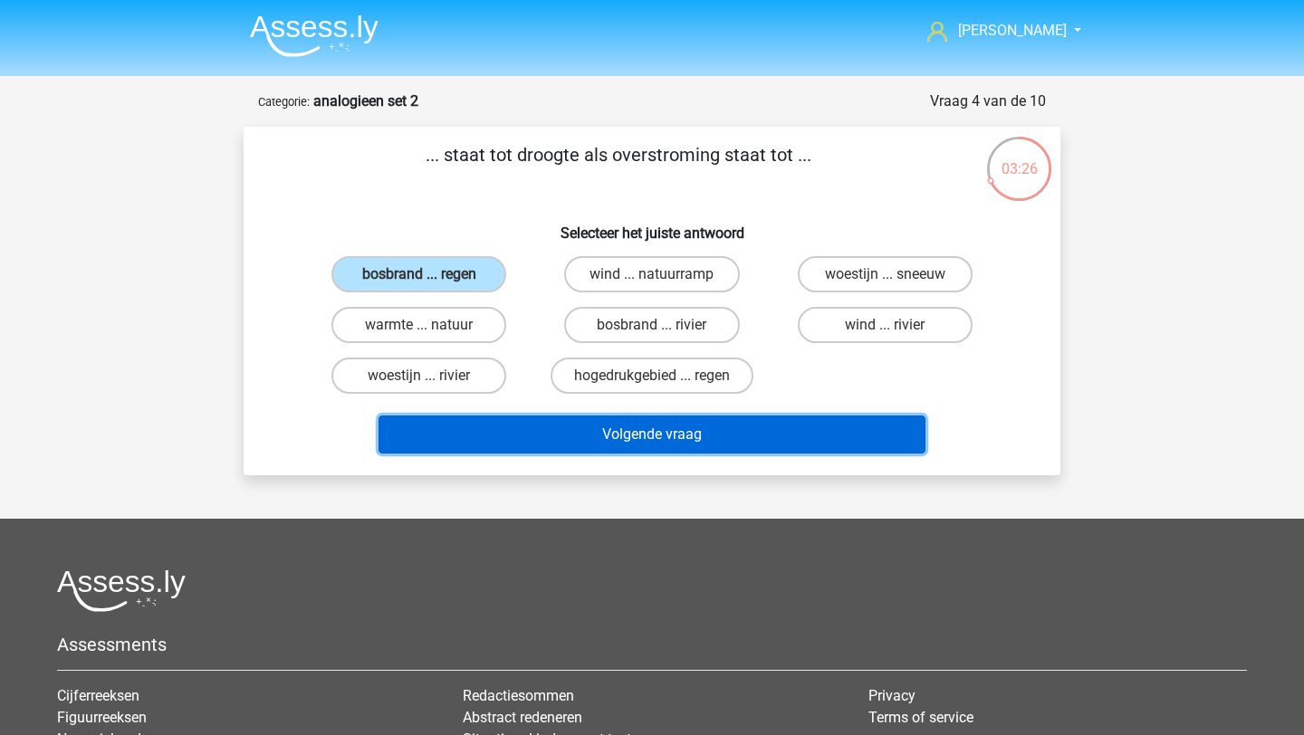
click at [722, 429] on button "Volgende vraag" at bounding box center [653, 435] width 548 height 38
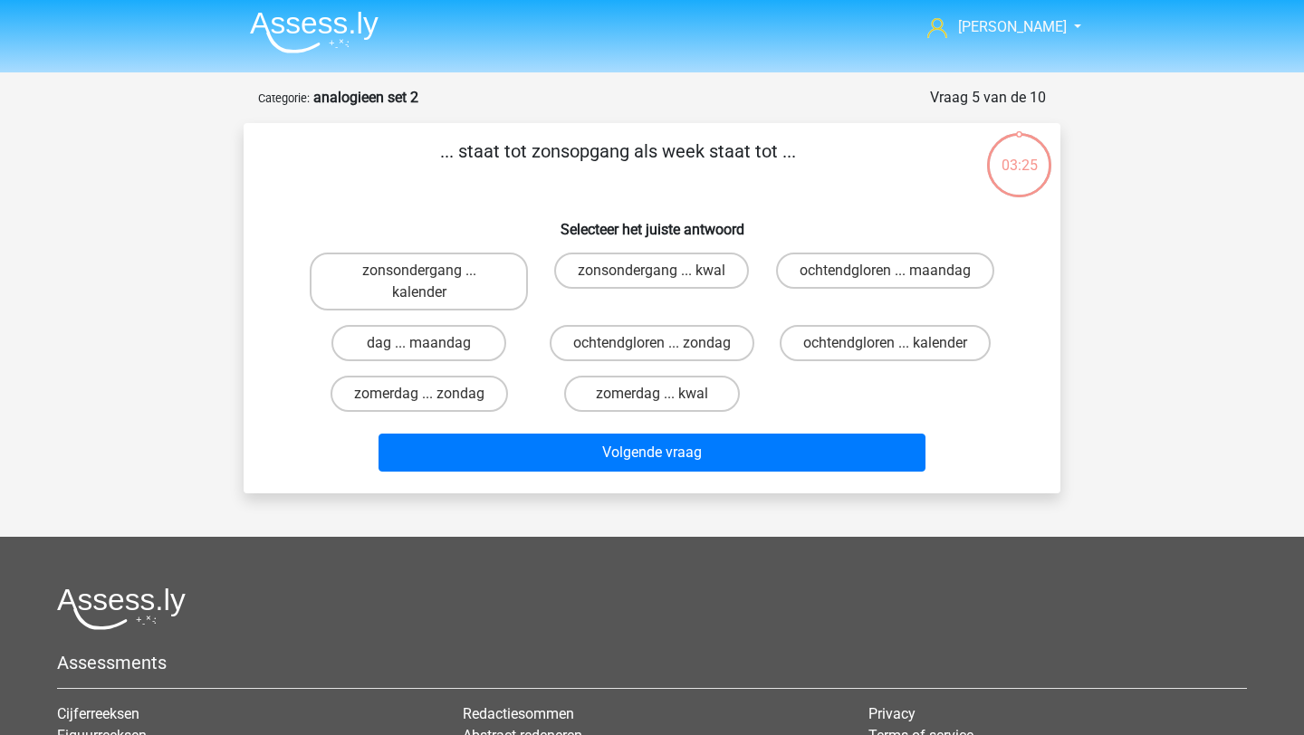
scroll to position [2, 0]
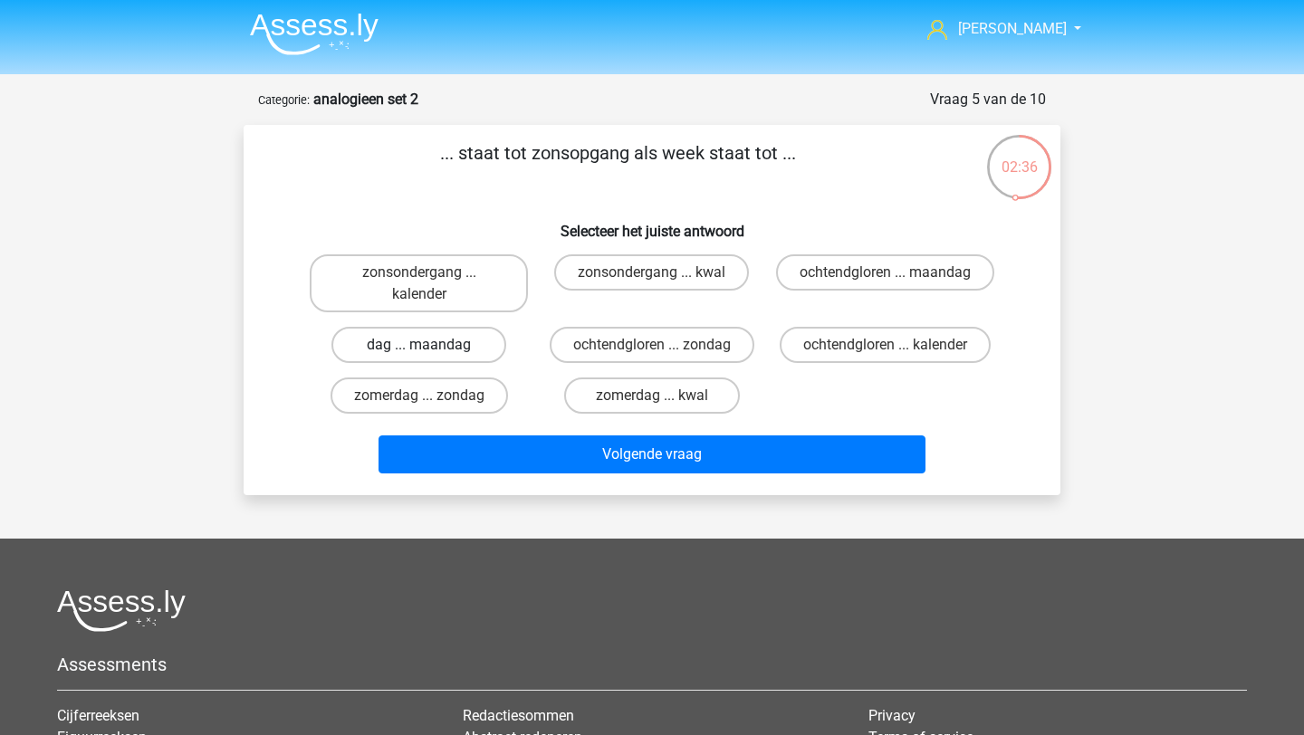
click at [472, 341] on label "dag ... maandag" at bounding box center [418, 345] width 175 height 36
click at [431, 345] on input "dag ... maandag" at bounding box center [425, 351] width 12 height 12
radio input "true"
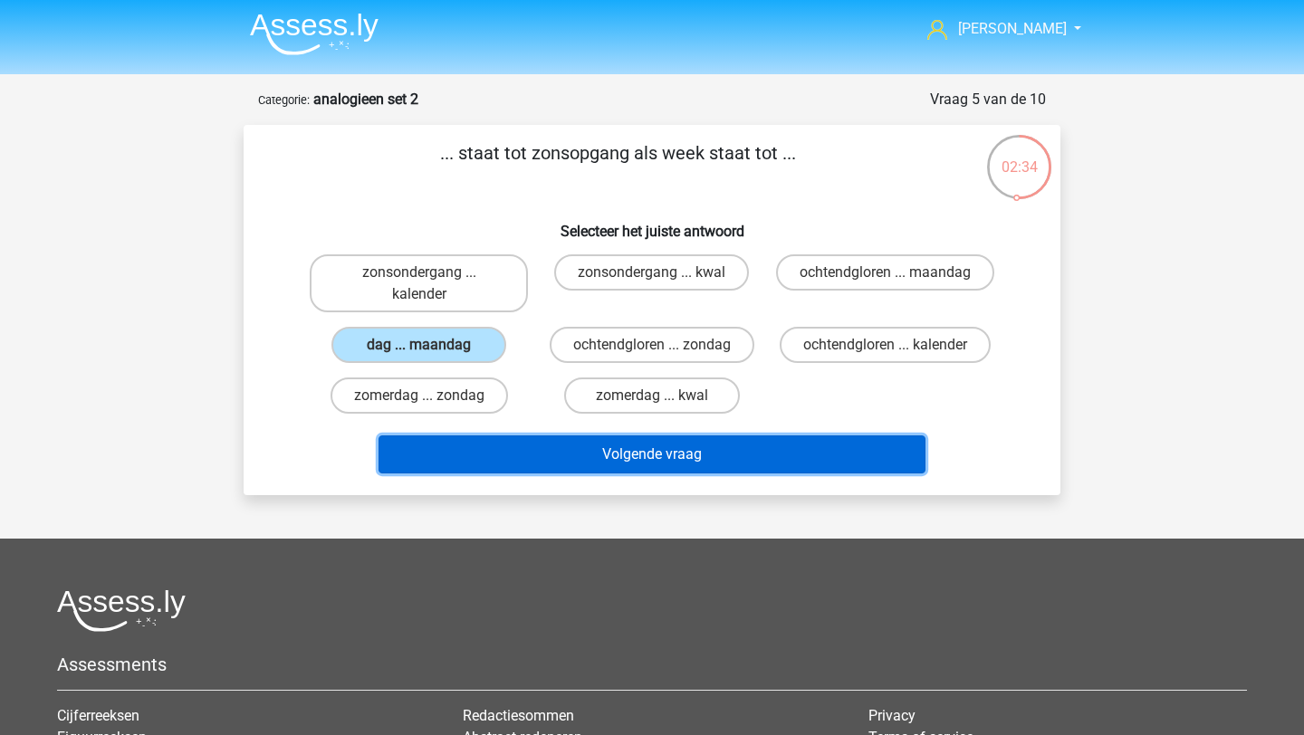
click at [586, 465] on button "Volgende vraag" at bounding box center [653, 455] width 548 height 38
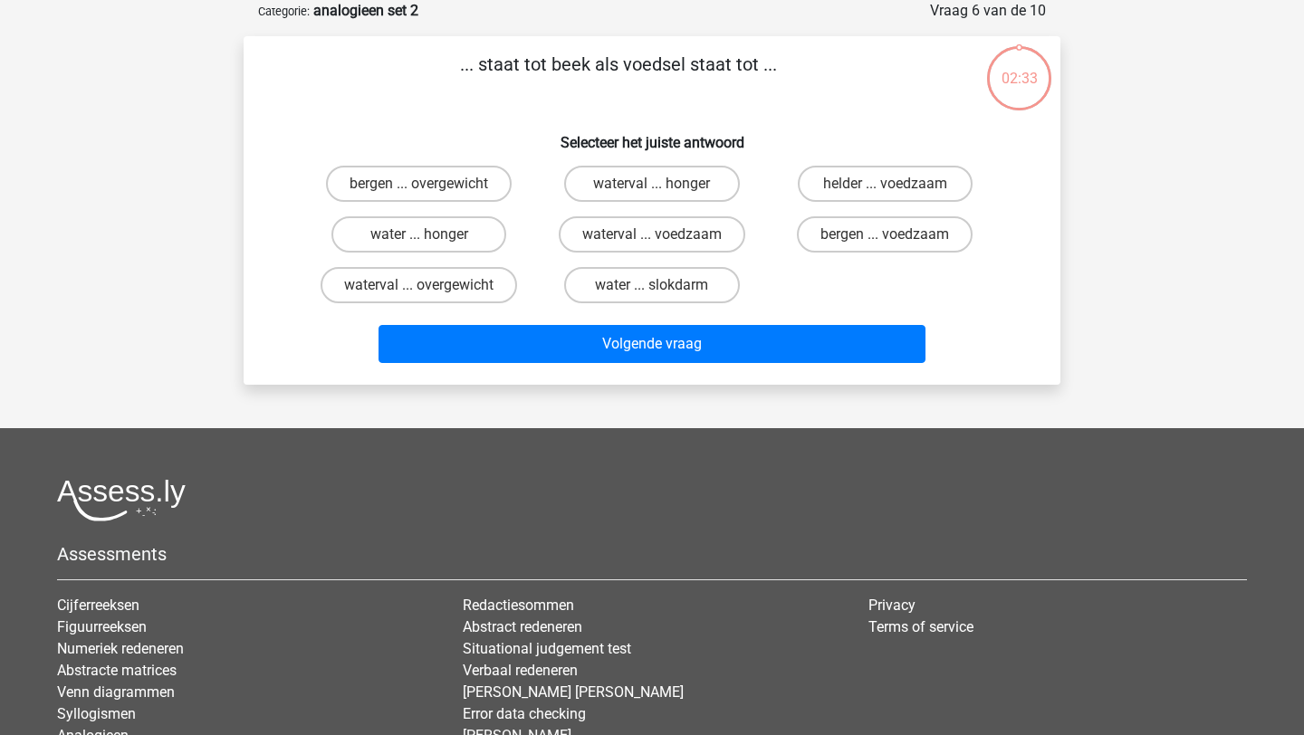
scroll to position [0, 0]
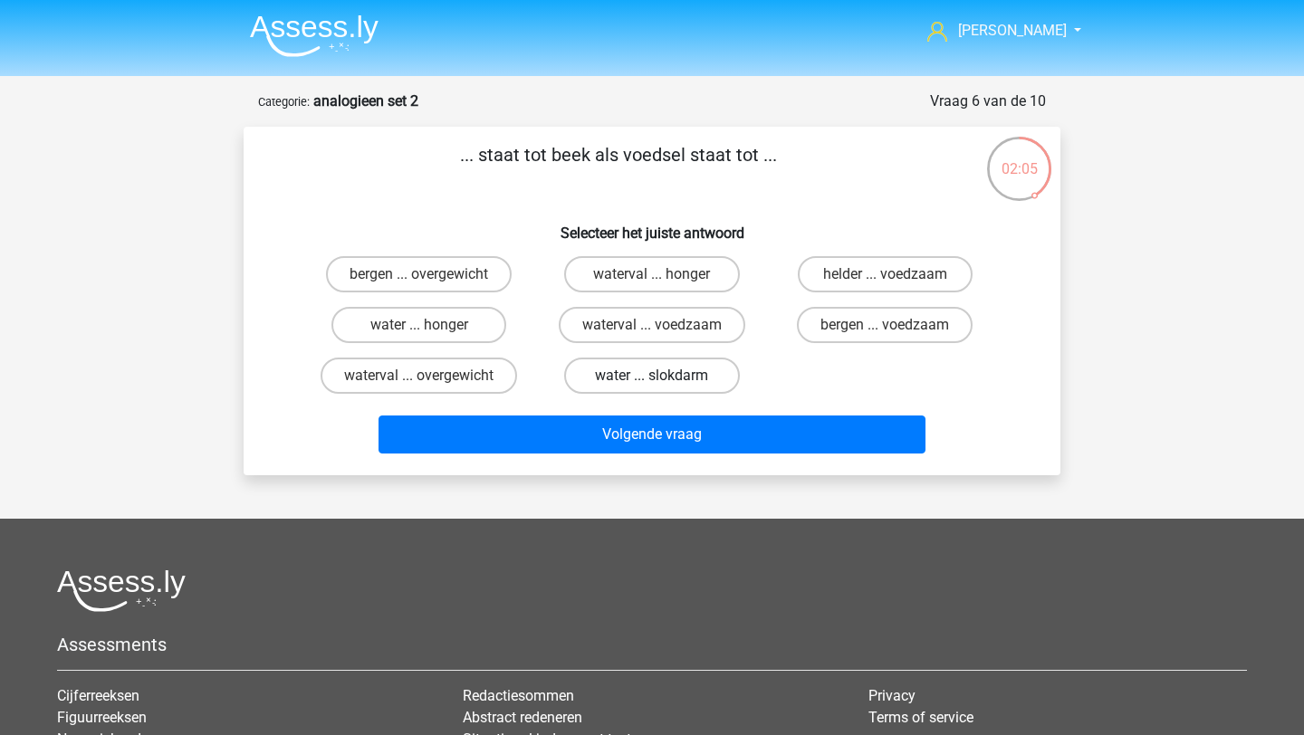
click at [620, 380] on label "water ... slokdarm" at bounding box center [651, 376] width 175 height 36
click at [652, 380] on input "water ... slokdarm" at bounding box center [658, 382] width 12 height 12
radio input "true"
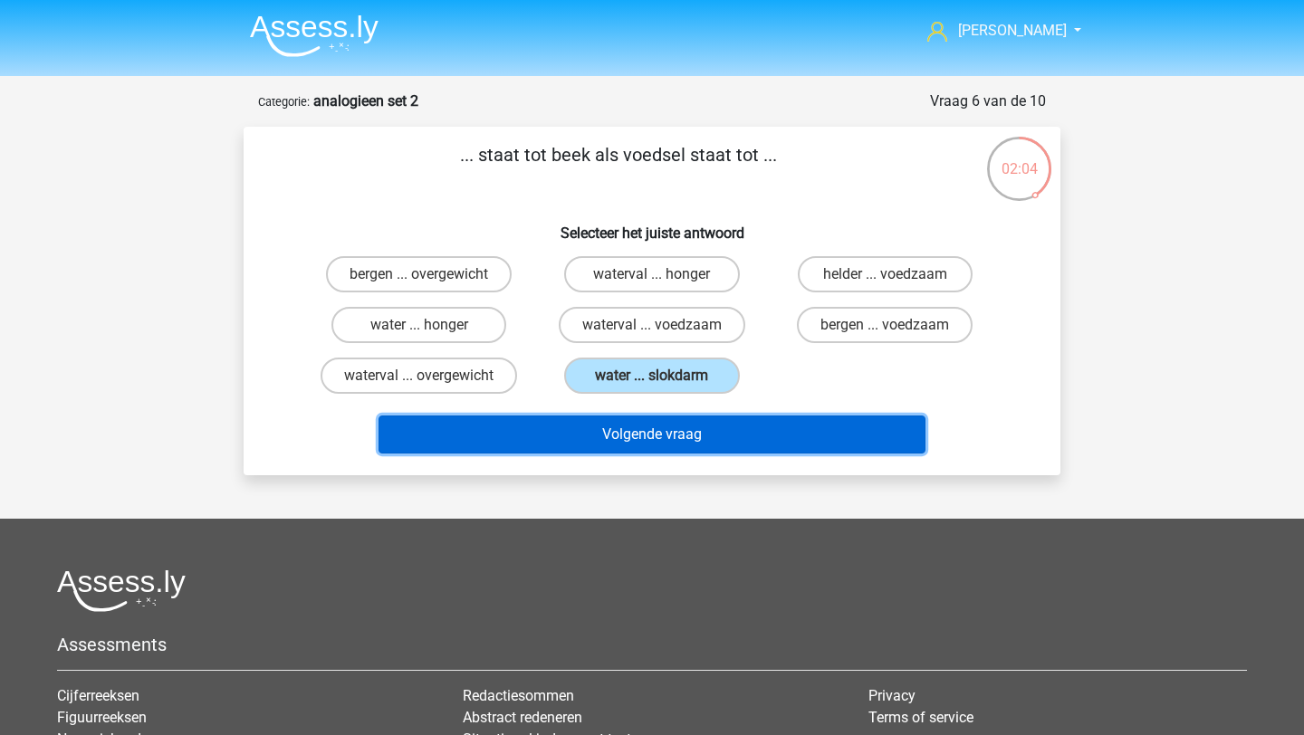
click at [666, 445] on button "Volgende vraag" at bounding box center [653, 435] width 548 height 38
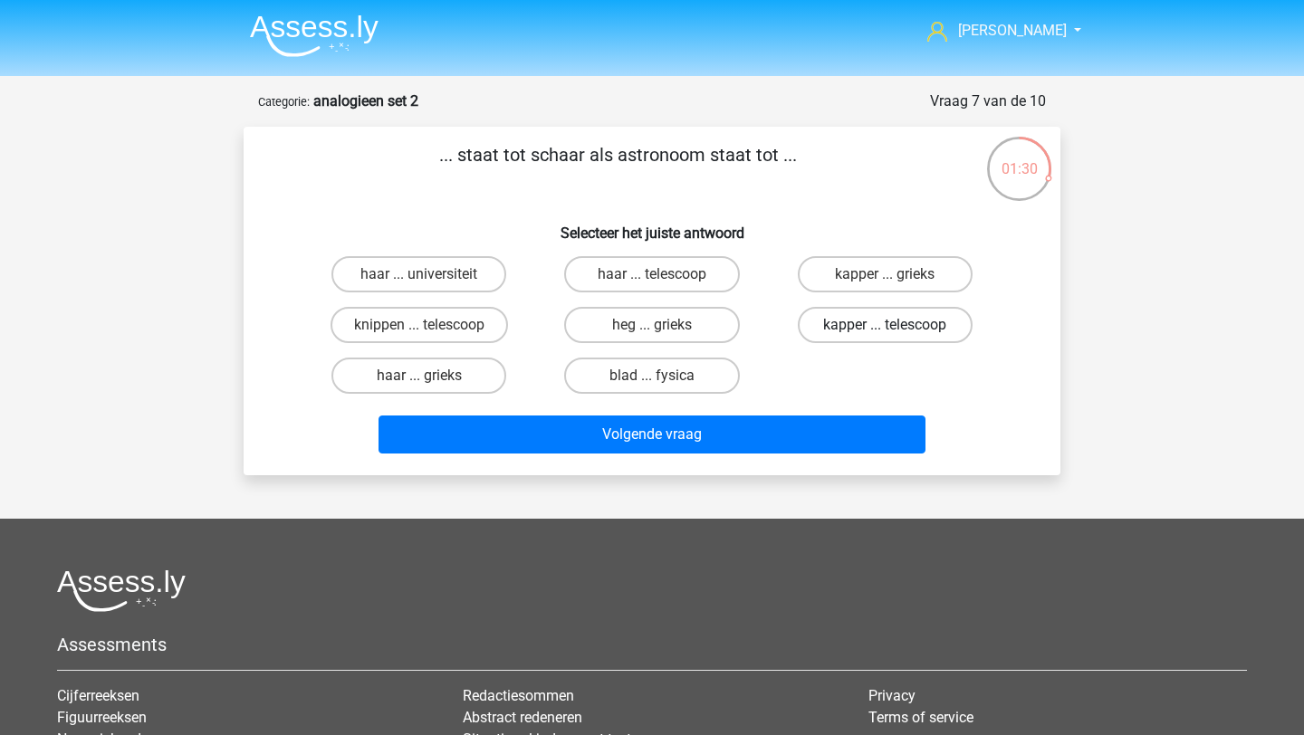
click at [867, 322] on label "kapper ... telescoop" at bounding box center [885, 325] width 175 height 36
click at [885, 325] on input "kapper ... telescoop" at bounding box center [891, 331] width 12 height 12
radio input "true"
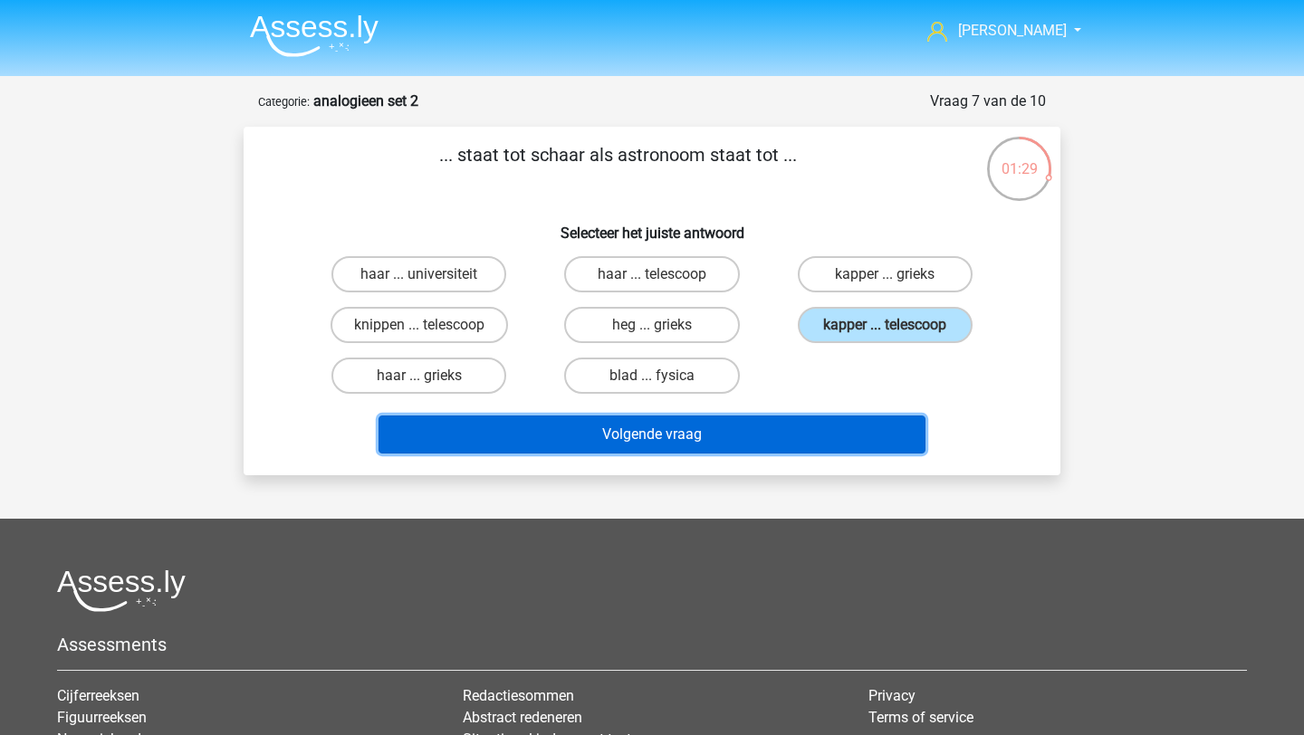
click at [712, 433] on button "Volgende vraag" at bounding box center [653, 435] width 548 height 38
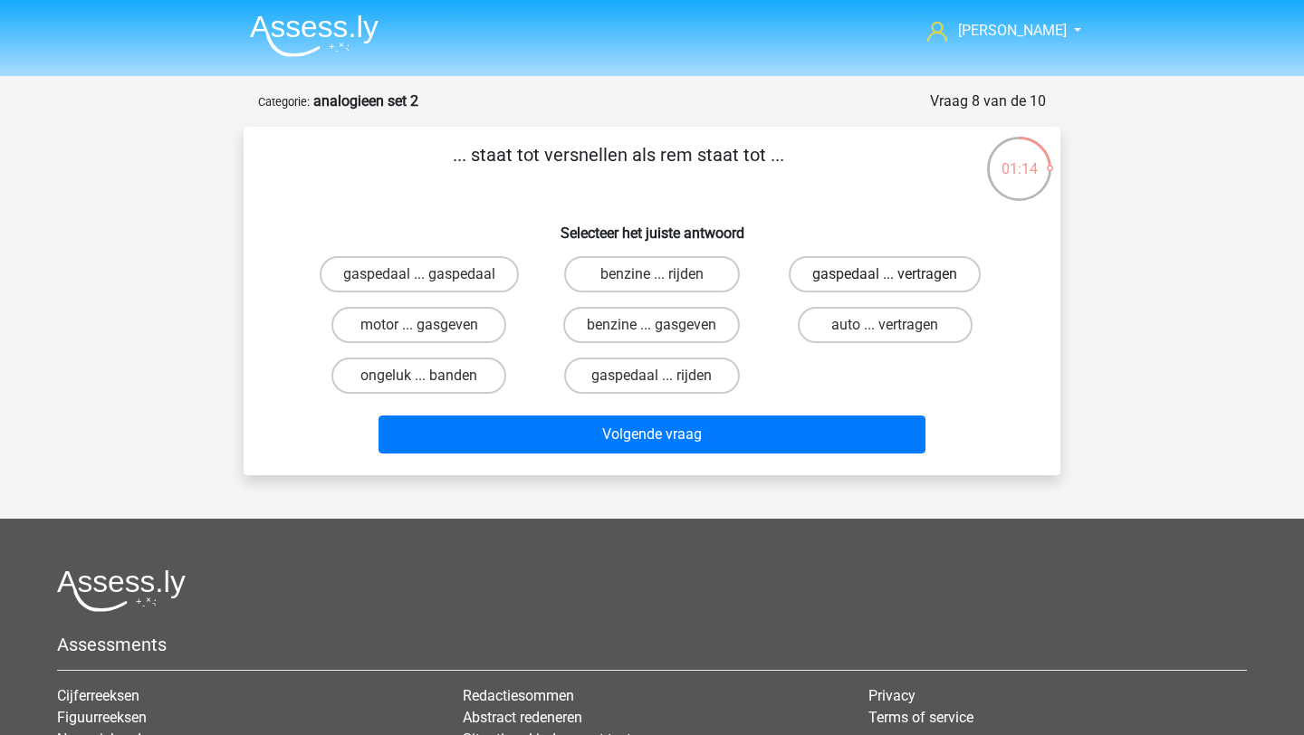
click at [840, 275] on label "gaspedaal ... vertragen" at bounding box center [885, 274] width 192 height 36
click at [885, 275] on input "gaspedaal ... vertragen" at bounding box center [891, 280] width 12 height 12
radio input "true"
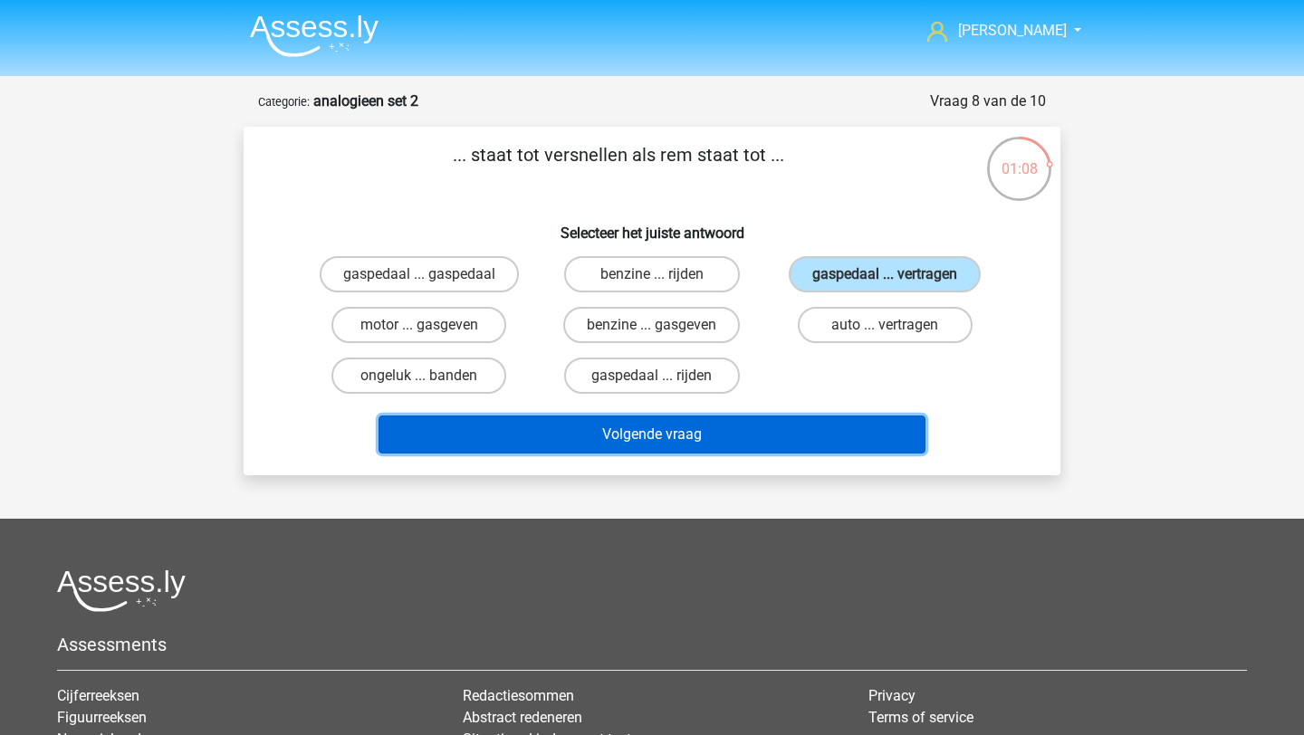
click at [779, 429] on button "Volgende vraag" at bounding box center [653, 435] width 548 height 38
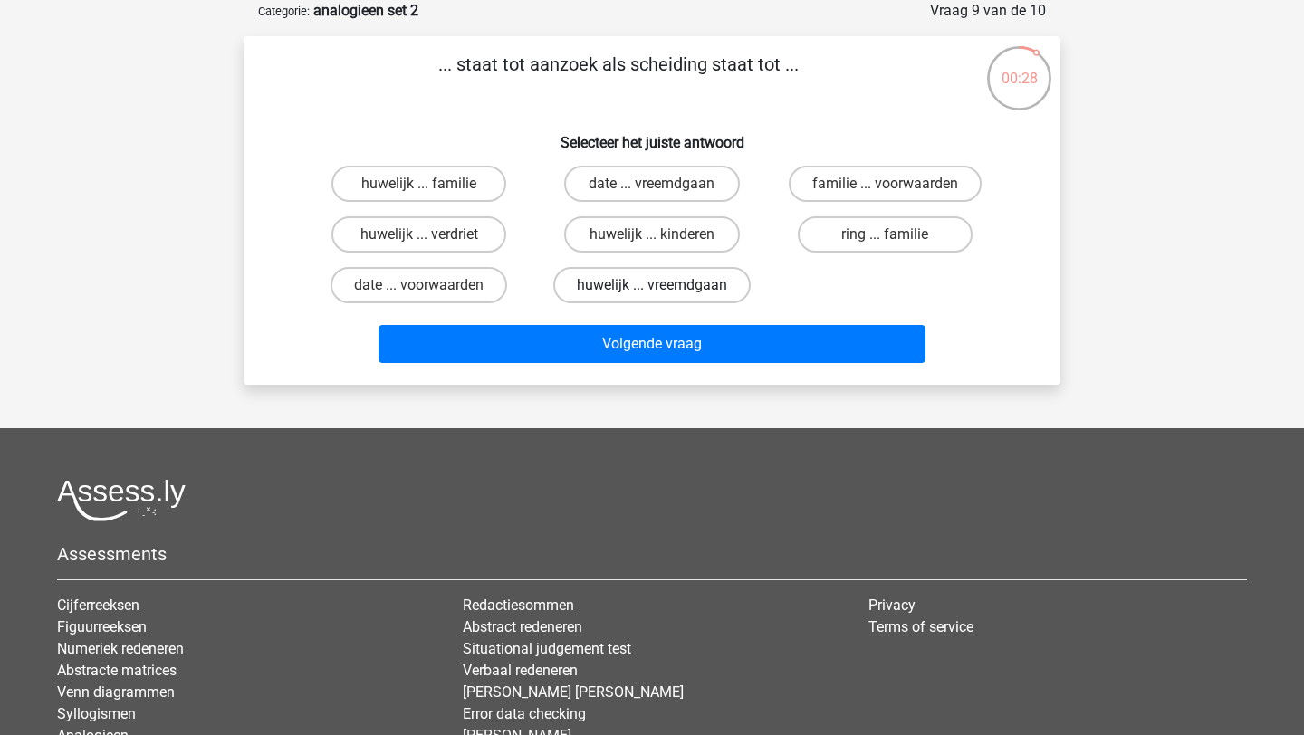
scroll to position [7, 0]
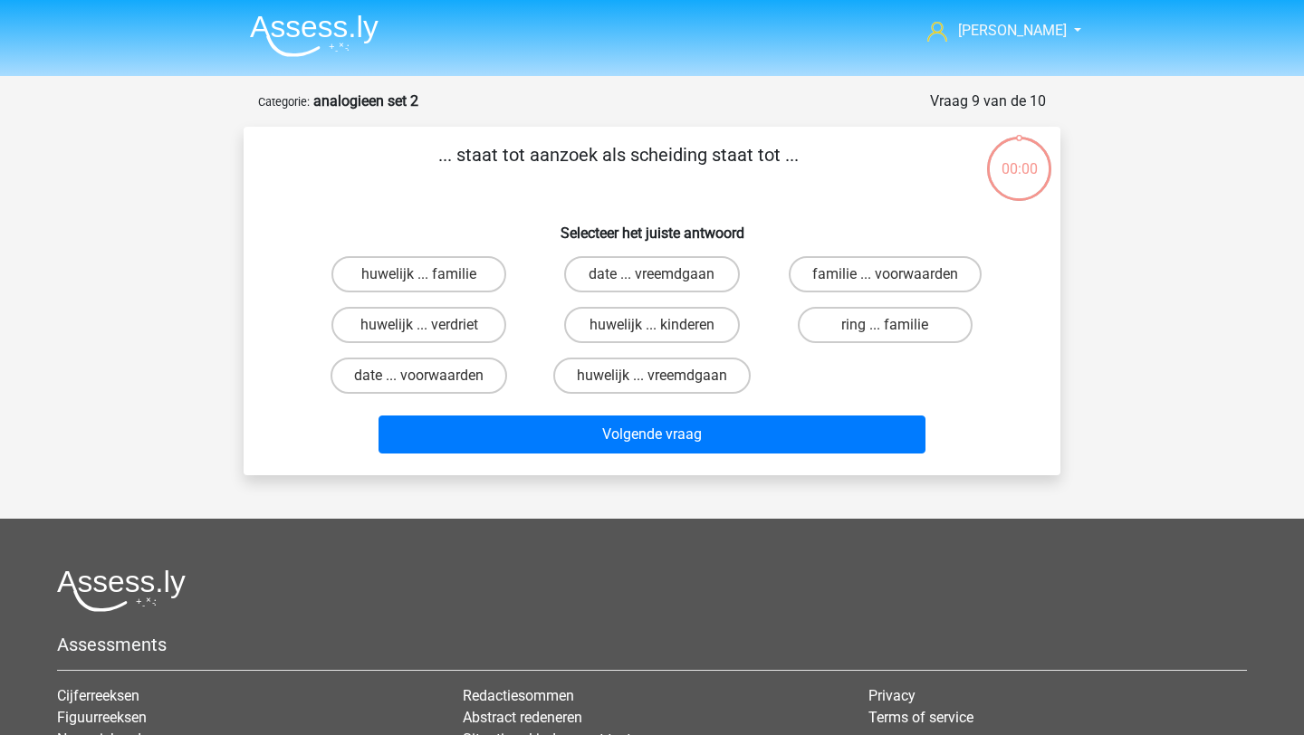
scroll to position [7, 0]
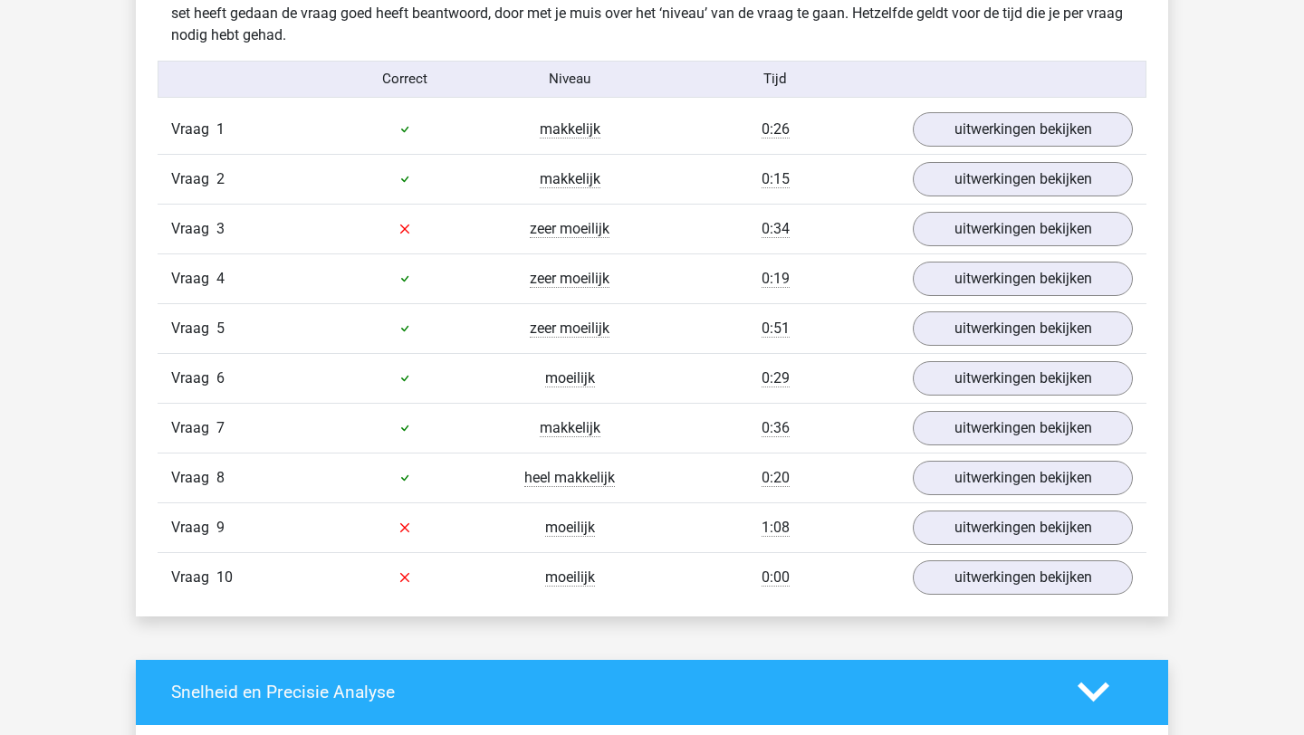
scroll to position [1095, 0]
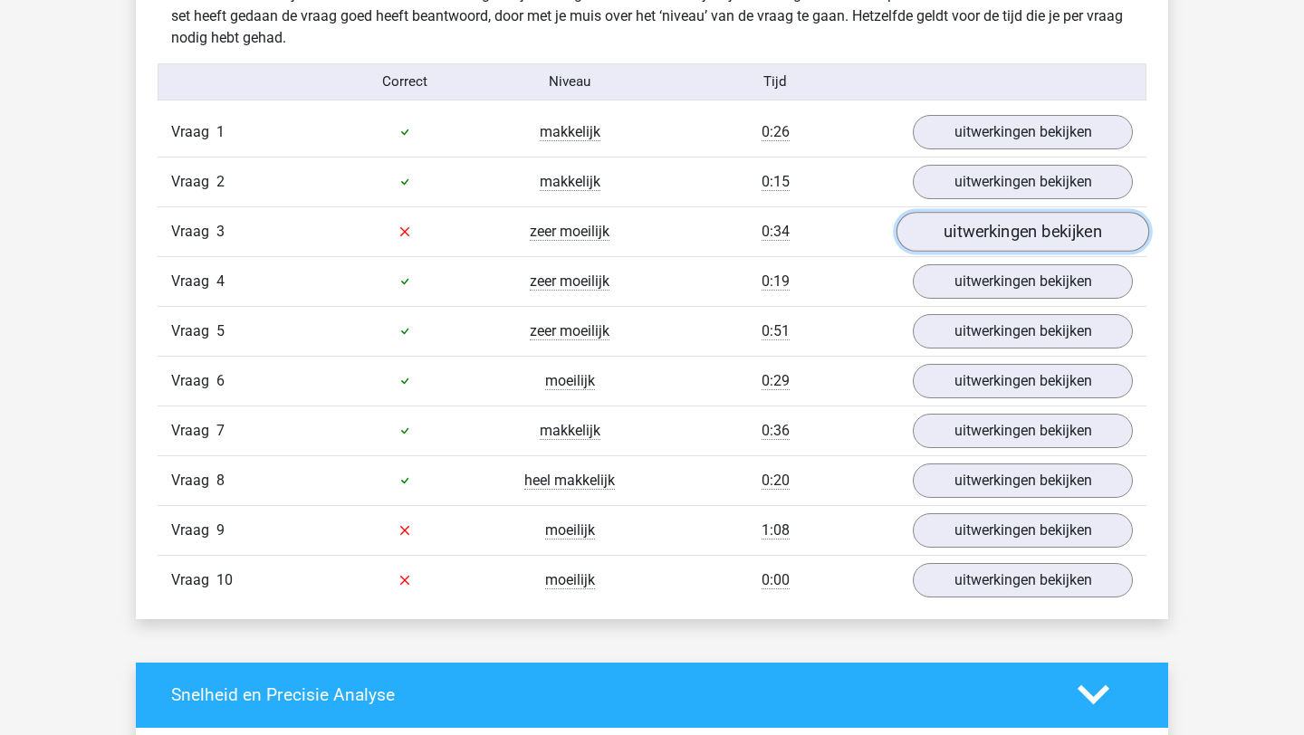
click at [983, 234] on link "uitwerkingen bekijken" at bounding box center [1023, 232] width 253 height 40
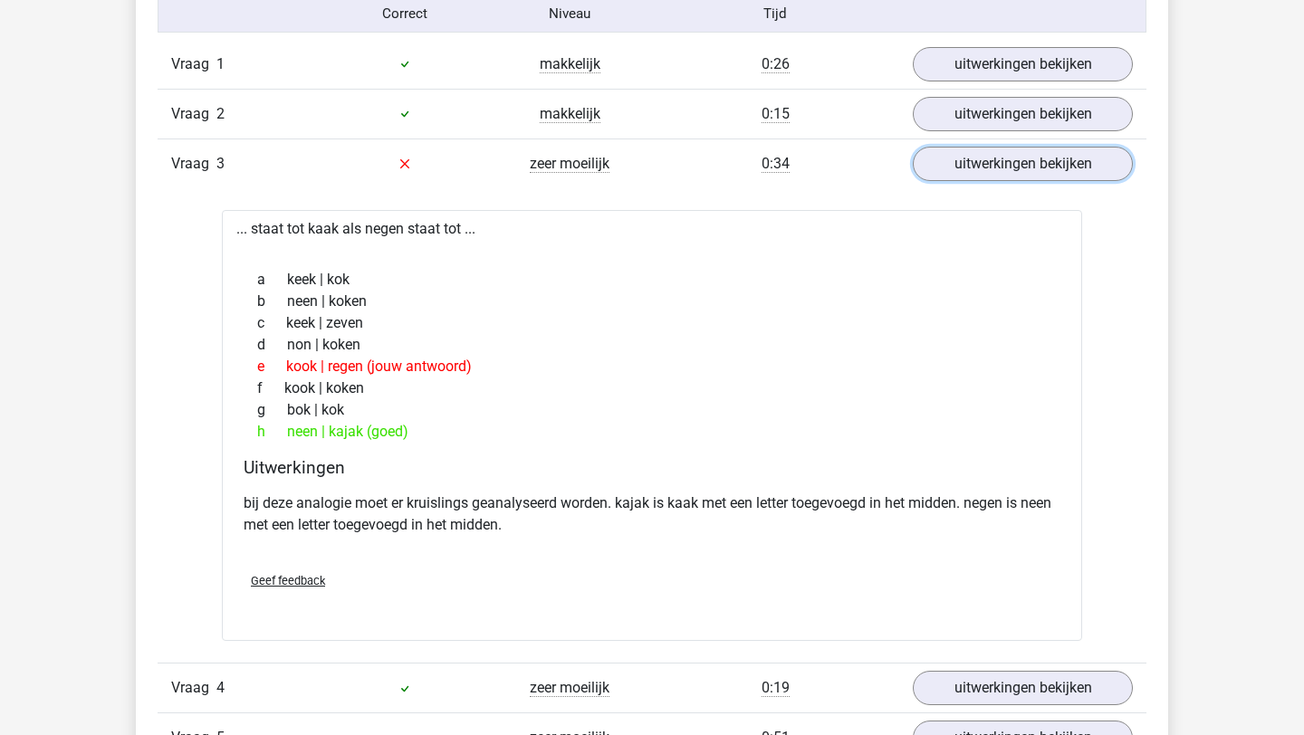
scroll to position [1167, 0]
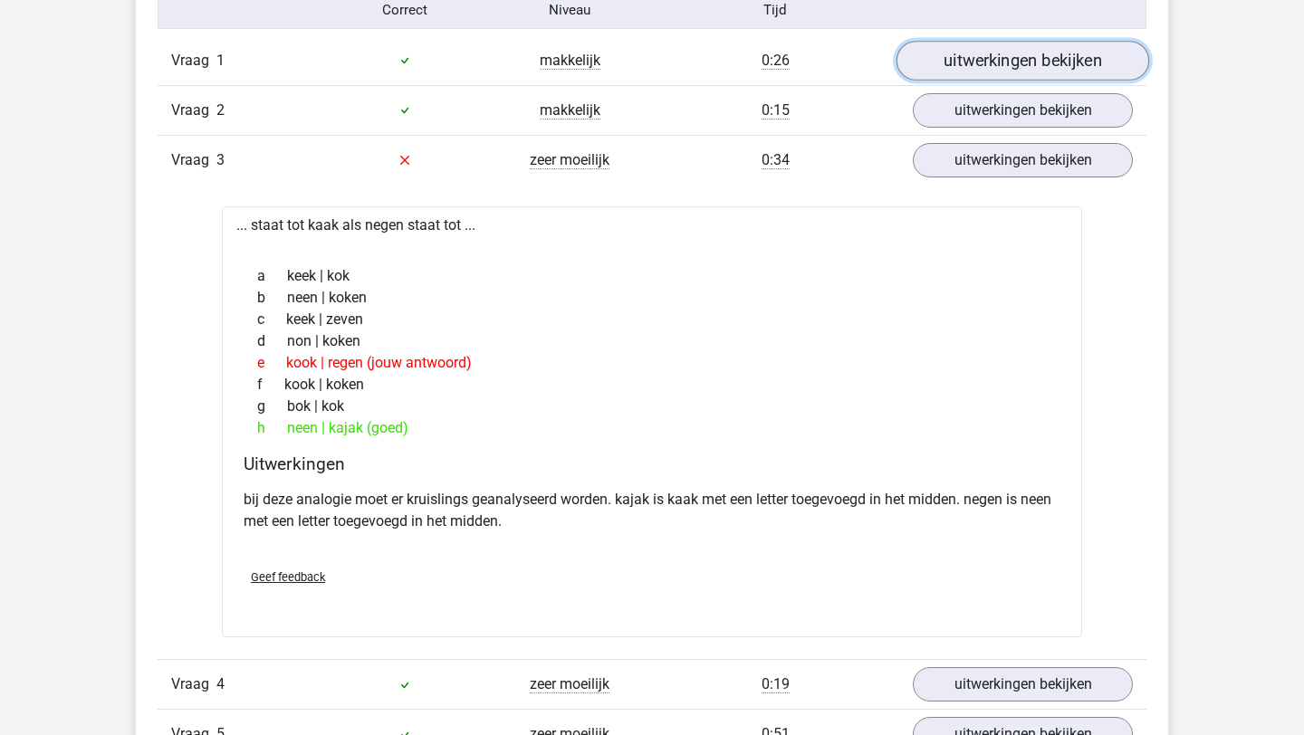
click at [952, 80] on link "uitwerkingen bekijken" at bounding box center [1023, 61] width 253 height 40
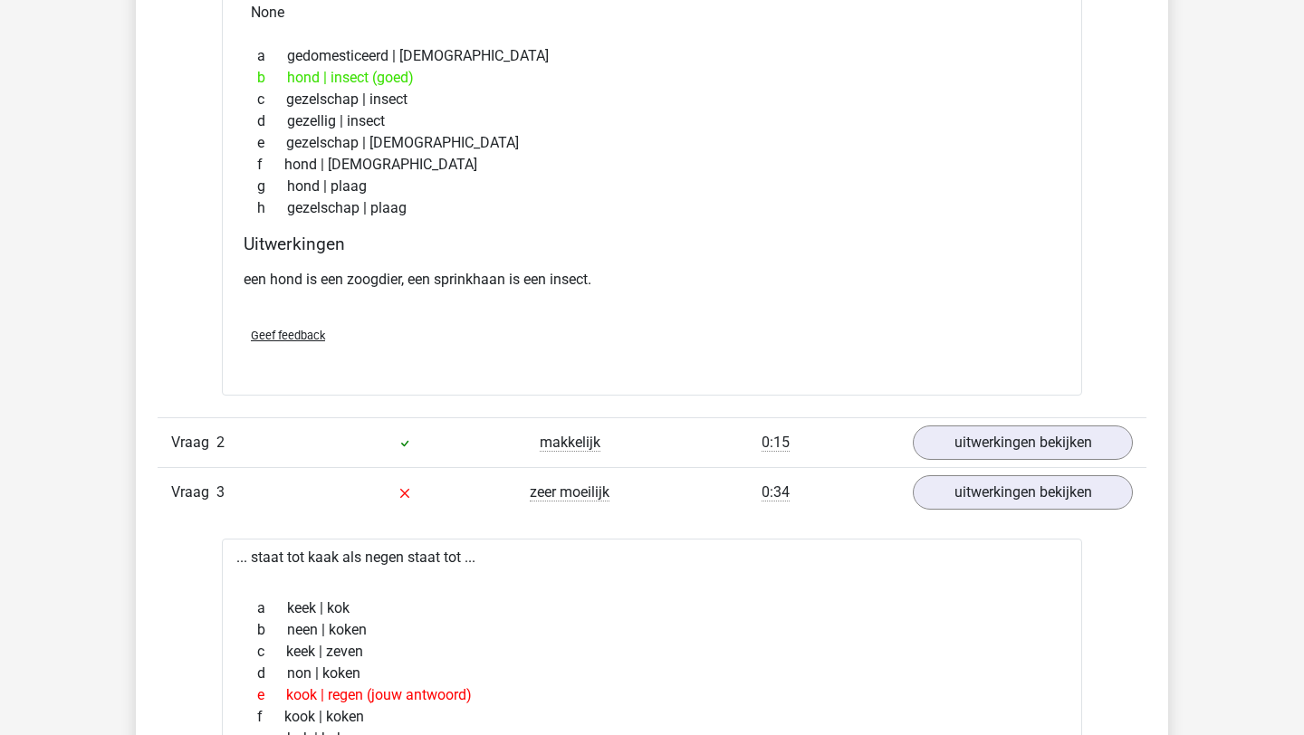
scroll to position [1334, 0]
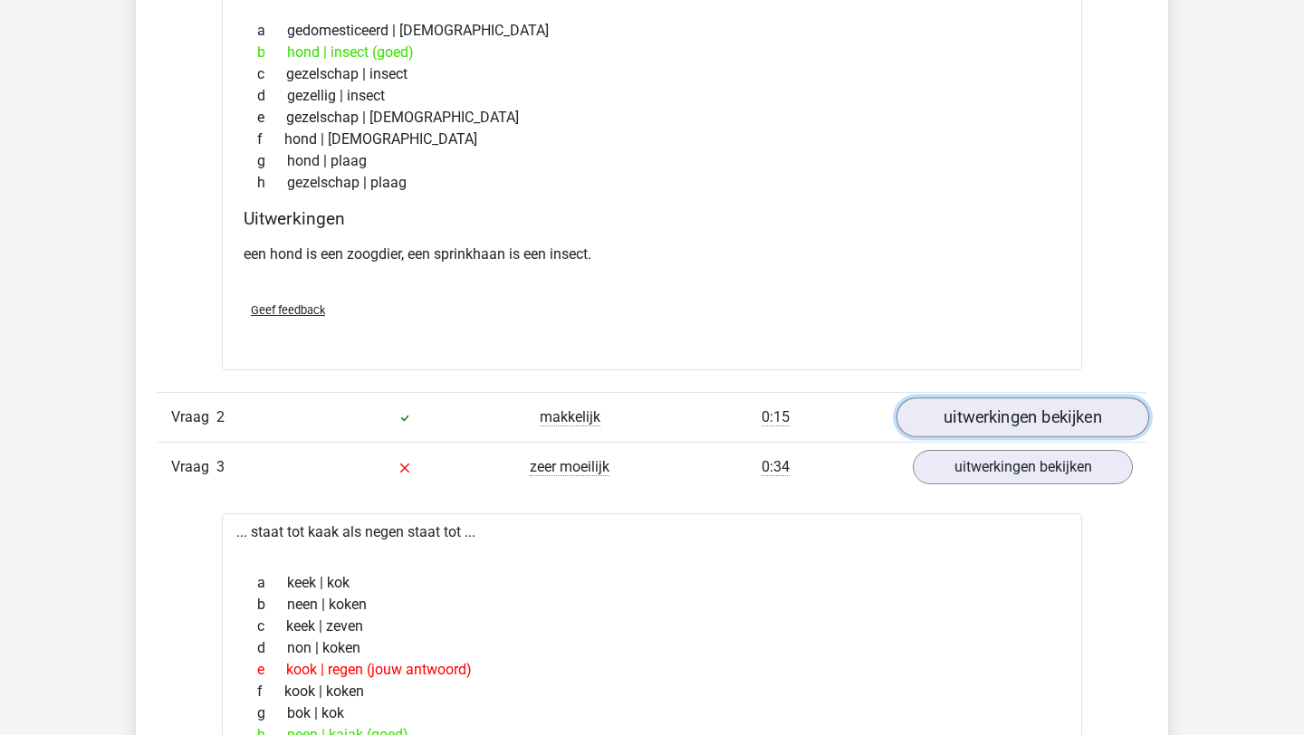
click at [1023, 416] on link "uitwerkingen bekijken" at bounding box center [1023, 418] width 253 height 40
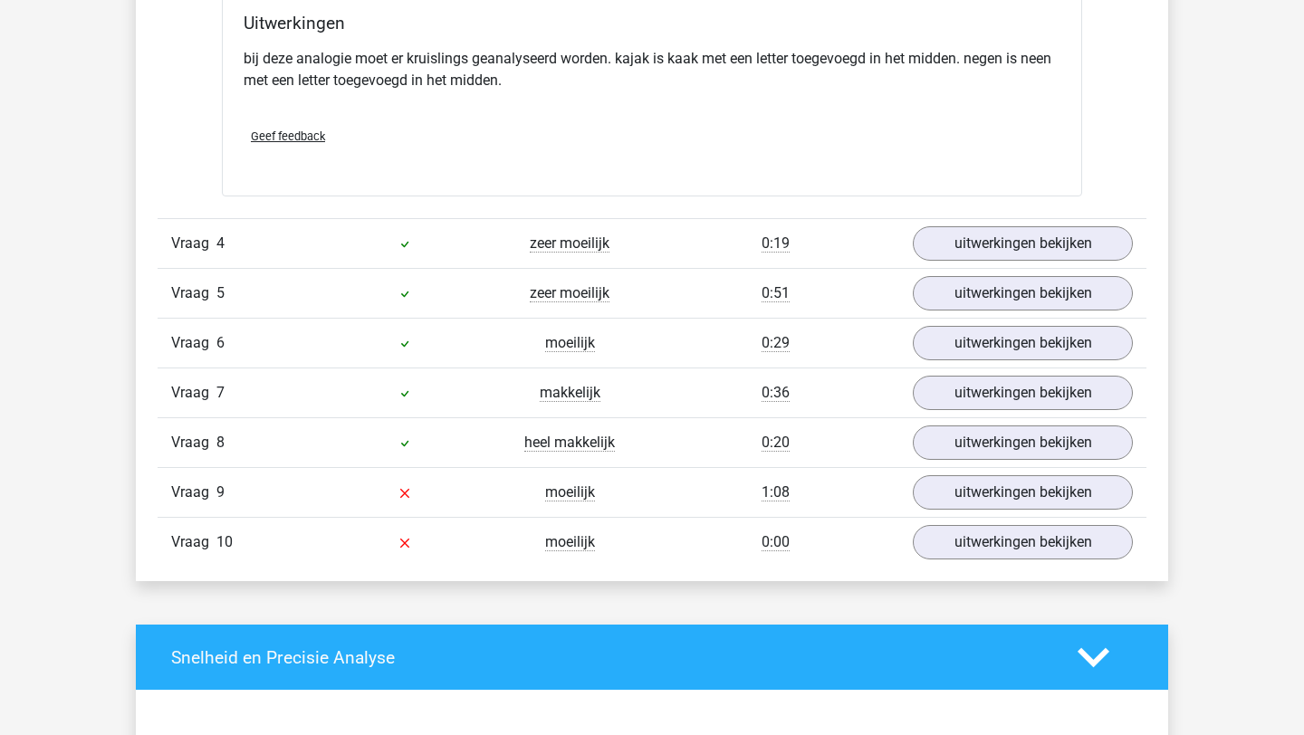
scroll to position [2540, 0]
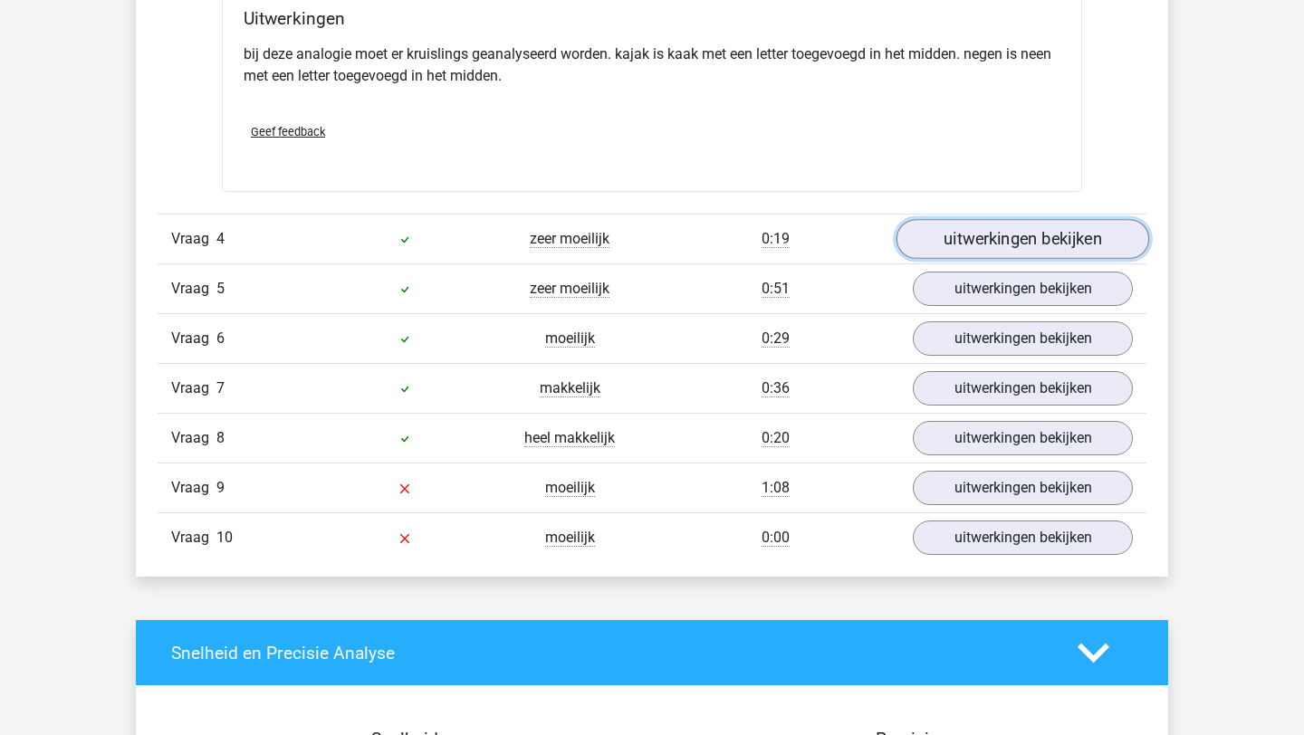
click at [1020, 244] on link "uitwerkingen bekijken" at bounding box center [1023, 239] width 253 height 40
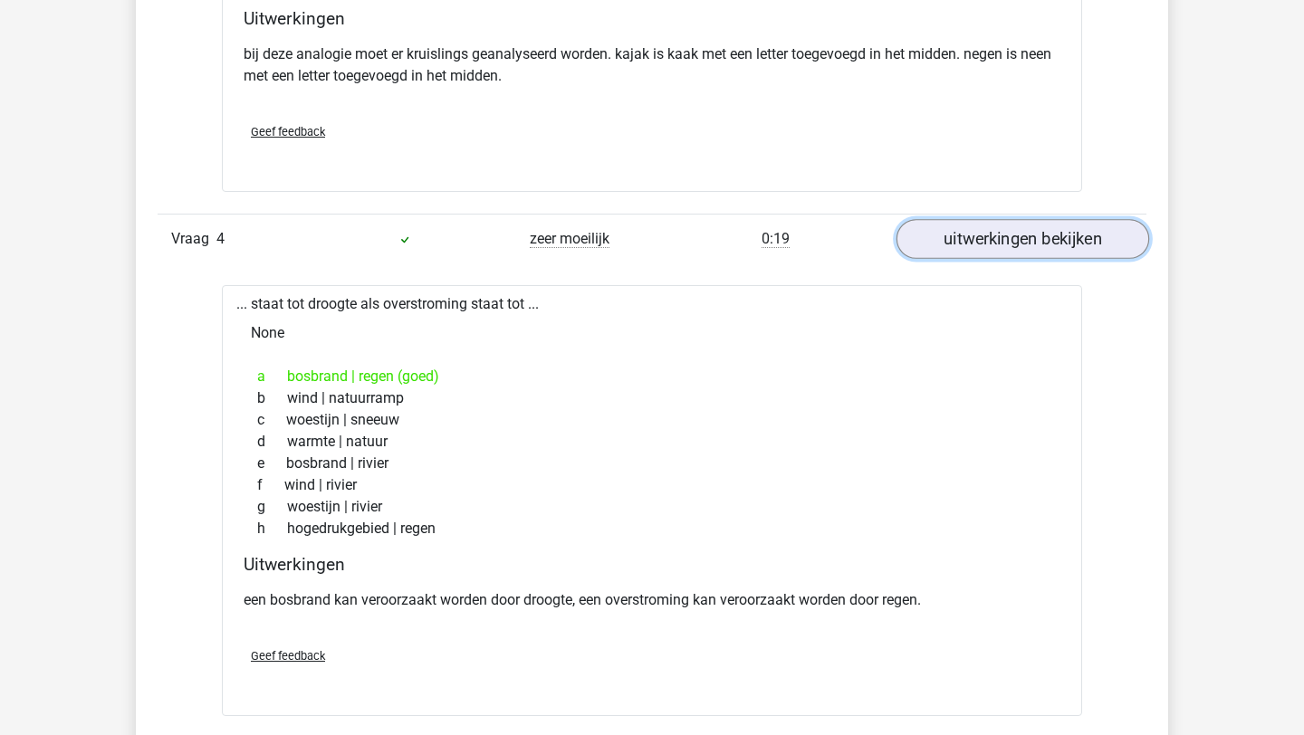
click at [1020, 246] on link "uitwerkingen bekijken" at bounding box center [1023, 239] width 253 height 40
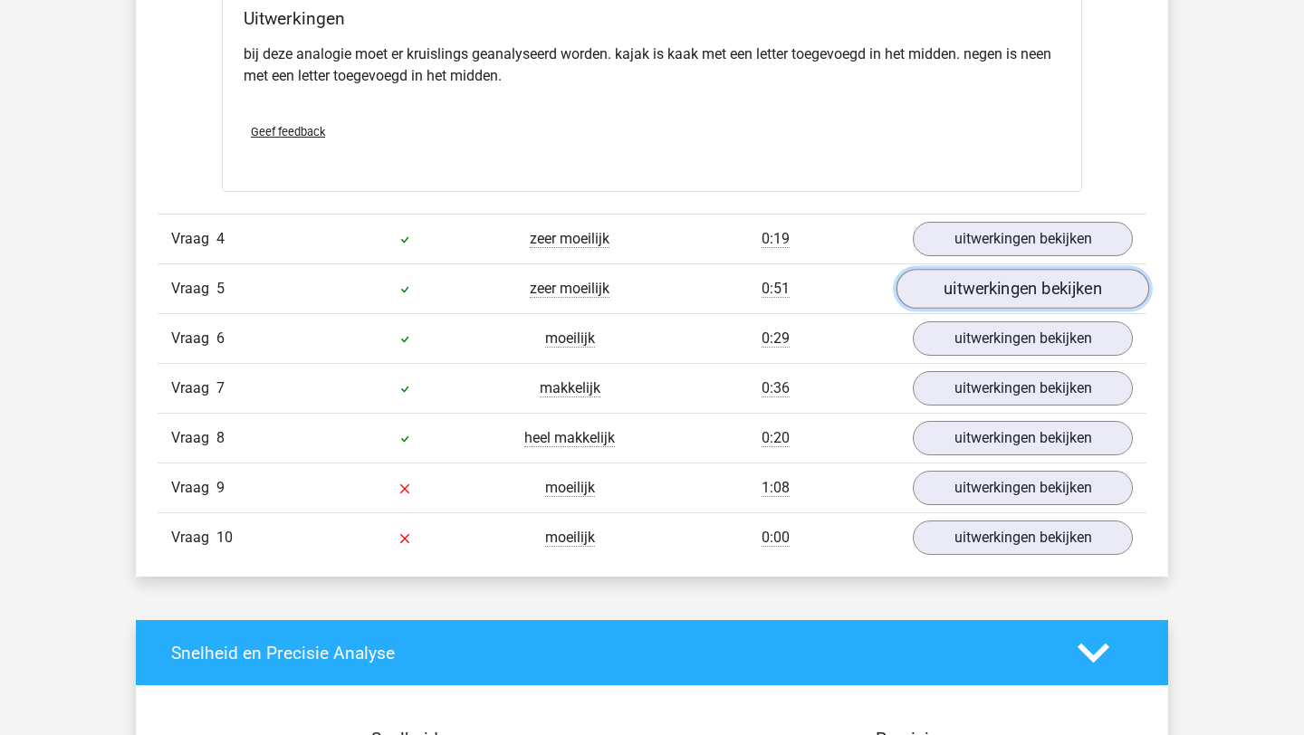
click at [1015, 287] on link "uitwerkingen bekijken" at bounding box center [1023, 289] width 253 height 40
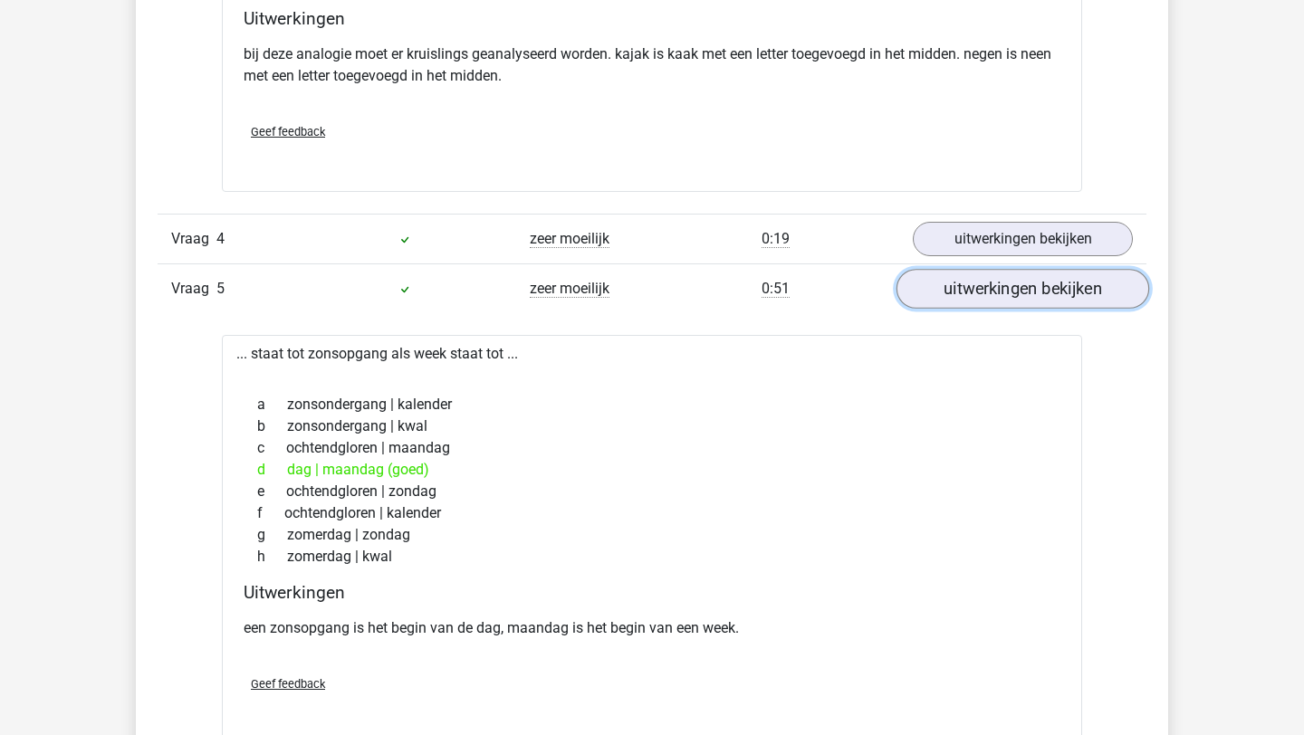
click at [1015, 287] on link "uitwerkingen bekijken" at bounding box center [1023, 289] width 253 height 40
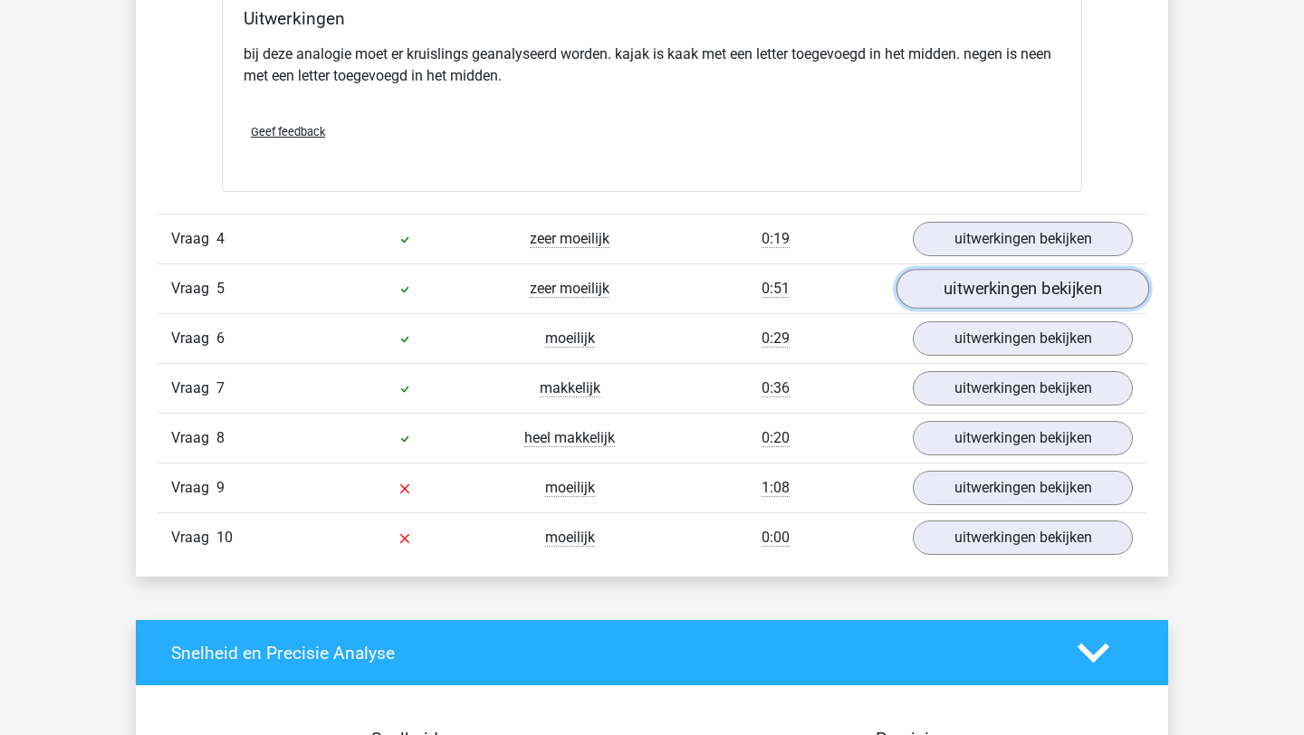
click at [1015, 287] on link "uitwerkingen bekijken" at bounding box center [1023, 289] width 253 height 40
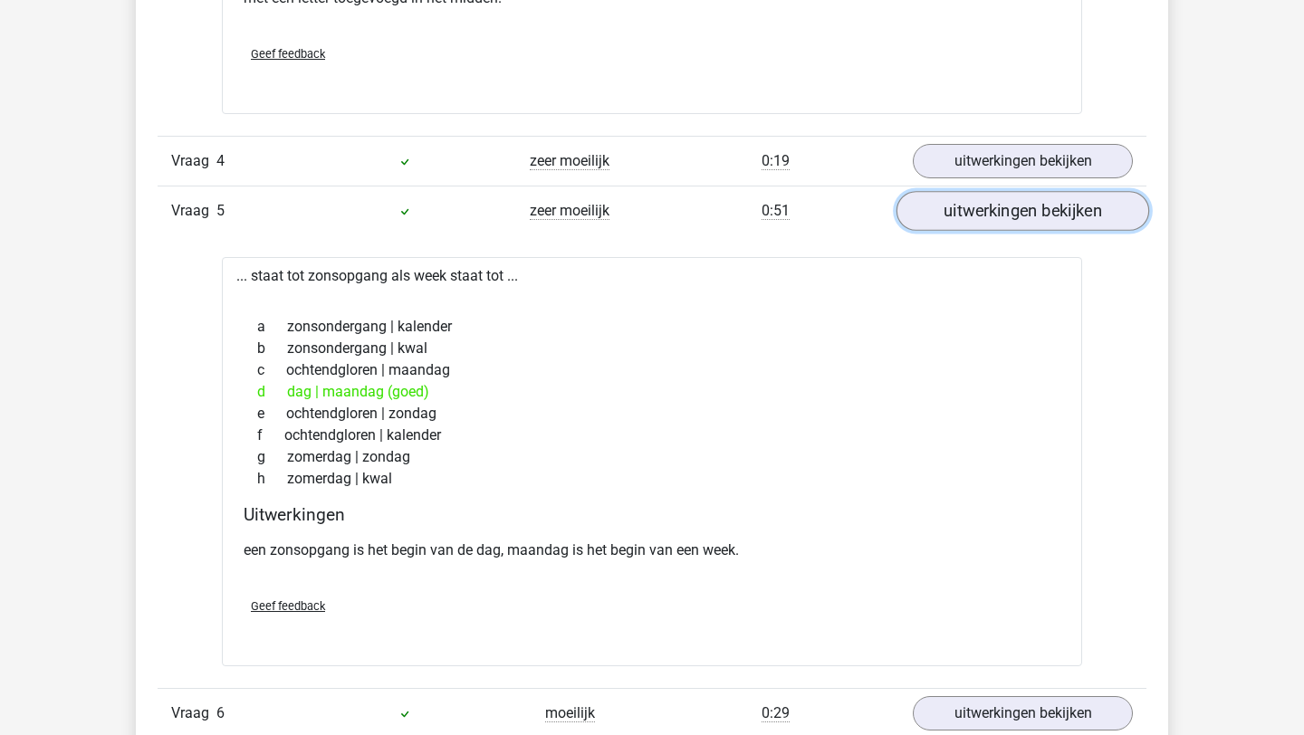
scroll to position [2653, 0]
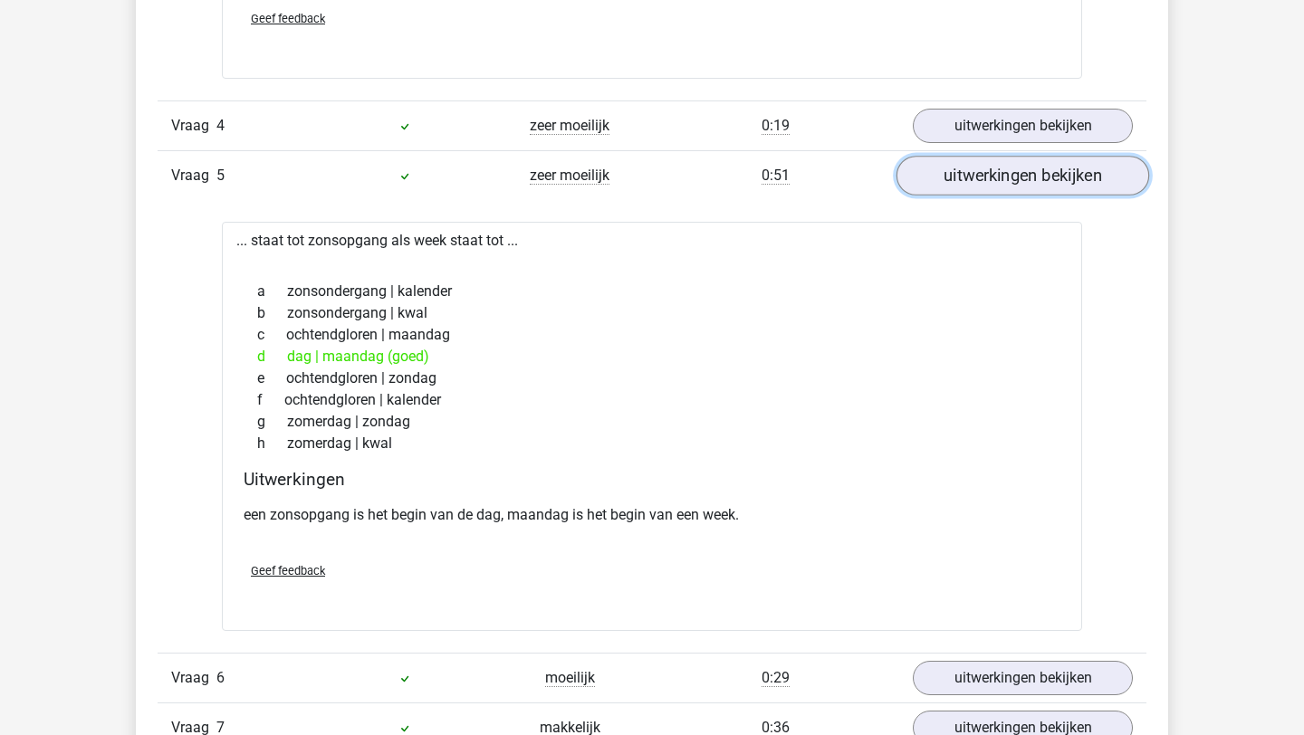
click at [1031, 163] on link "uitwerkingen bekijken" at bounding box center [1023, 176] width 253 height 40
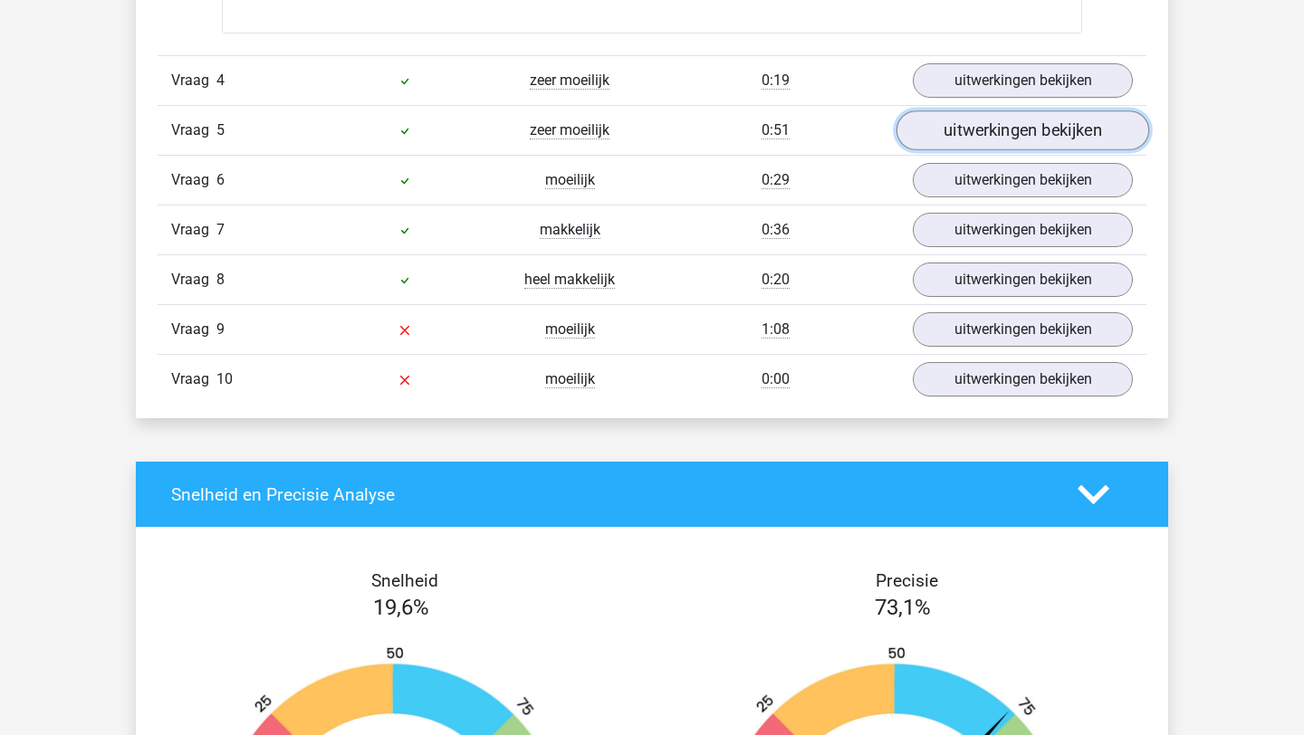
scroll to position [2699, 0]
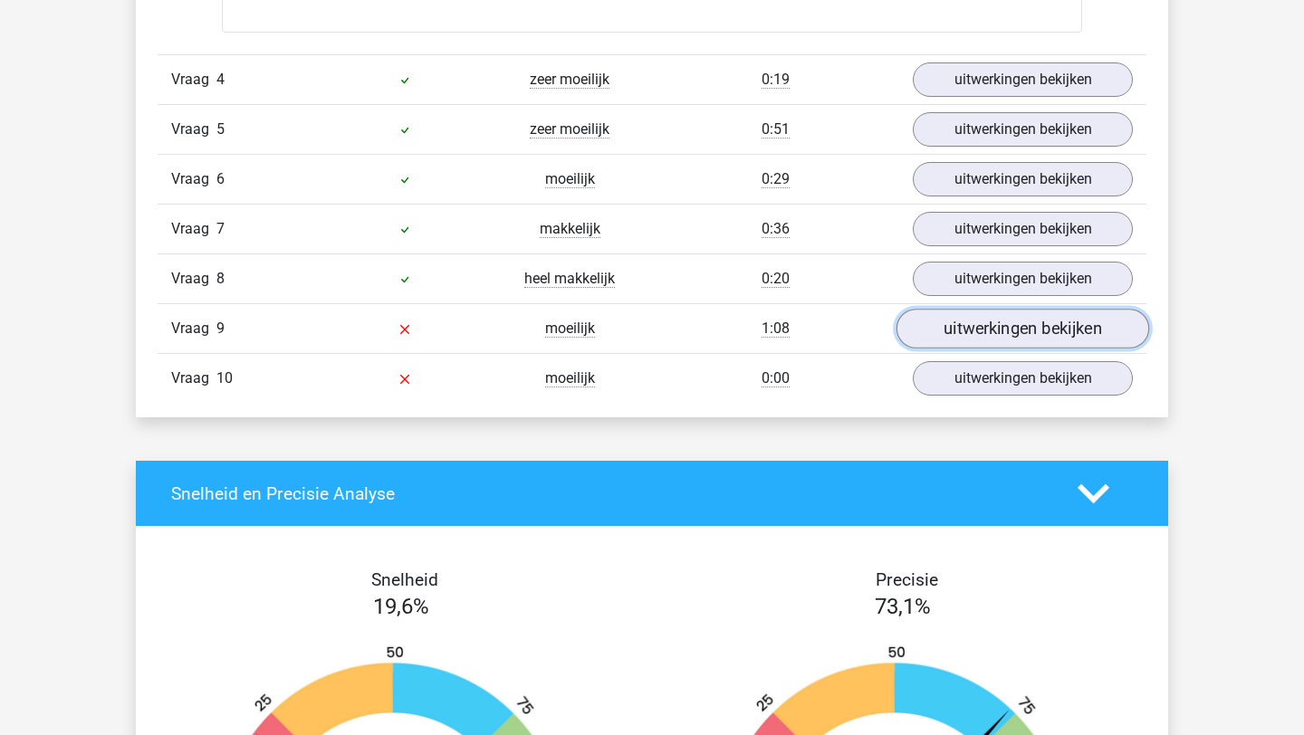
click at [943, 344] on link "uitwerkingen bekijken" at bounding box center [1023, 329] width 253 height 40
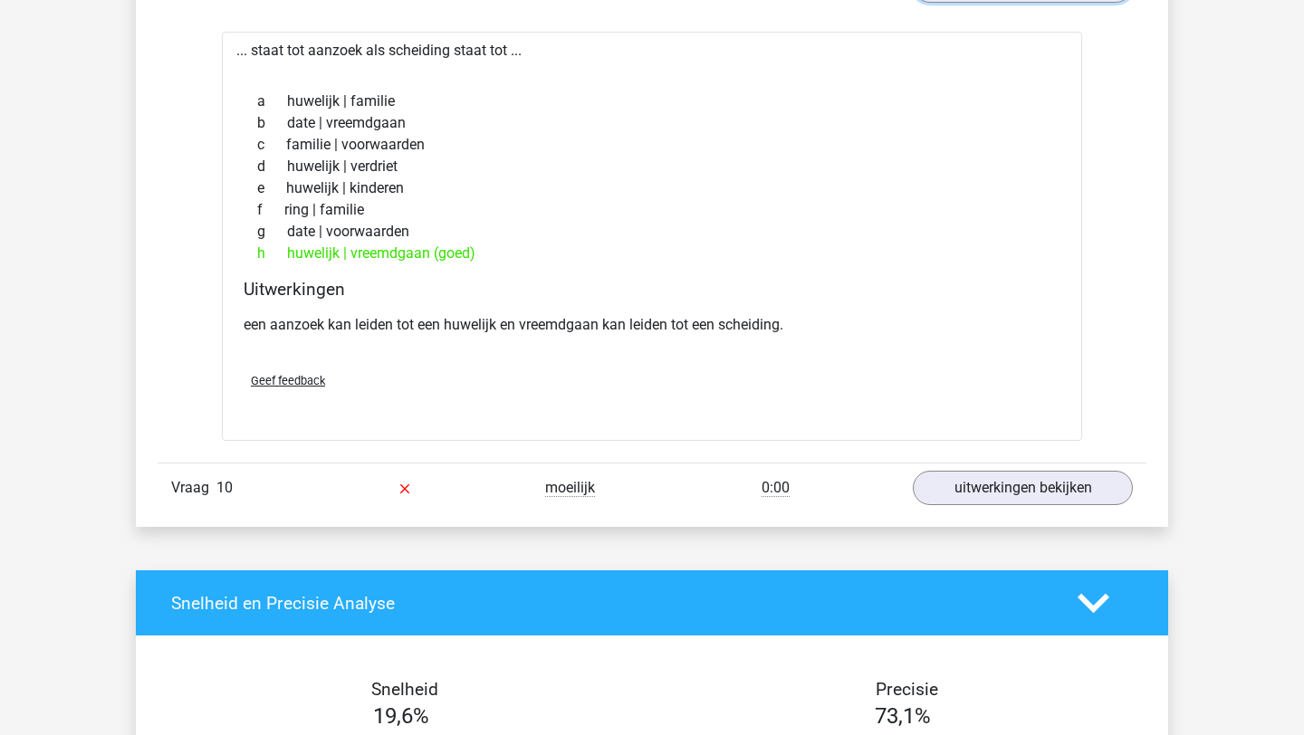
scroll to position [3134, 0]
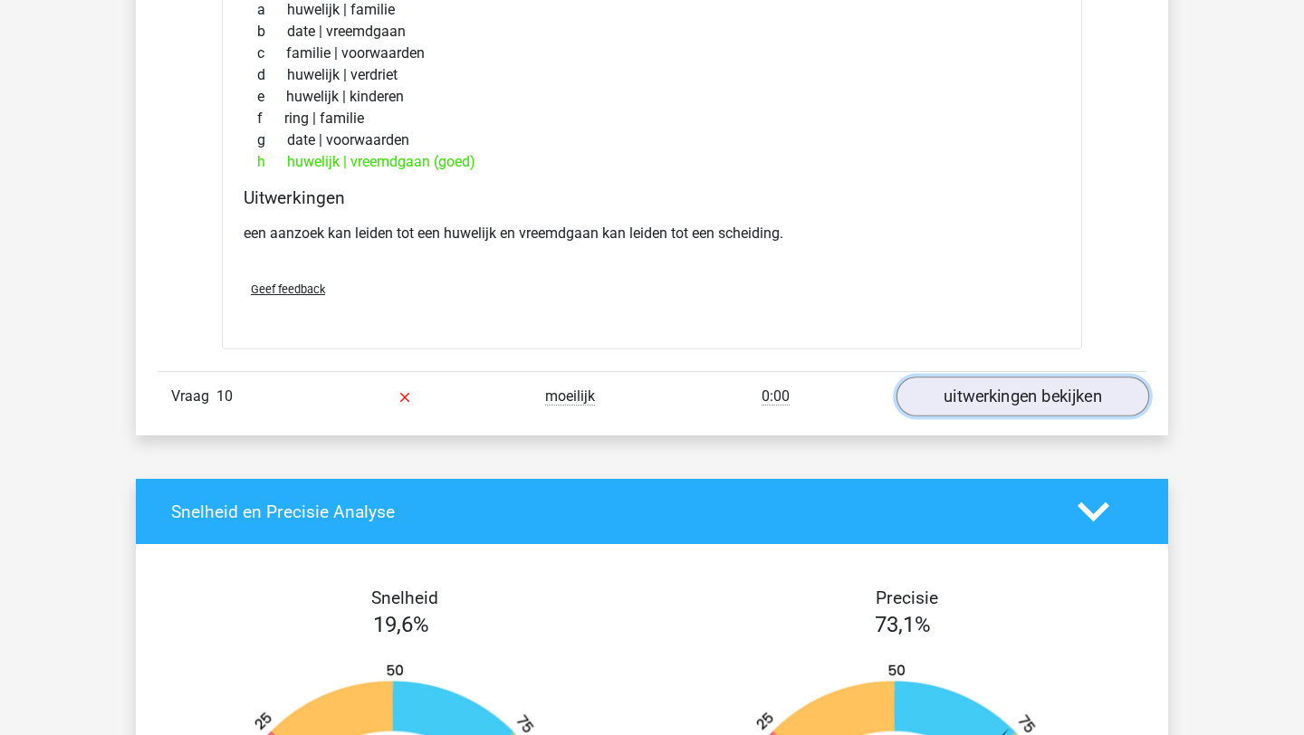
click at [956, 397] on link "uitwerkingen bekijken" at bounding box center [1023, 398] width 253 height 40
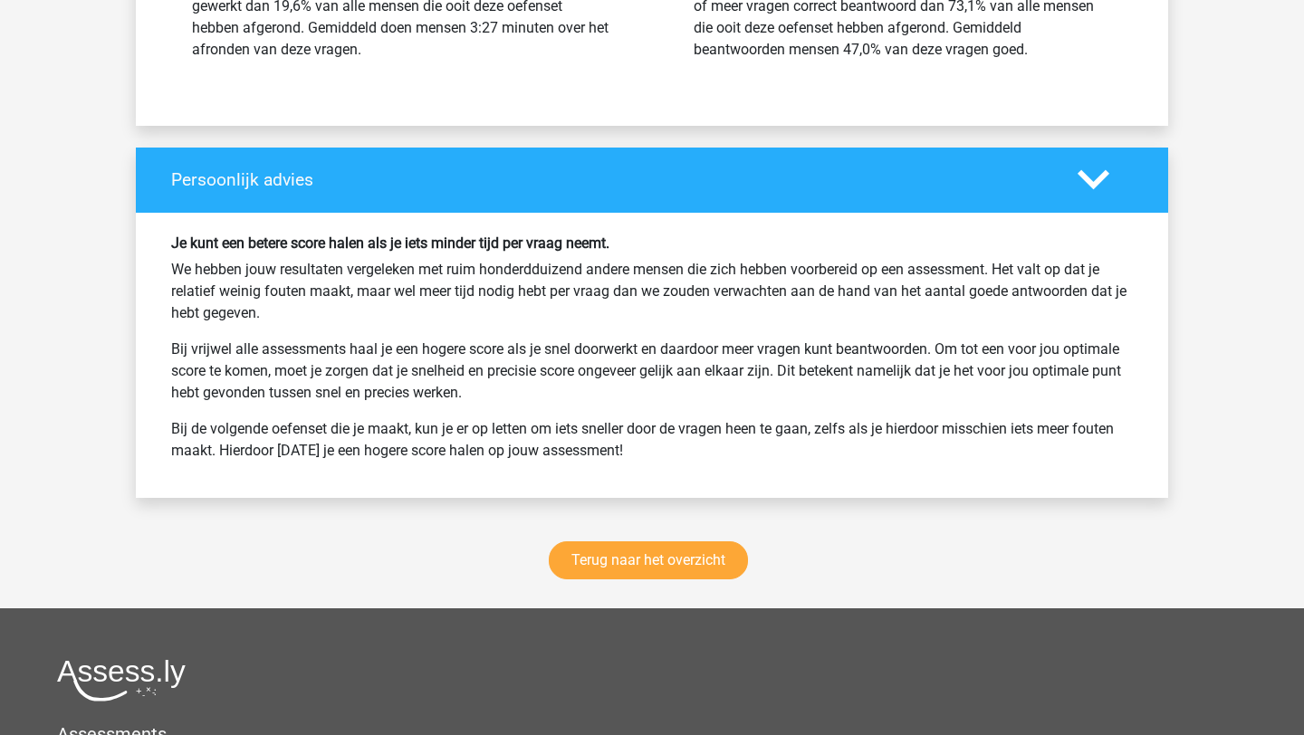
scroll to position [4551, 0]
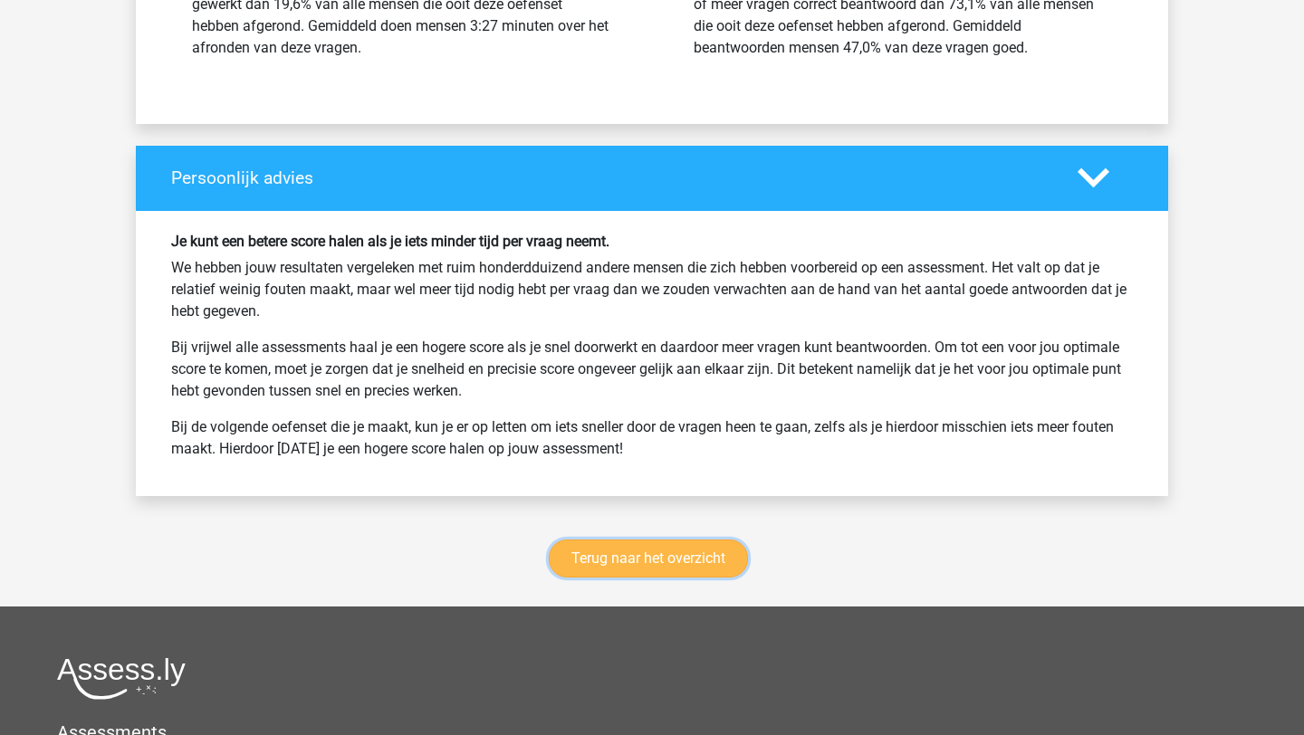
click at [665, 562] on link "Terug naar het overzicht" at bounding box center [648, 559] width 199 height 38
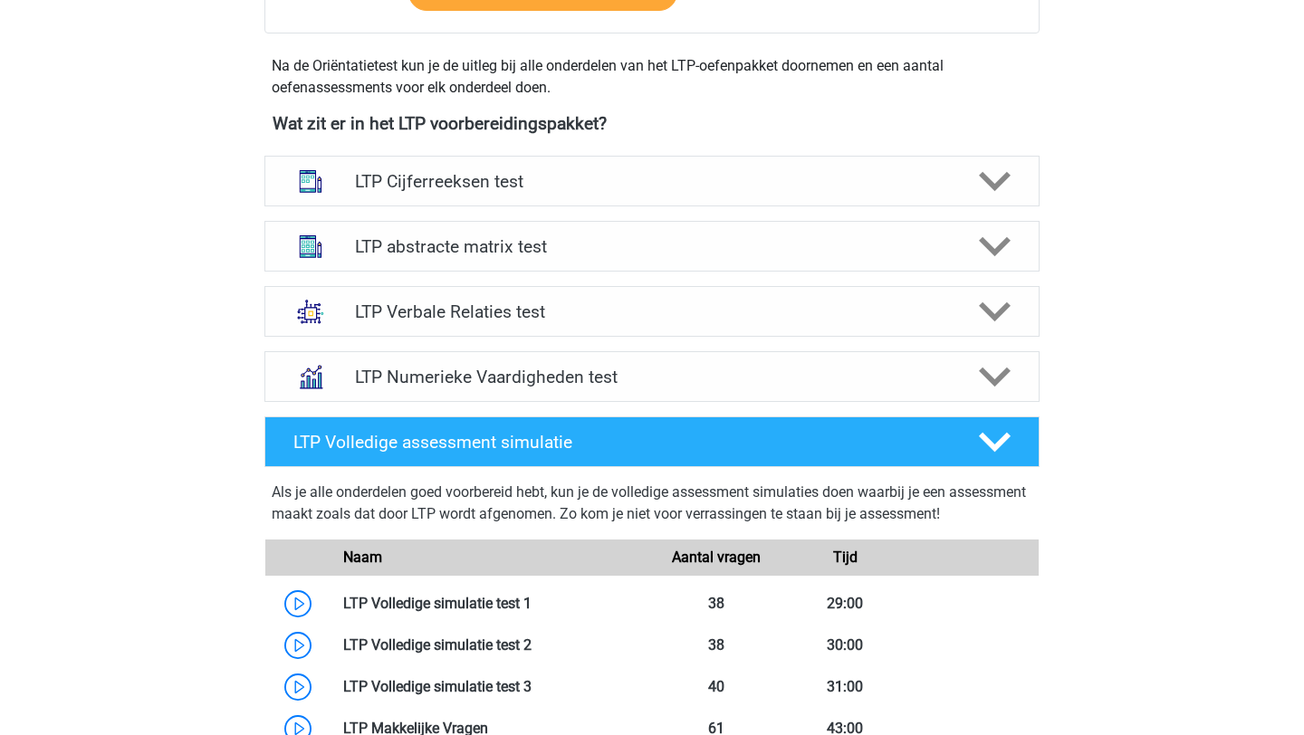
scroll to position [616, 0]
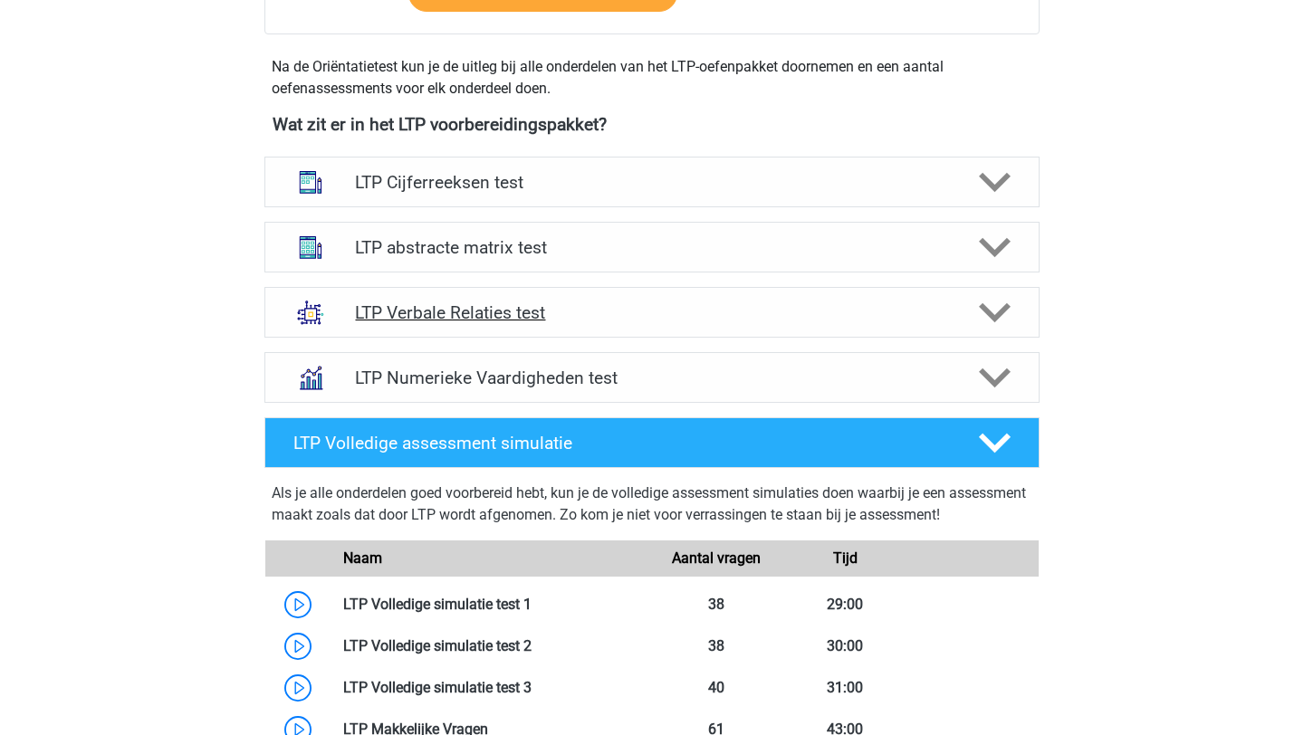
click at [971, 323] on div at bounding box center [994, 313] width 62 height 32
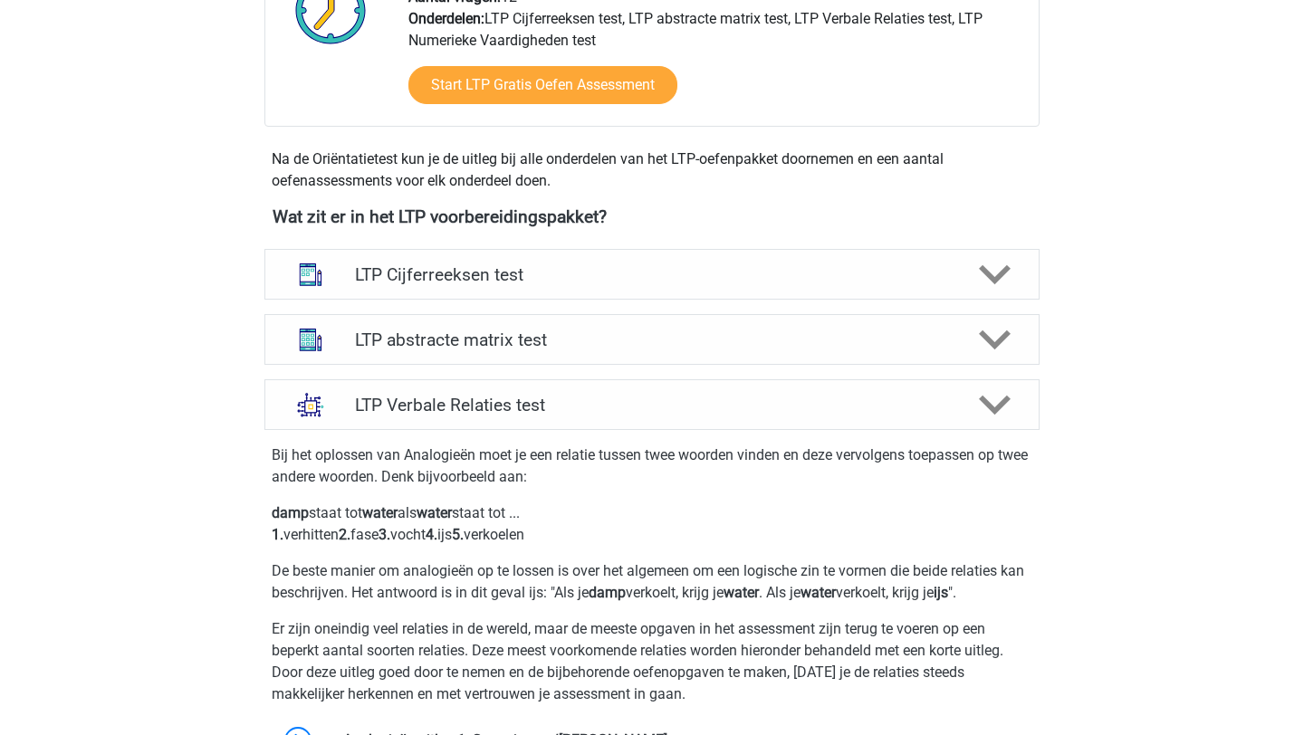
scroll to position [524, 0]
click at [993, 261] on icon at bounding box center [995, 274] width 32 height 32
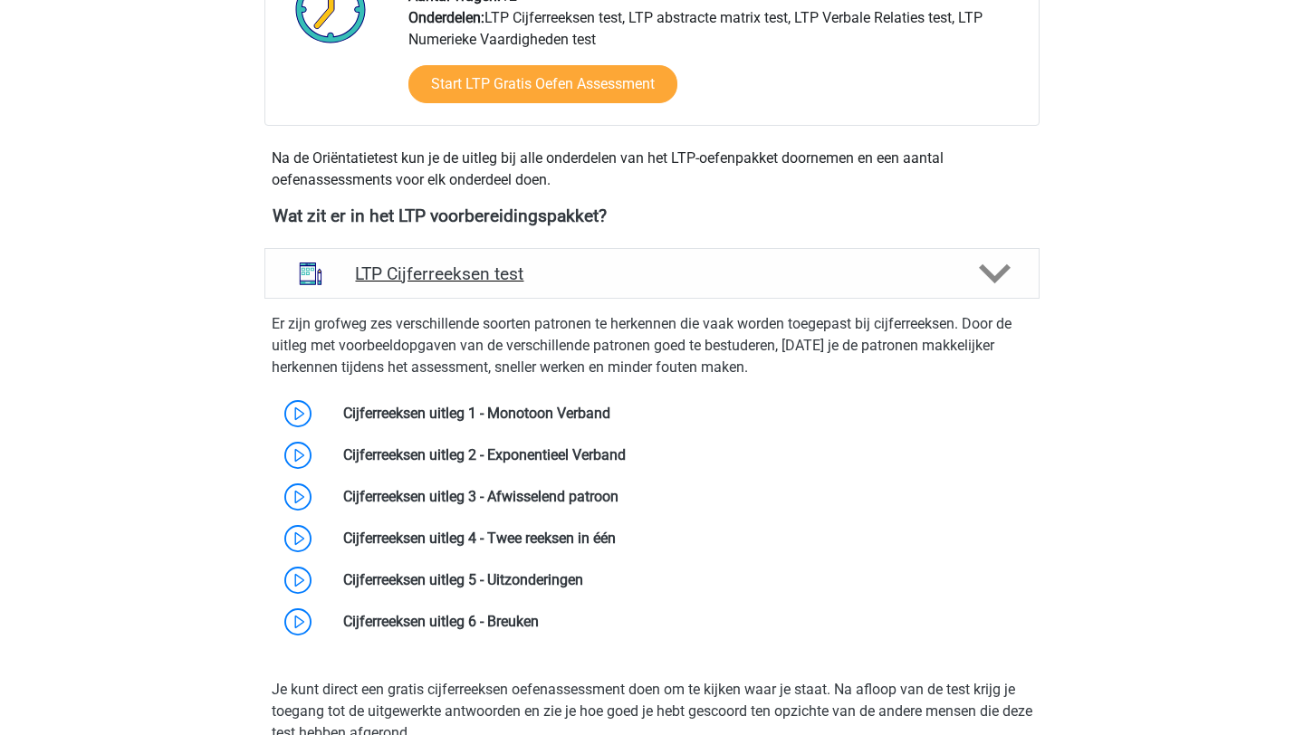
click at [993, 261] on icon at bounding box center [995, 274] width 32 height 32
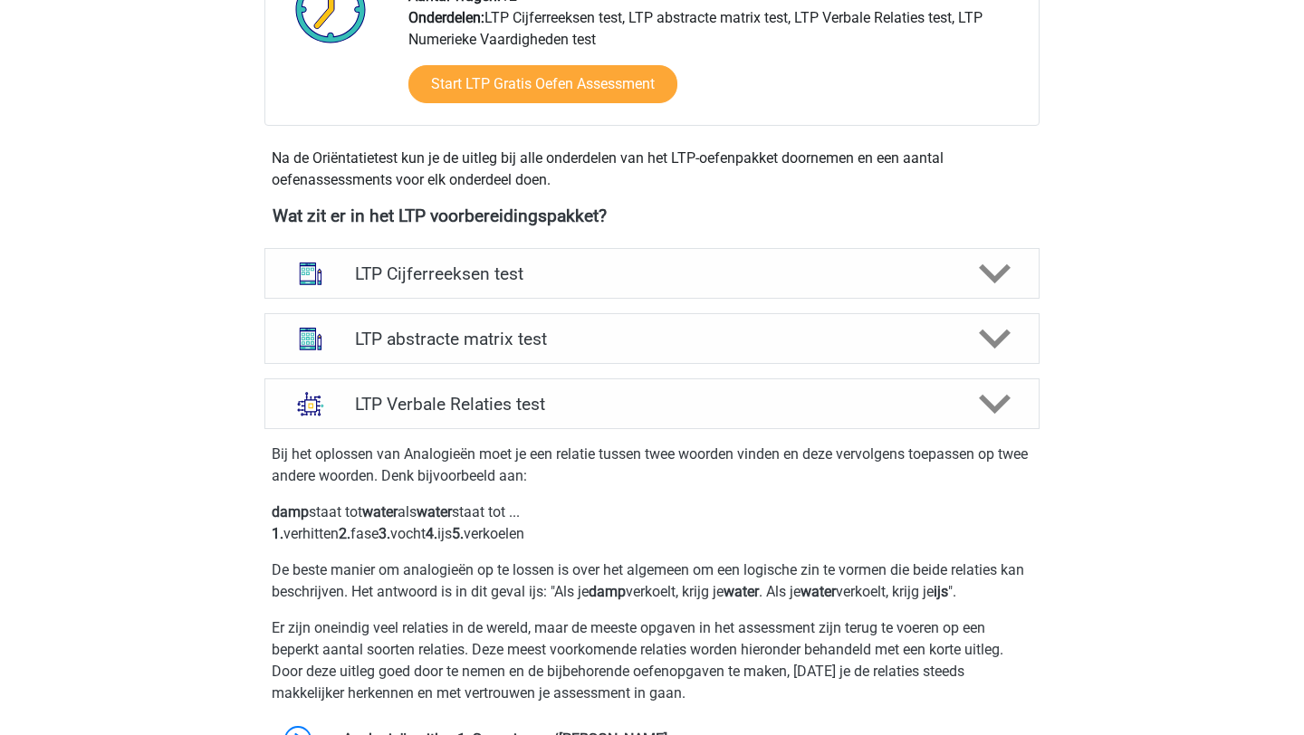
scroll to position [576, 0]
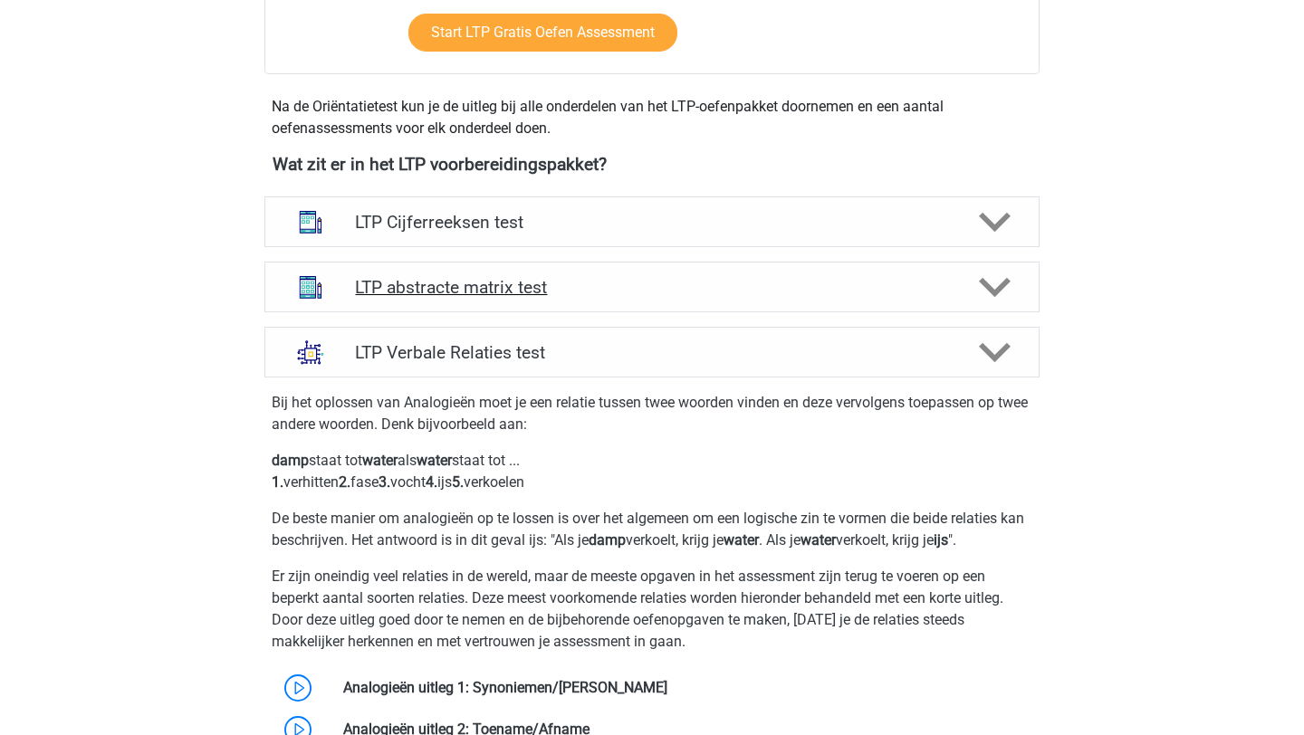
click at [1001, 278] on icon at bounding box center [995, 288] width 32 height 32
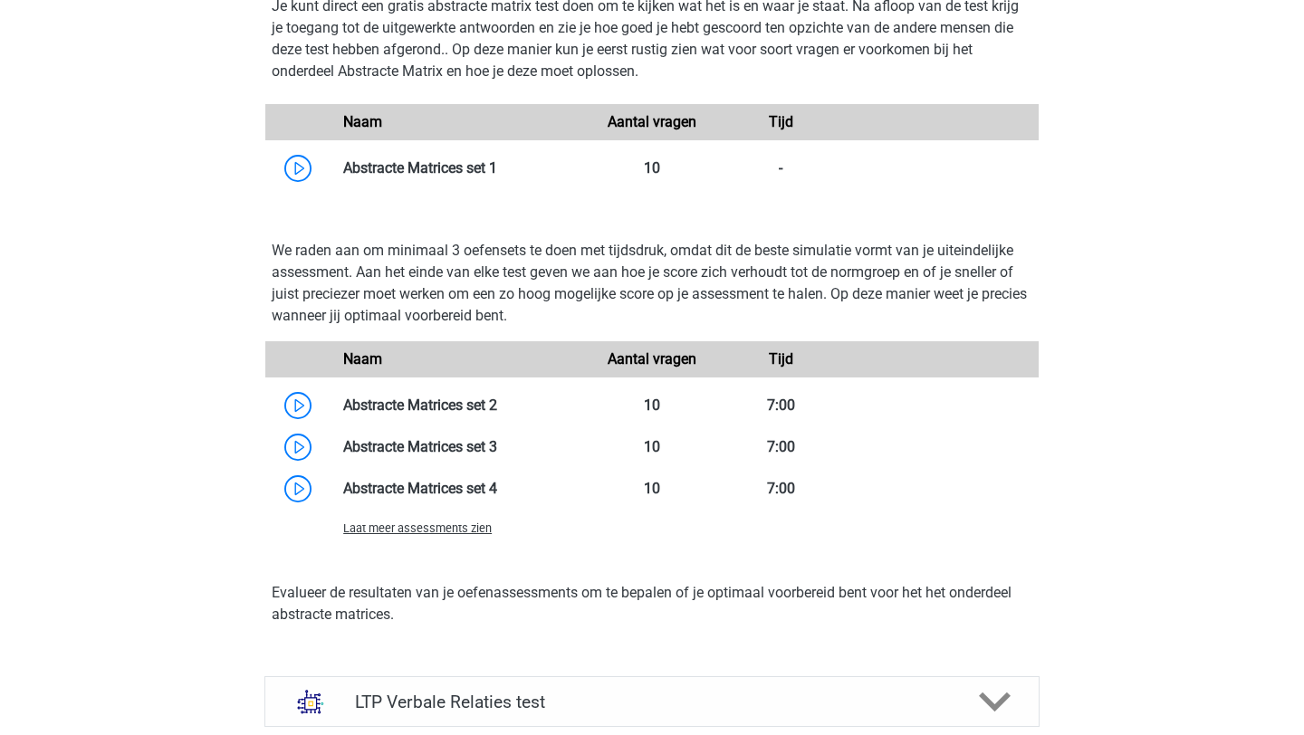
scroll to position [1186, 0]
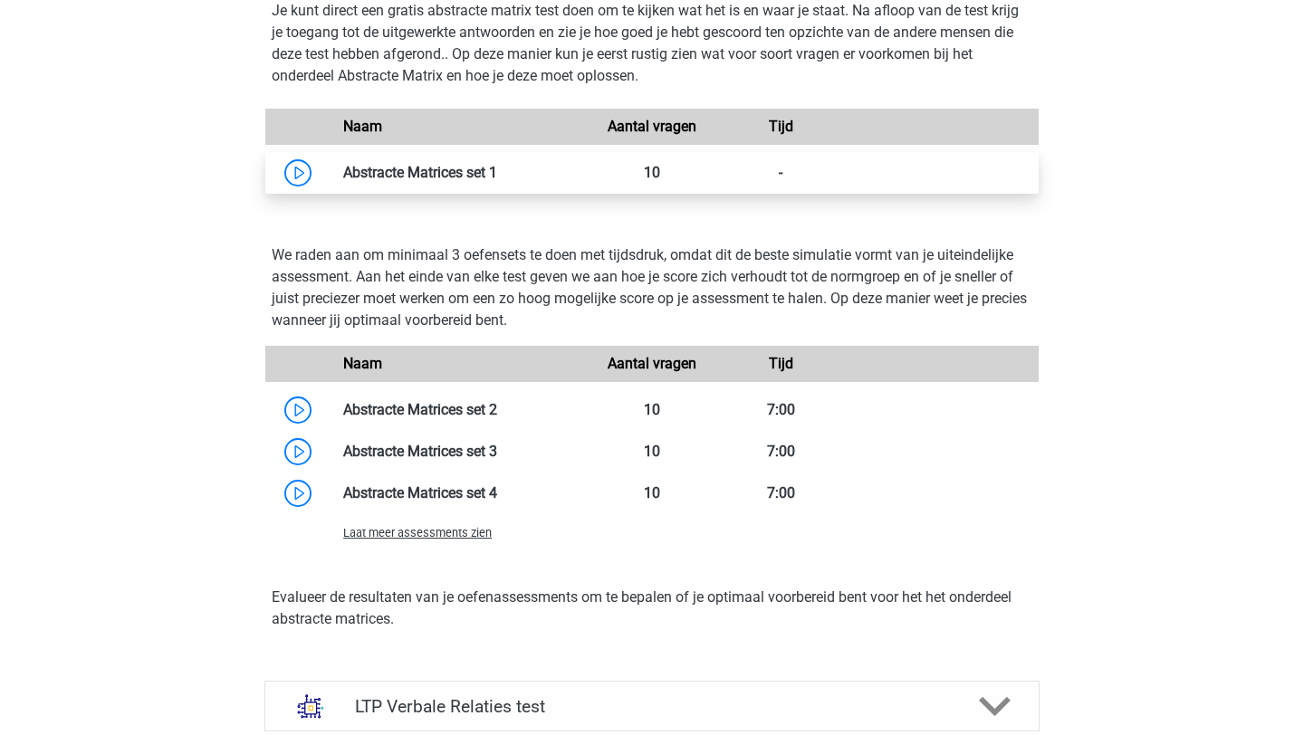
click at [497, 181] on link at bounding box center [497, 172] width 0 height 17
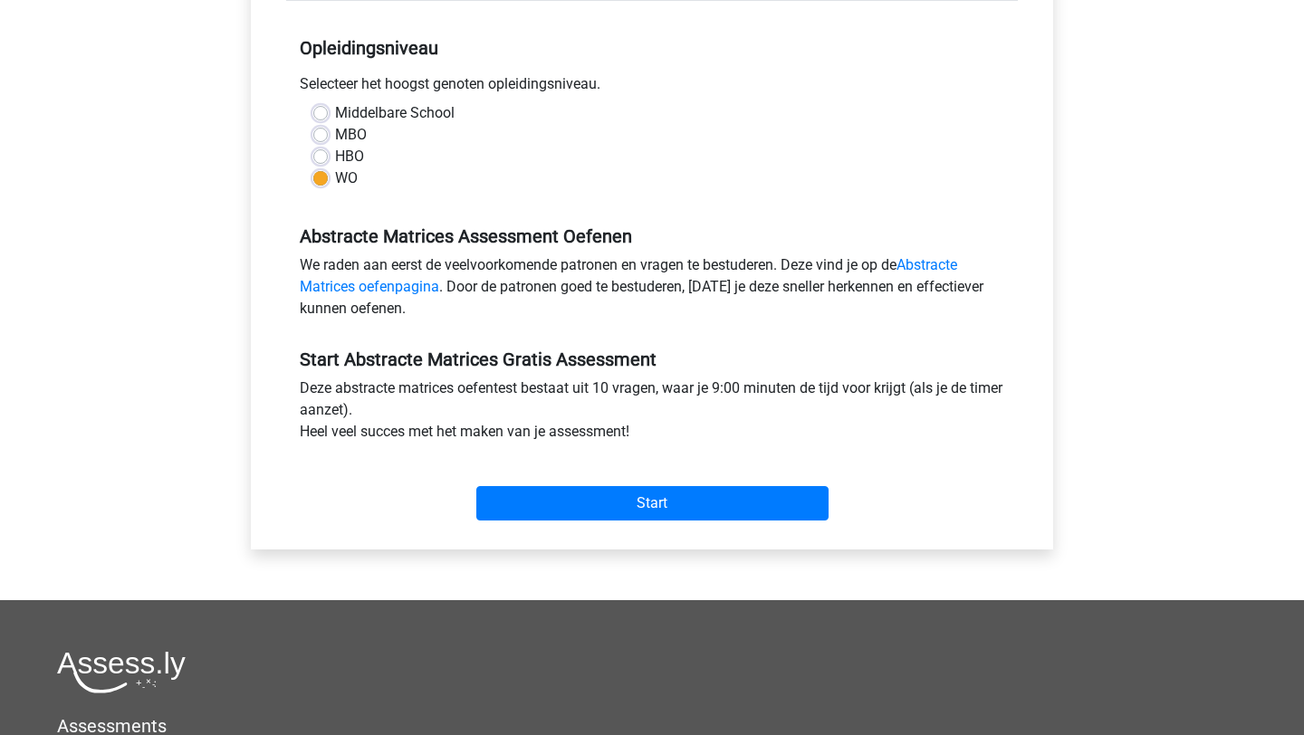
scroll to position [398, 0]
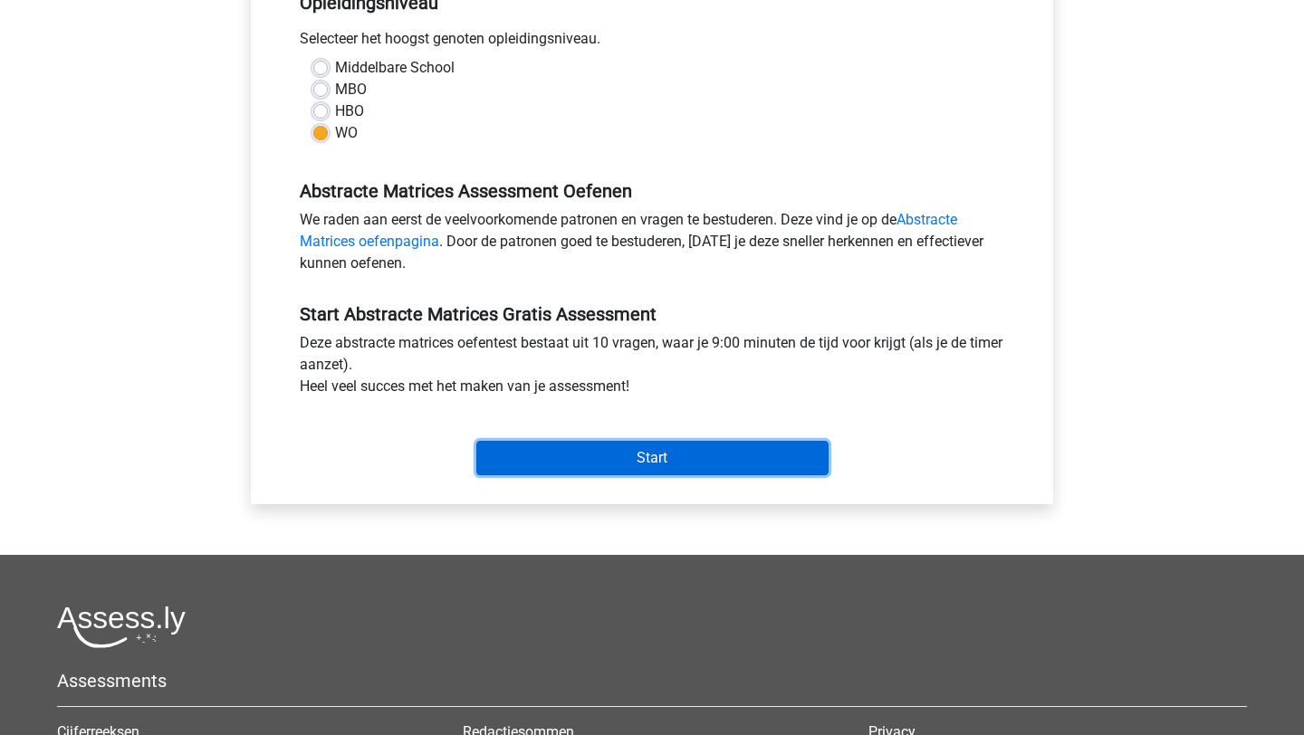
click at [639, 453] on input "Start" at bounding box center [652, 458] width 352 height 34
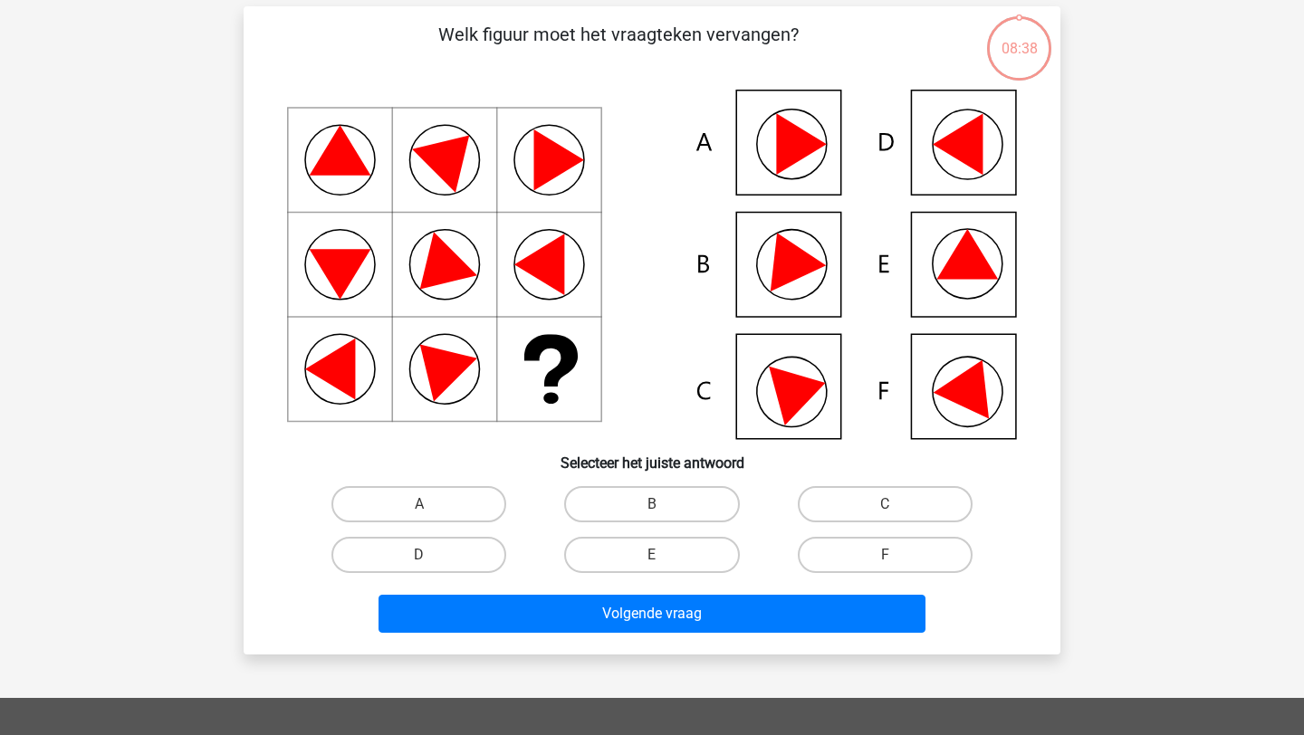
scroll to position [125, 0]
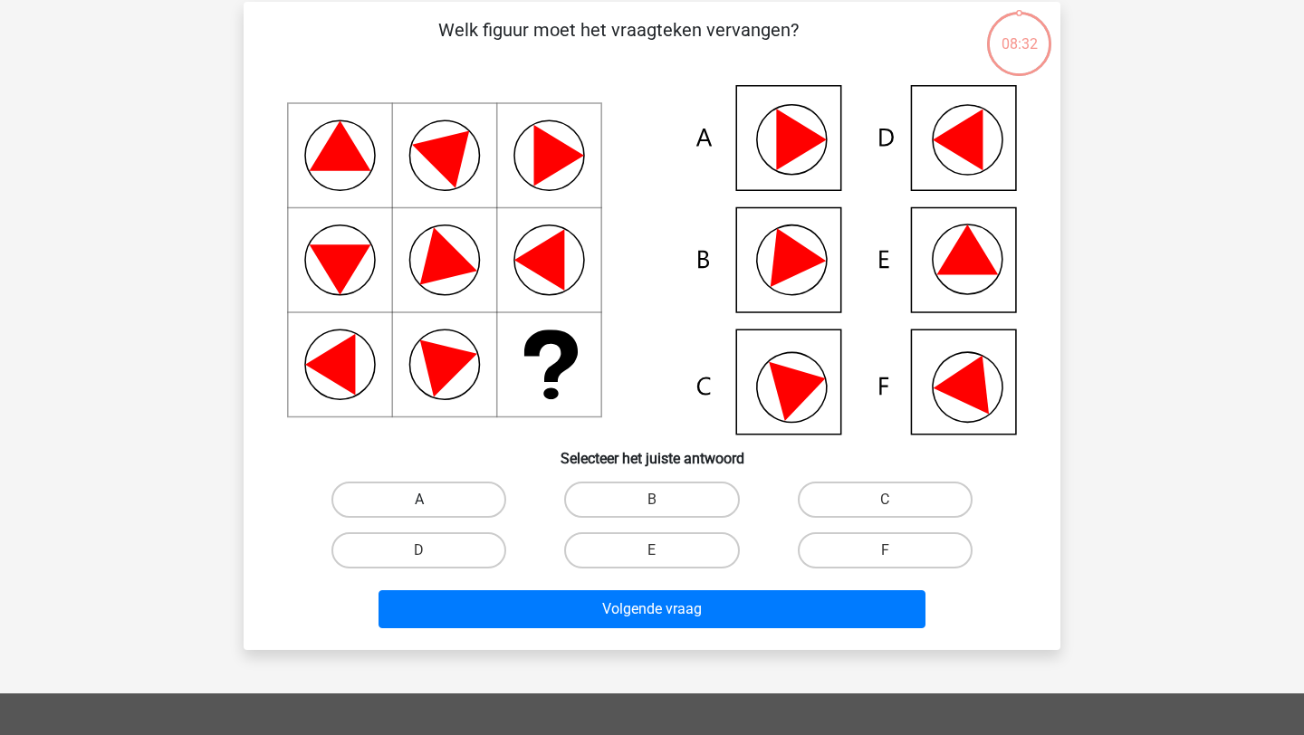
click at [466, 499] on label "A" at bounding box center [418, 500] width 175 height 36
click at [431, 500] on input "A" at bounding box center [425, 506] width 12 height 12
radio input "true"
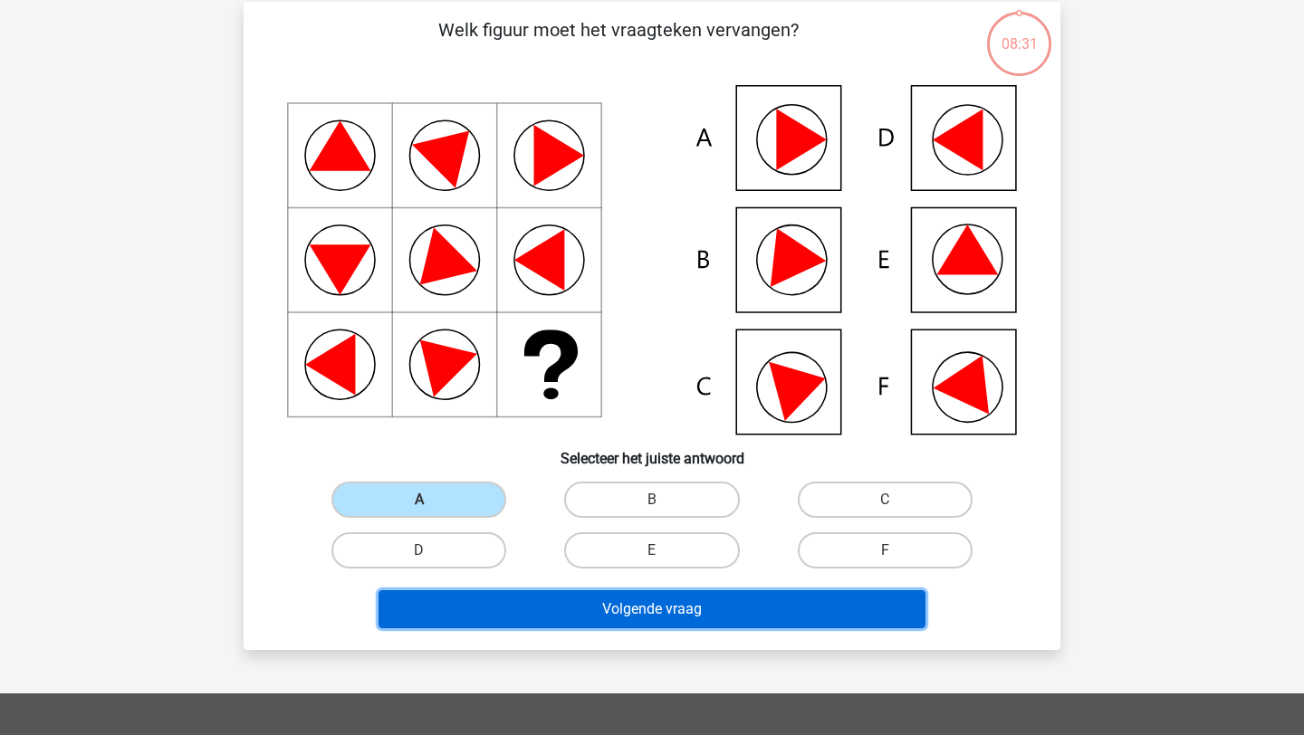
click at [561, 602] on button "Volgende vraag" at bounding box center [653, 610] width 548 height 38
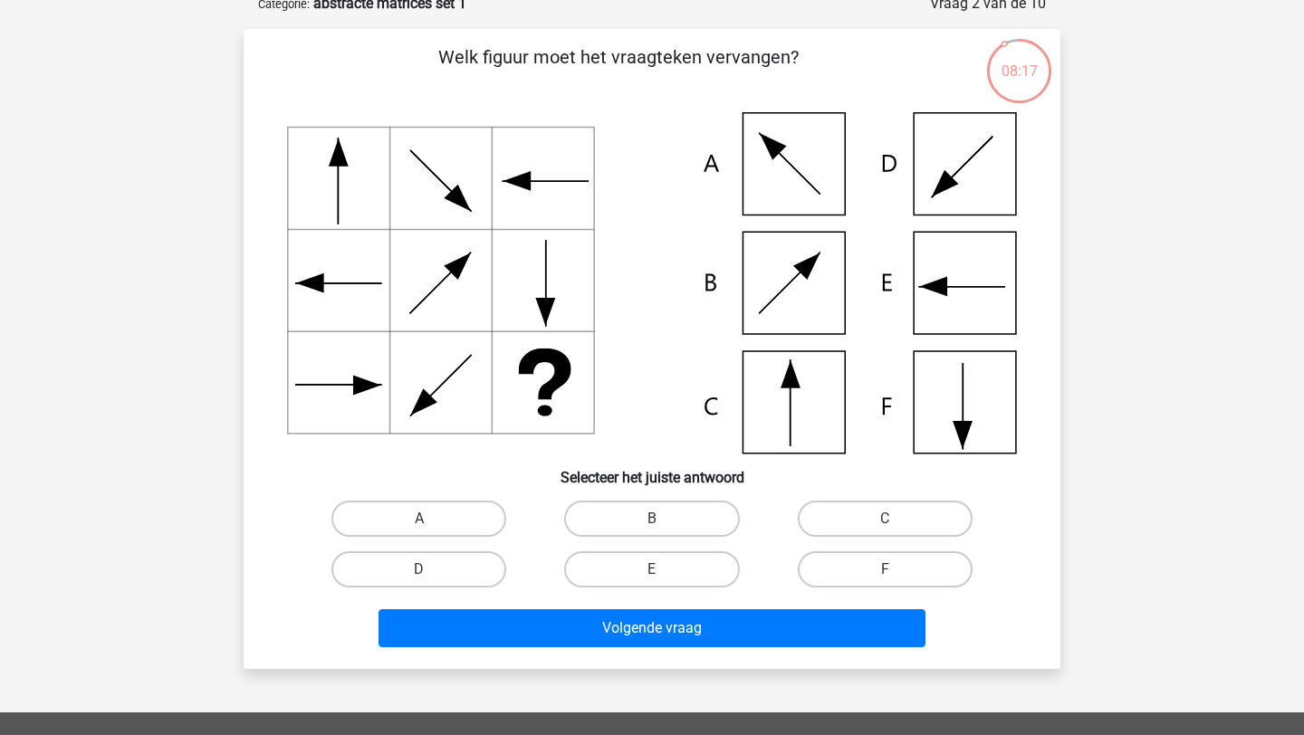
scroll to position [0, 0]
